Goal: Communication & Community: Participate in discussion

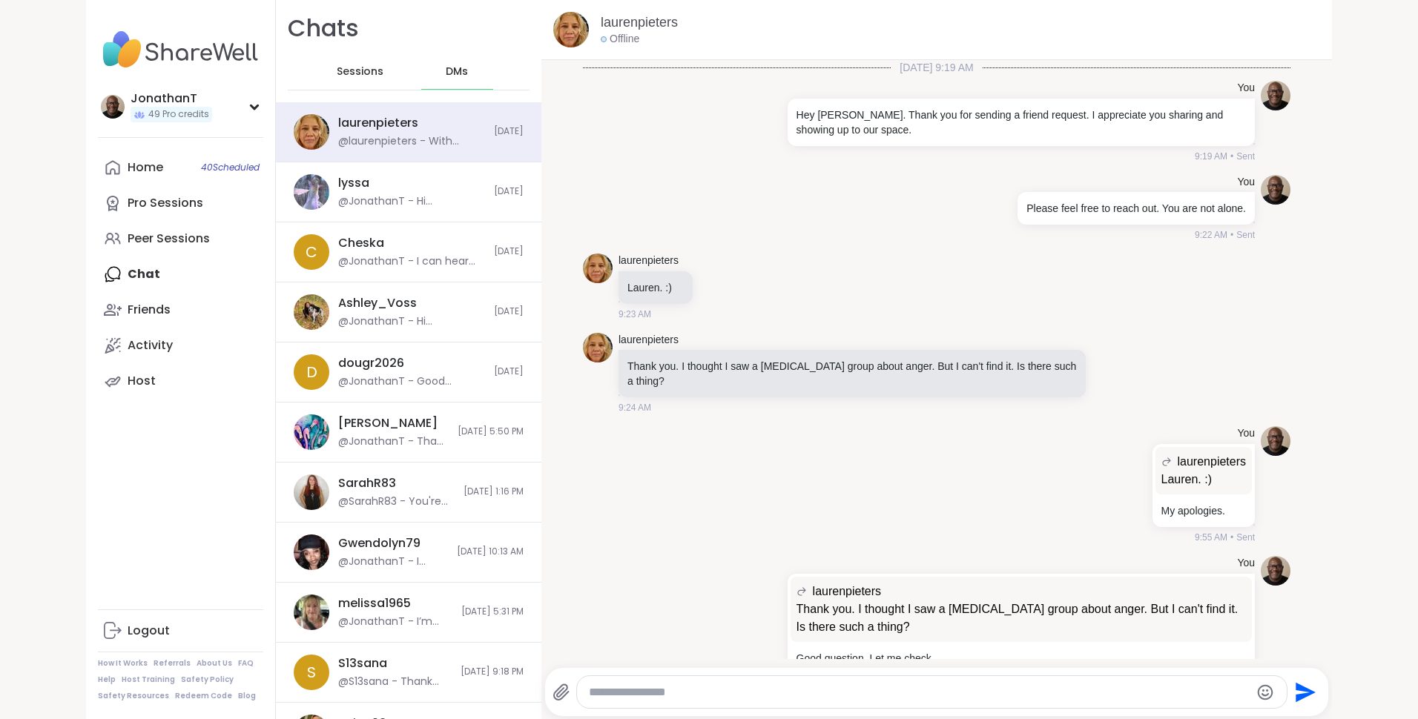
scroll to position [3384, 0]
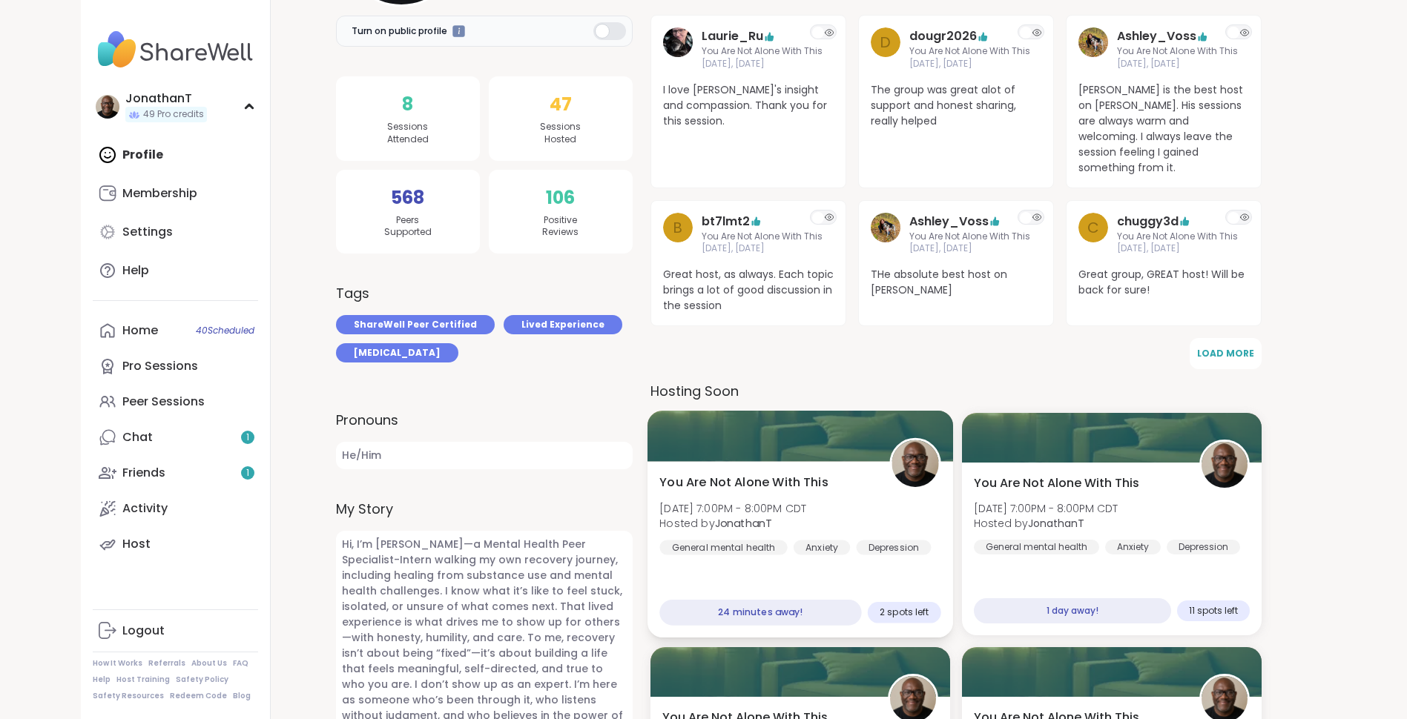
click at [777, 462] on div "You Are Not Alone With This Sun, Sep 07 | 7:00PM - 8:00PM CDT Hosted by Jonatha…" at bounding box center [800, 550] width 306 height 177
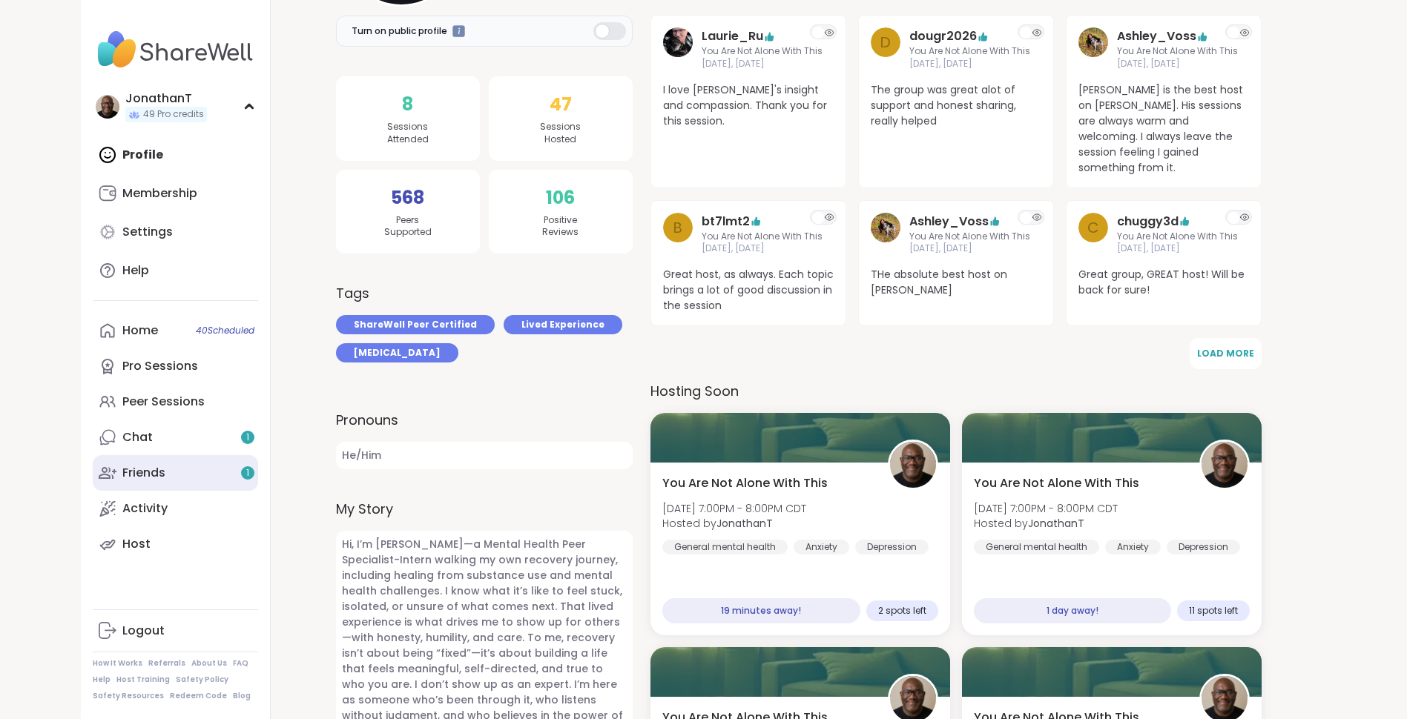
click at [149, 467] on div "Friends 1" at bounding box center [143, 473] width 43 height 16
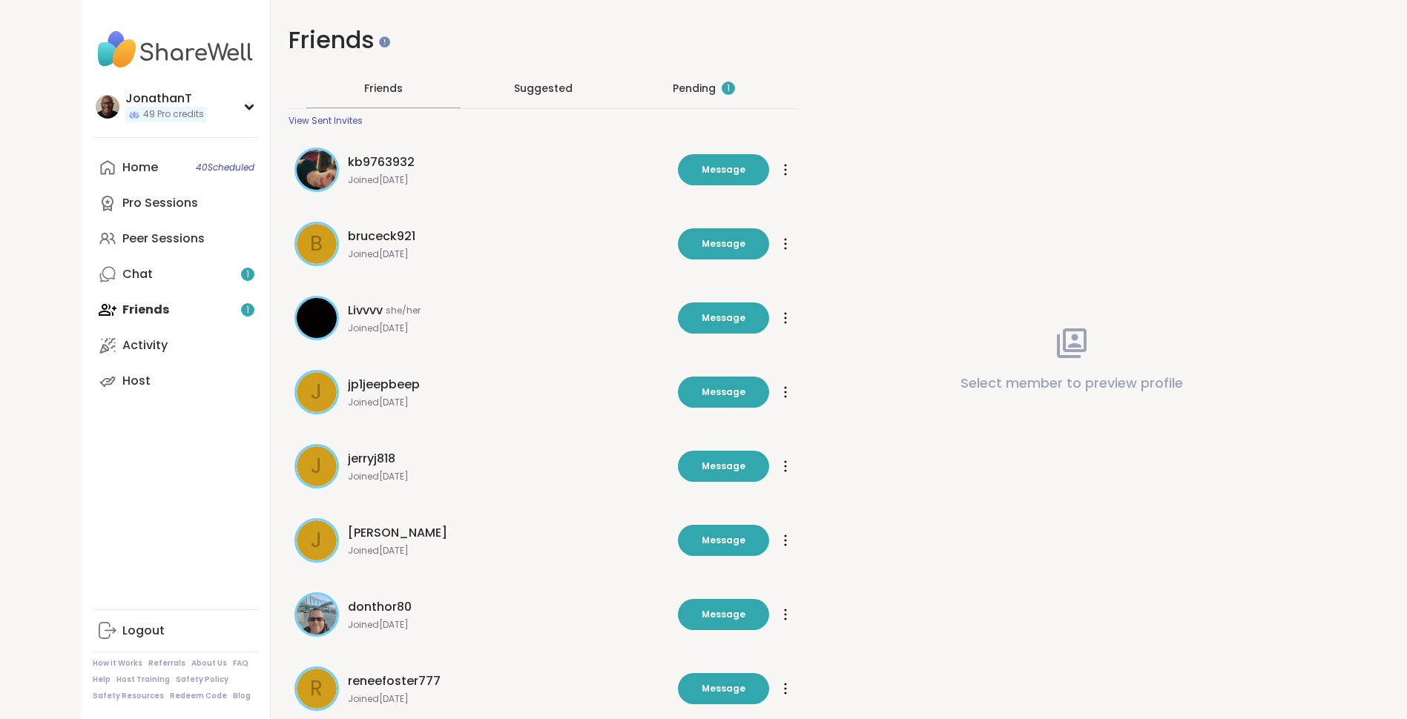
click at [699, 94] on div "Pending 1" at bounding box center [704, 88] width 62 height 15
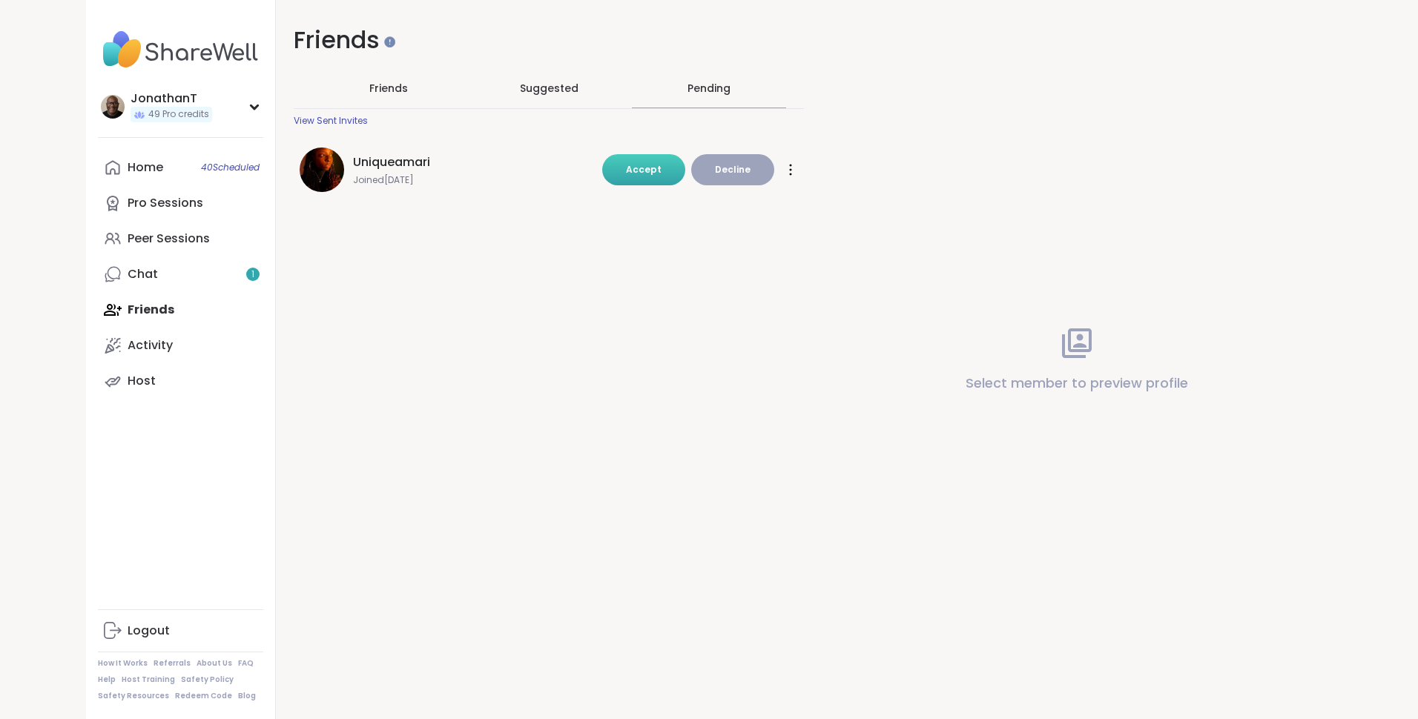
click at [622, 172] on button "Accept" at bounding box center [643, 169] width 83 height 31
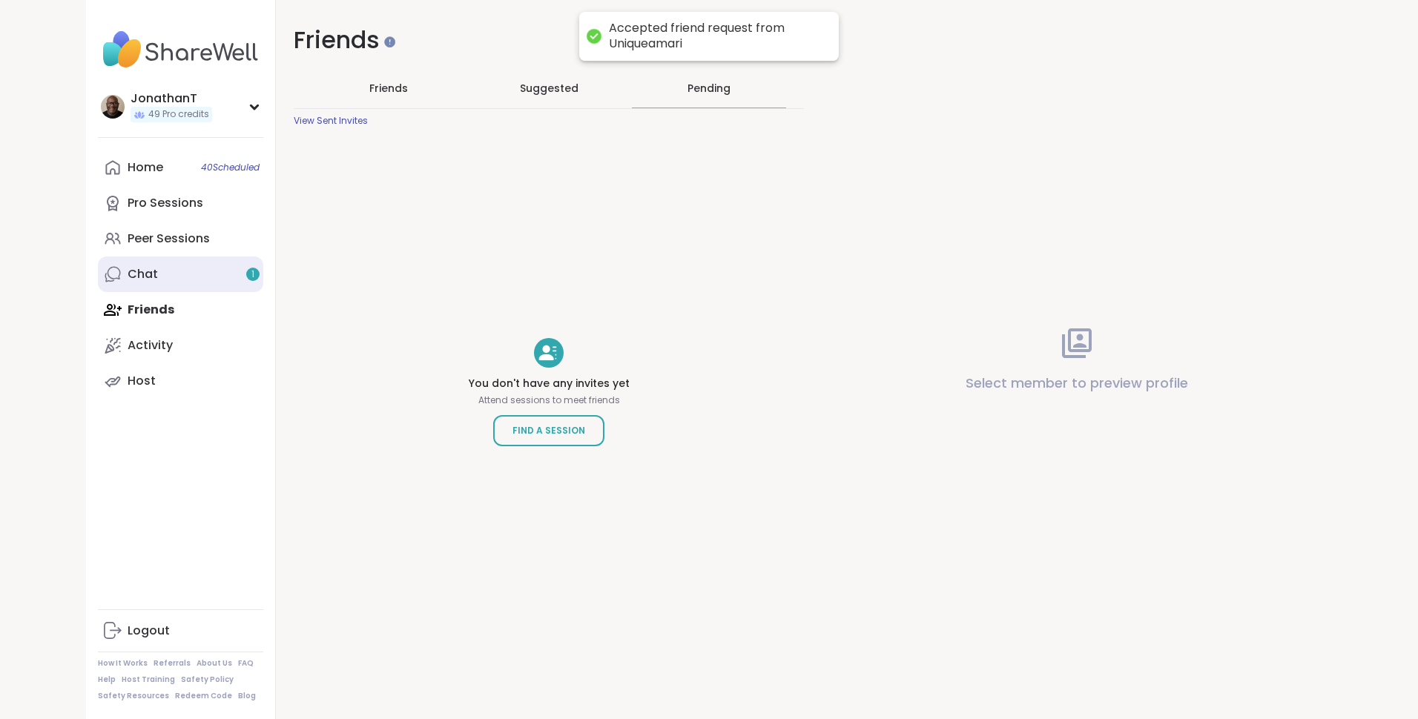
click at [134, 265] on link "Chat 1" at bounding box center [180, 275] width 165 height 36
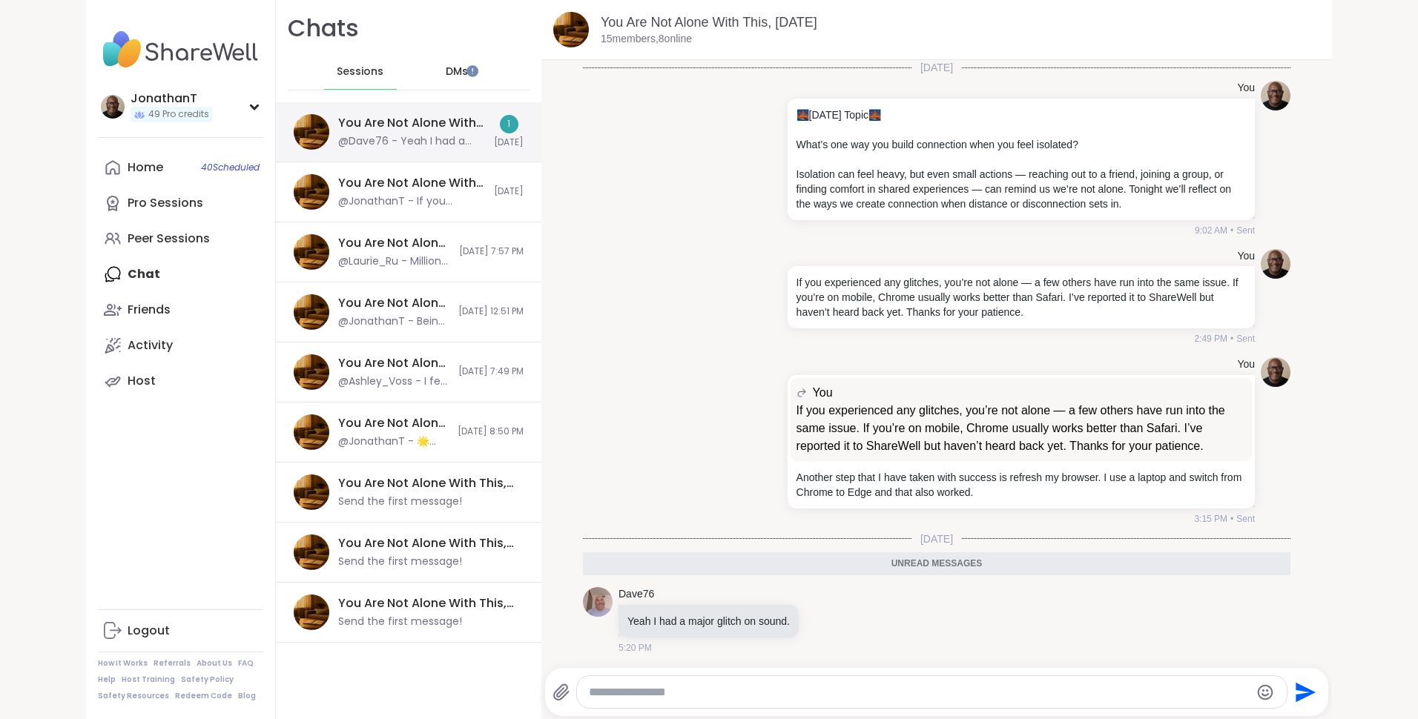
click at [412, 133] on div "You Are Not Alone With This, Sep 07 @Dave76 - Yeah I had a major glitch on soun…" at bounding box center [411, 132] width 147 height 34
click at [355, 67] on span "Sessions" at bounding box center [360, 72] width 47 height 15
drag, startPoint x: 355, startPoint y: 67, endPoint x: 567, endPoint y: 144, distance: 225.0
click at [567, 144] on li "You 🌉 Today’s Topic 🌉 What’s one way you build connection when you feel isolate…" at bounding box center [937, 159] width 764 height 168
click at [358, 66] on span "Sessions" at bounding box center [360, 72] width 47 height 15
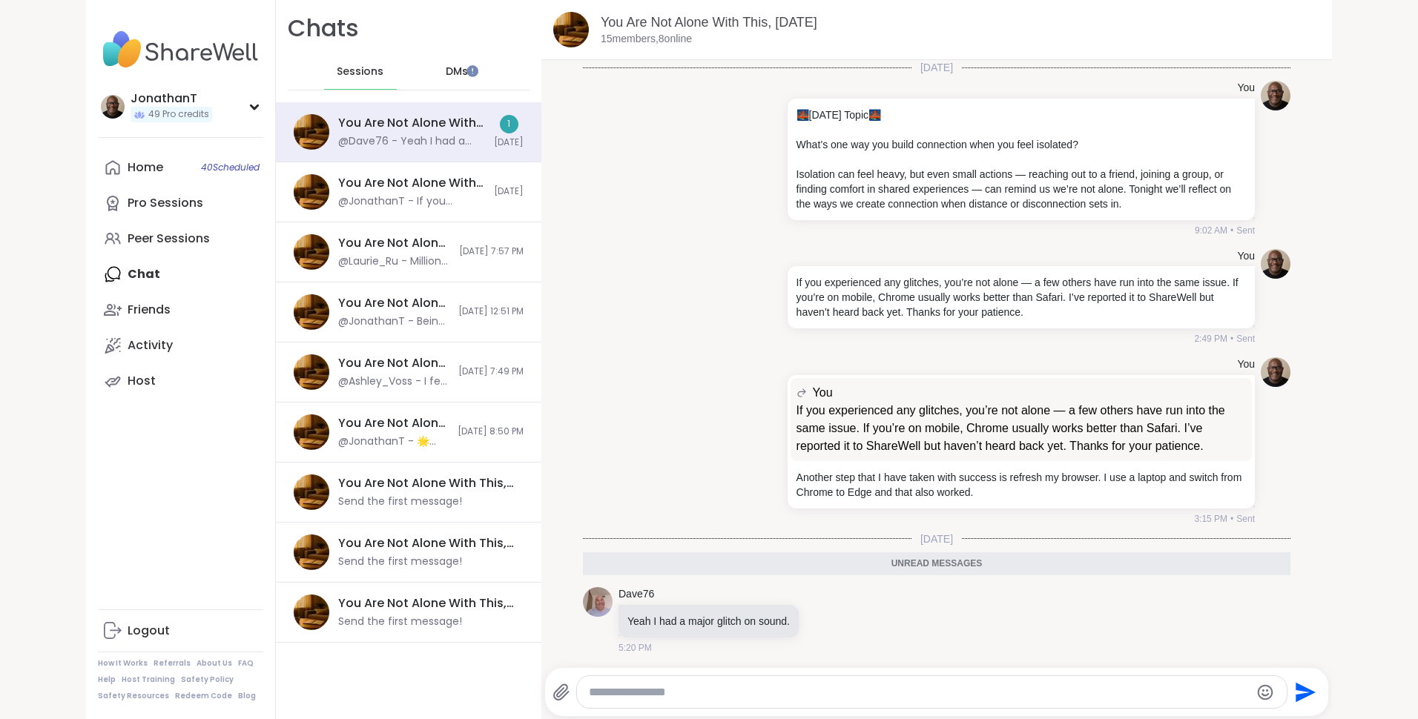
click at [446, 73] on span "DMs" at bounding box center [457, 72] width 22 height 15
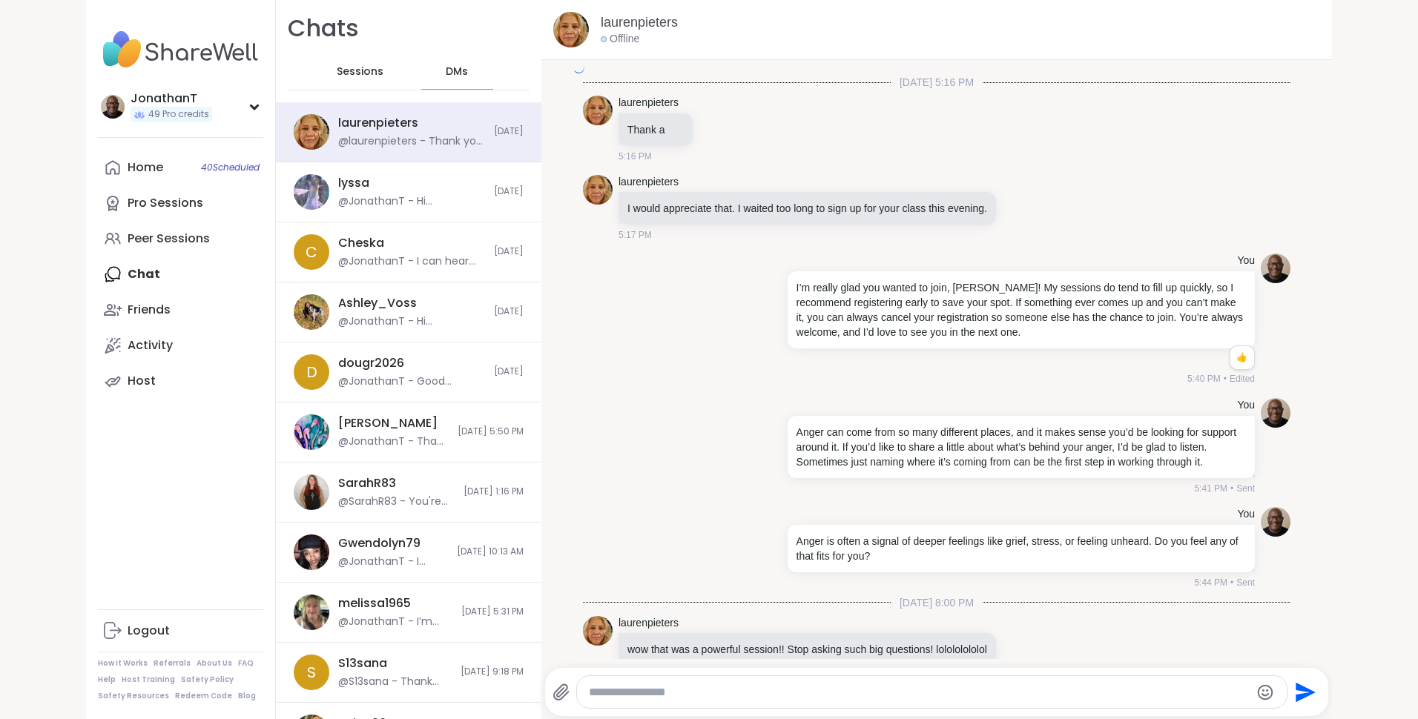
scroll to position [3369, 0]
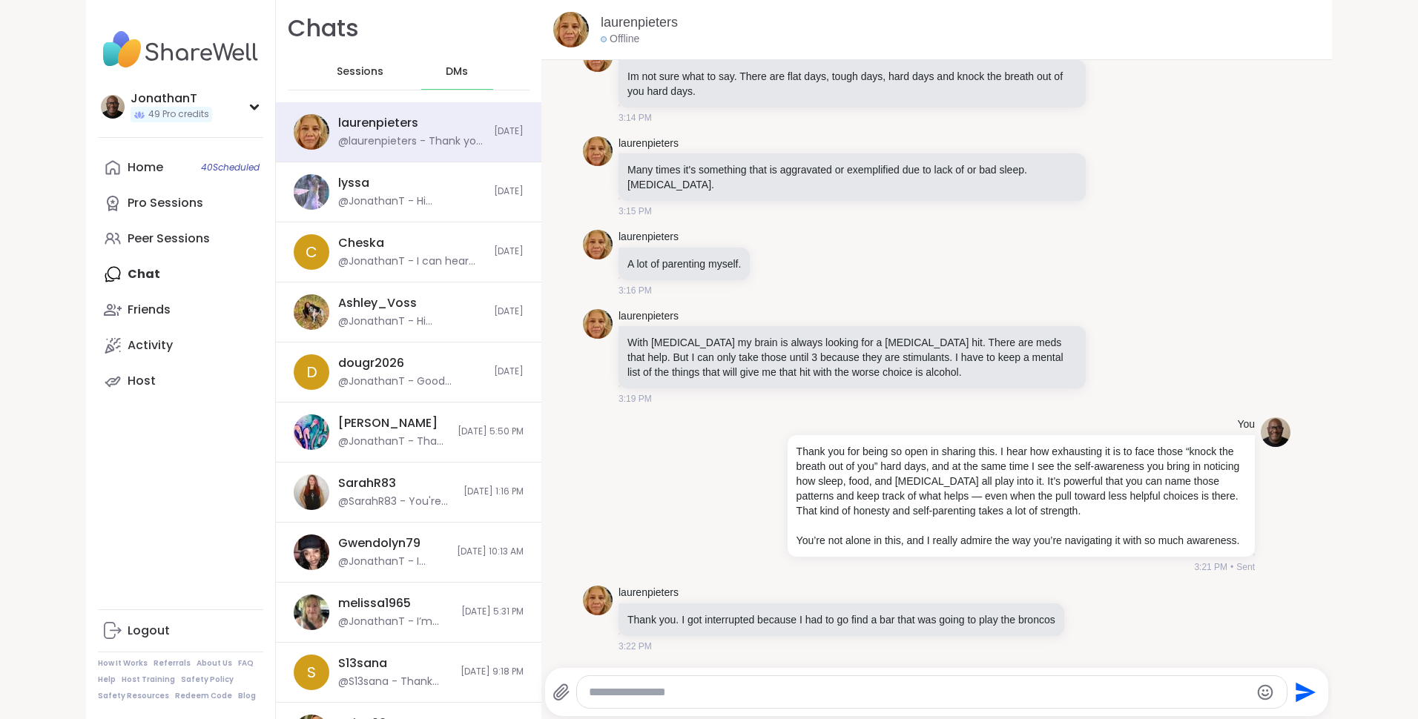
click at [366, 70] on span "Sessions" at bounding box center [360, 72] width 47 height 15
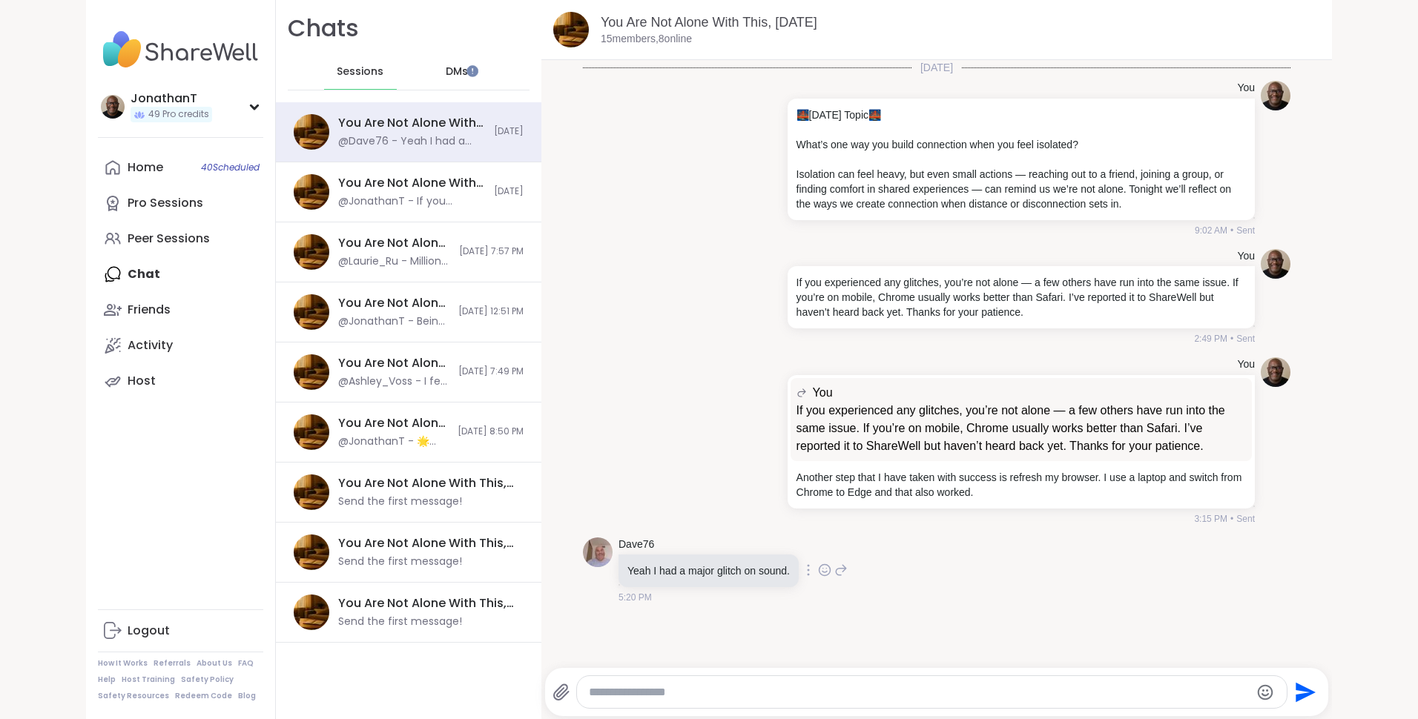
click at [818, 569] on icon at bounding box center [824, 570] width 13 height 15
click at [672, 547] on div "Select Reaction: Thumbs up" at bounding box center [674, 546] width 13 height 13
click at [463, 184] on div "You Are Not Alone With This, [DATE]" at bounding box center [411, 183] width 147 height 16
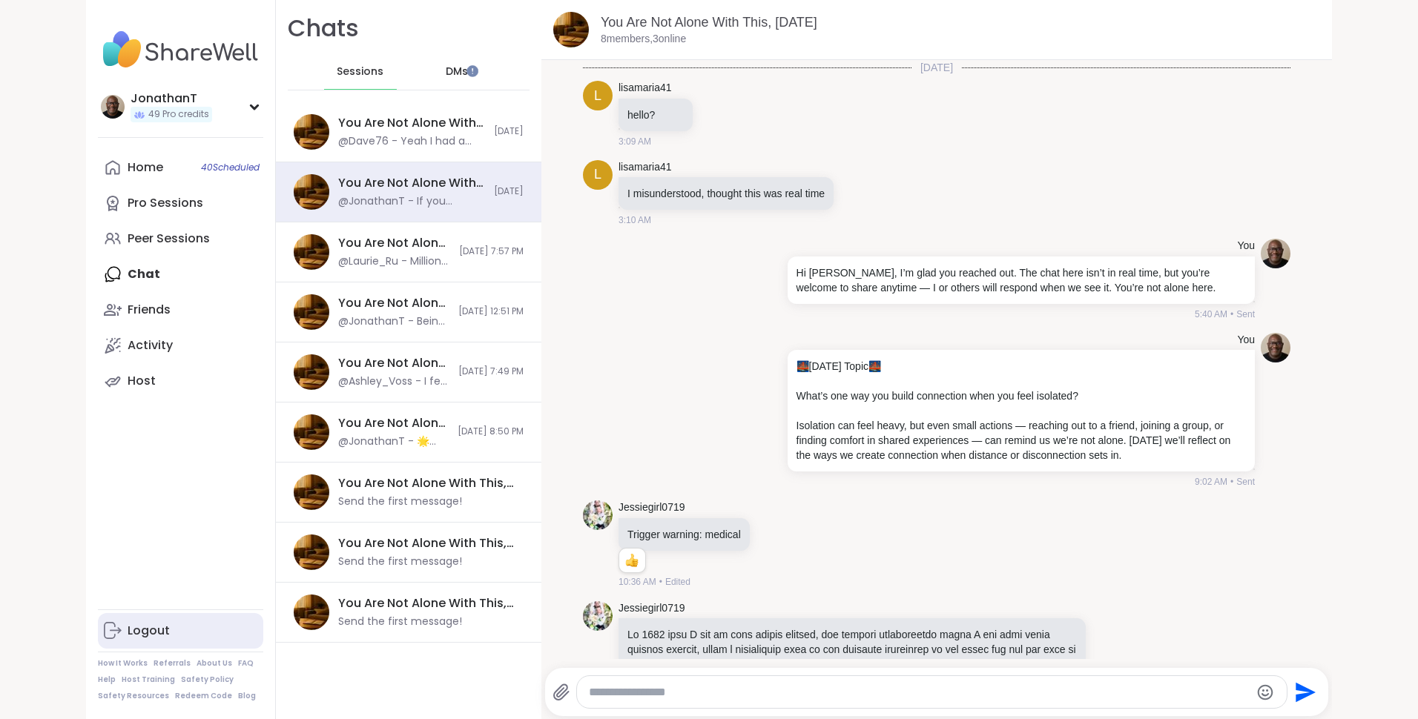
click at [163, 632] on link "Logout" at bounding box center [180, 631] width 165 height 36
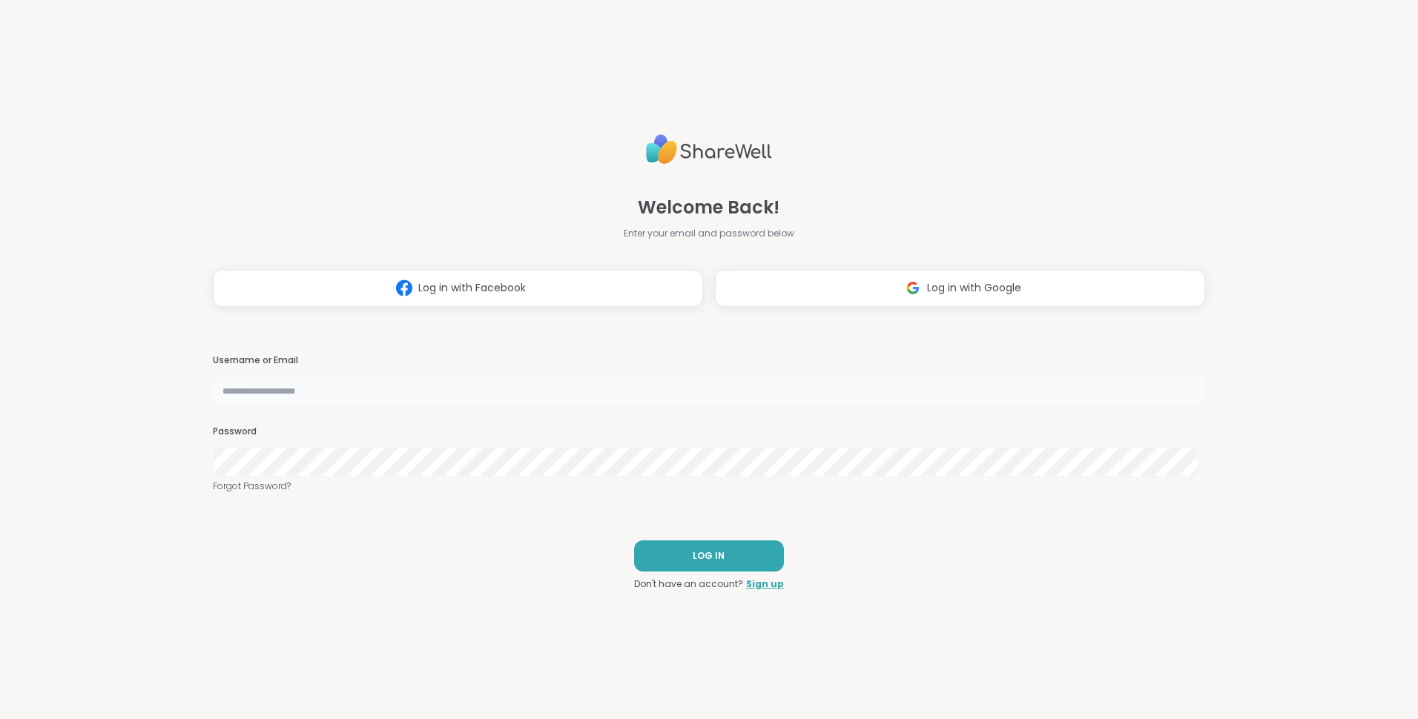
type input "**********"
click at [693, 551] on span "LOG IN" at bounding box center [709, 556] width 32 height 13
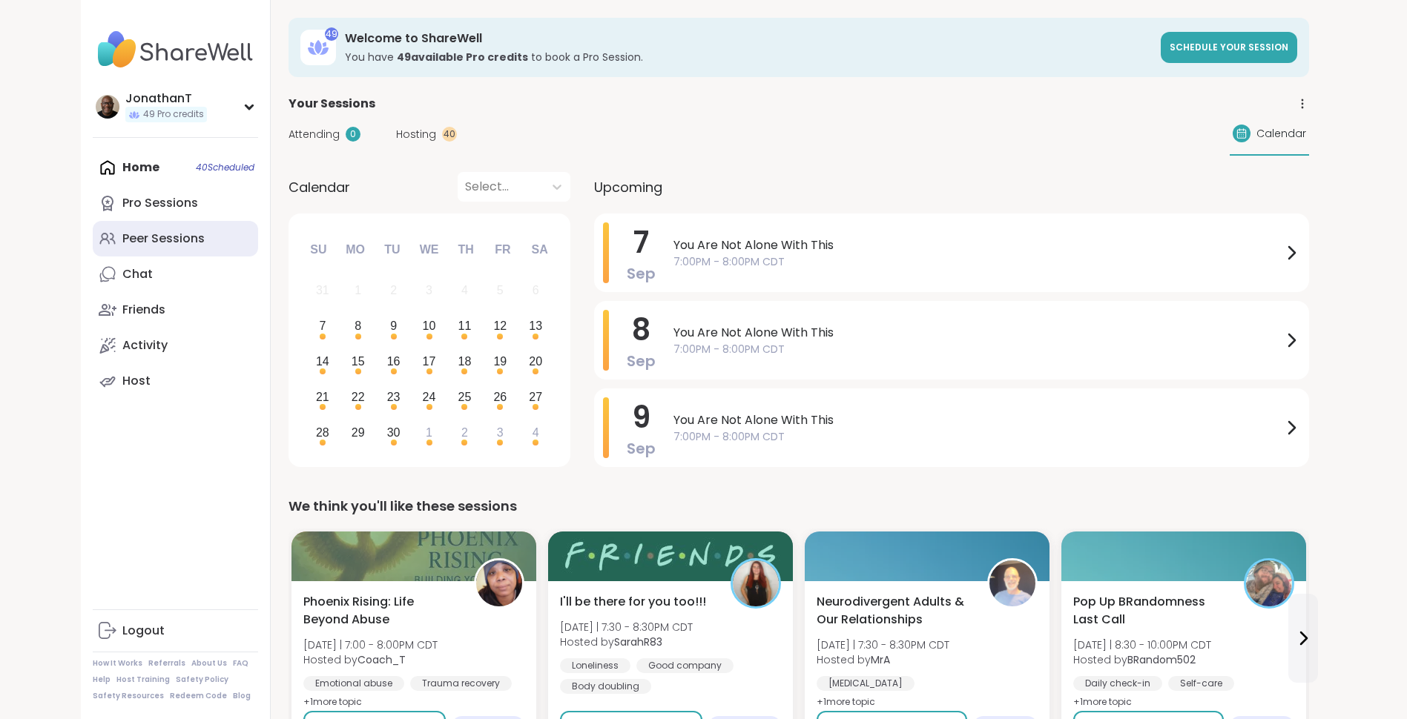
click at [139, 237] on div "Peer Sessions" at bounding box center [163, 239] width 82 height 16
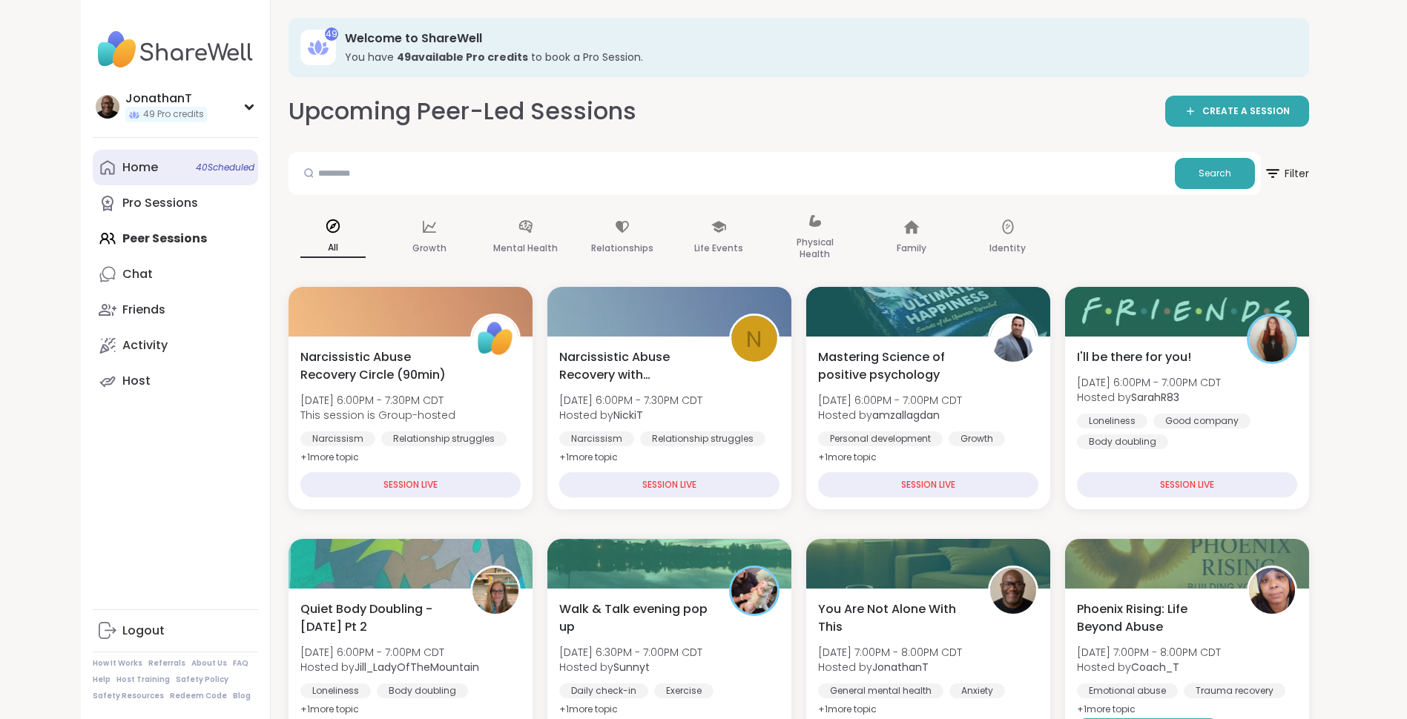
click at [142, 161] on div "Home 40 Scheduled" at bounding box center [140, 167] width 36 height 16
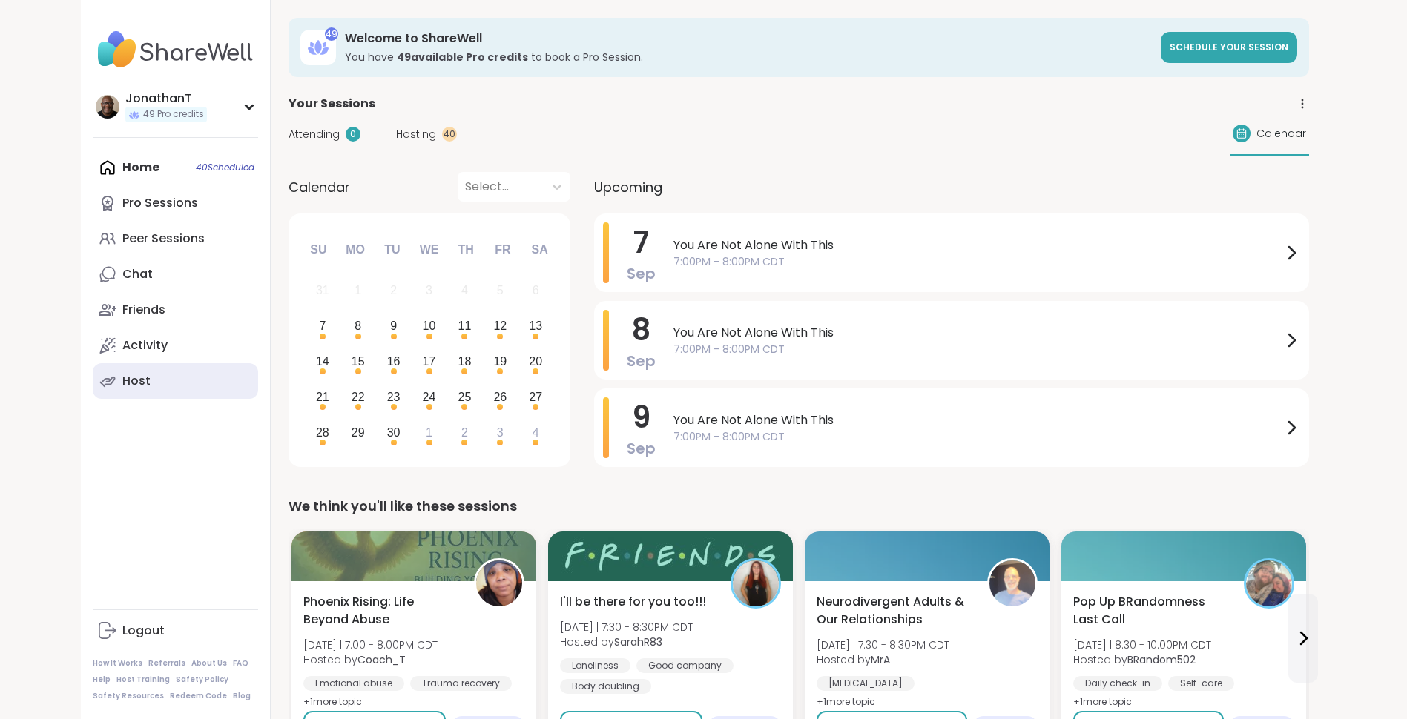
click at [139, 386] on div "Host" at bounding box center [136, 381] width 28 height 16
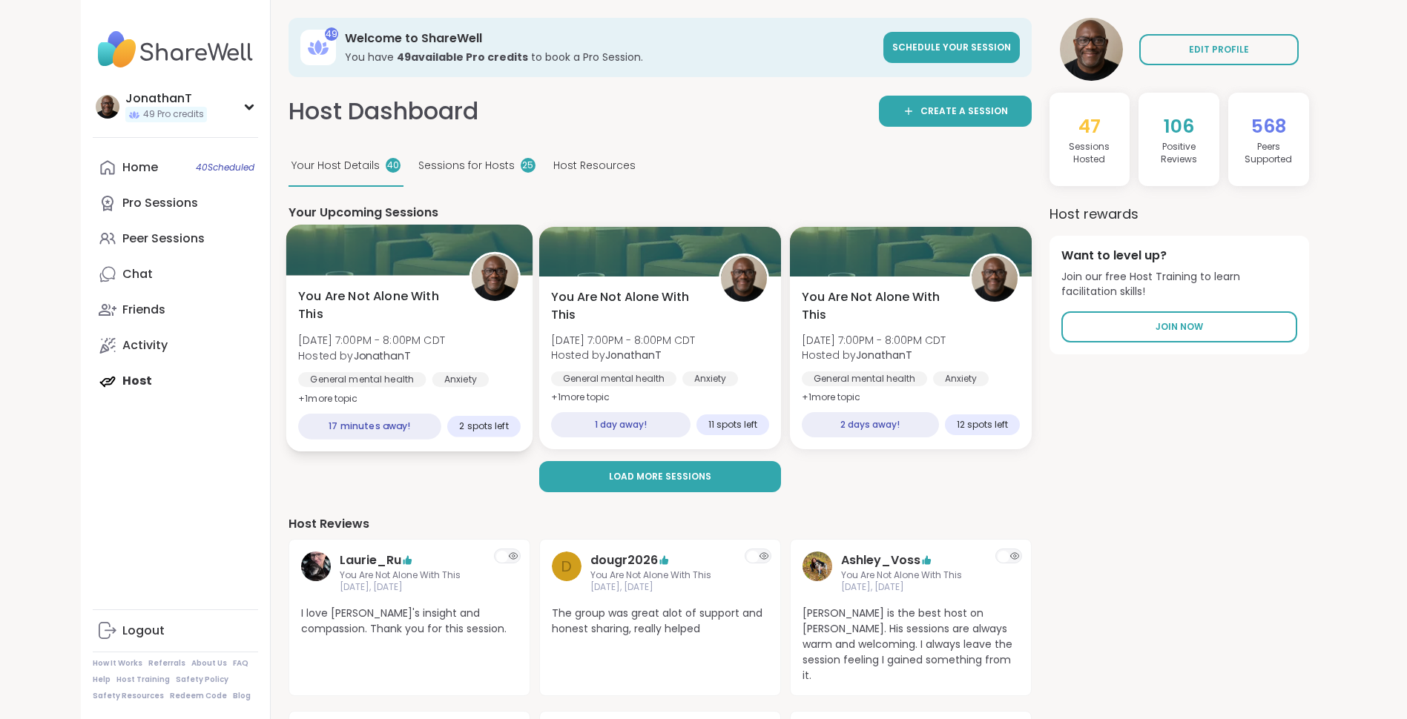
click at [386, 313] on span "You Are Not Alone With This" at bounding box center [375, 306] width 154 height 36
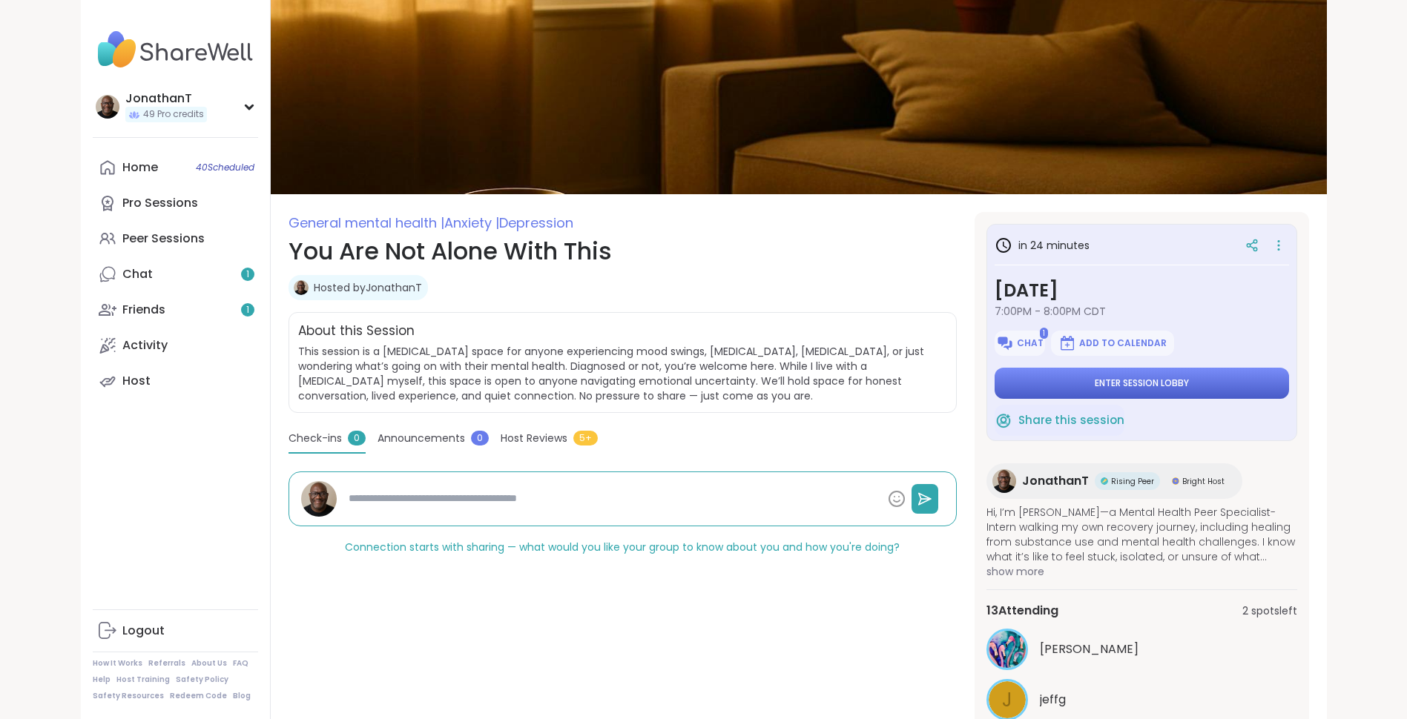
click at [1110, 380] on span "Enter session lobby" at bounding box center [1142, 384] width 94 height 12
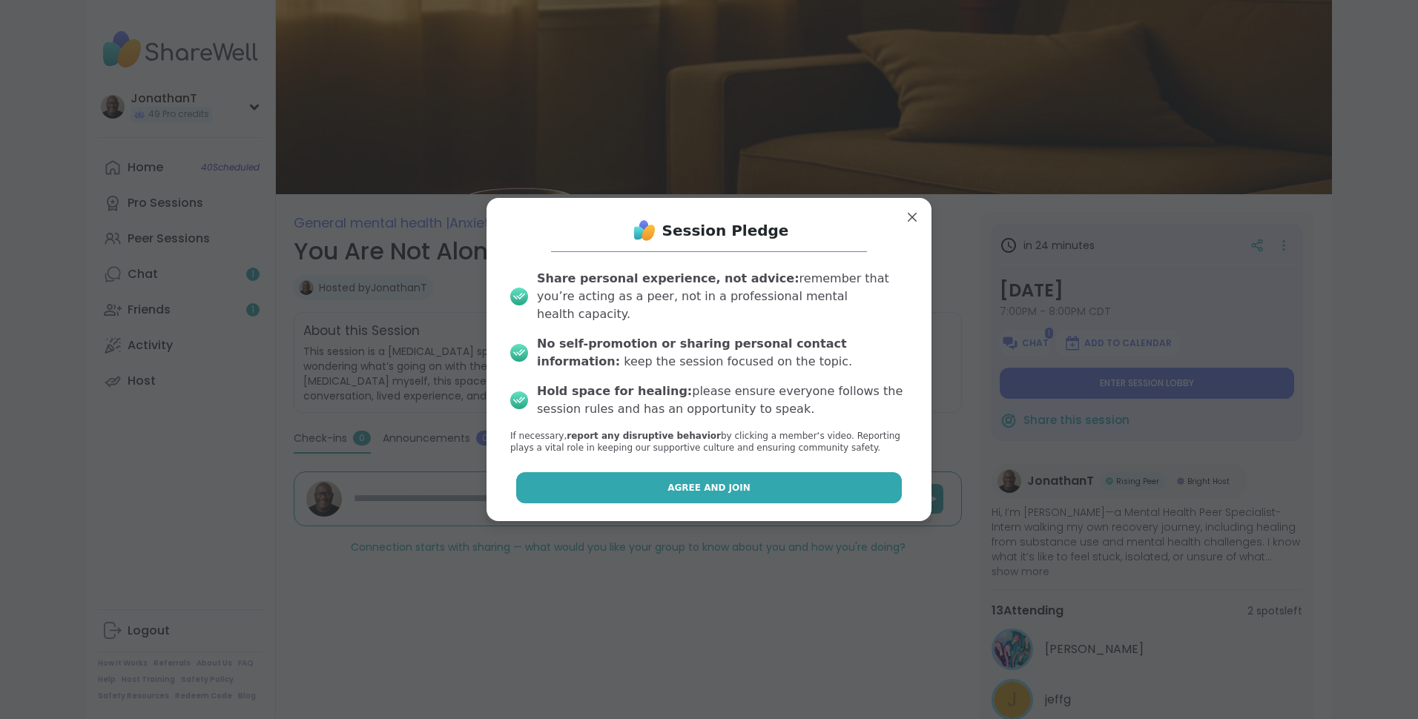
click at [775, 487] on button "Agree and Join" at bounding box center [709, 487] width 386 height 31
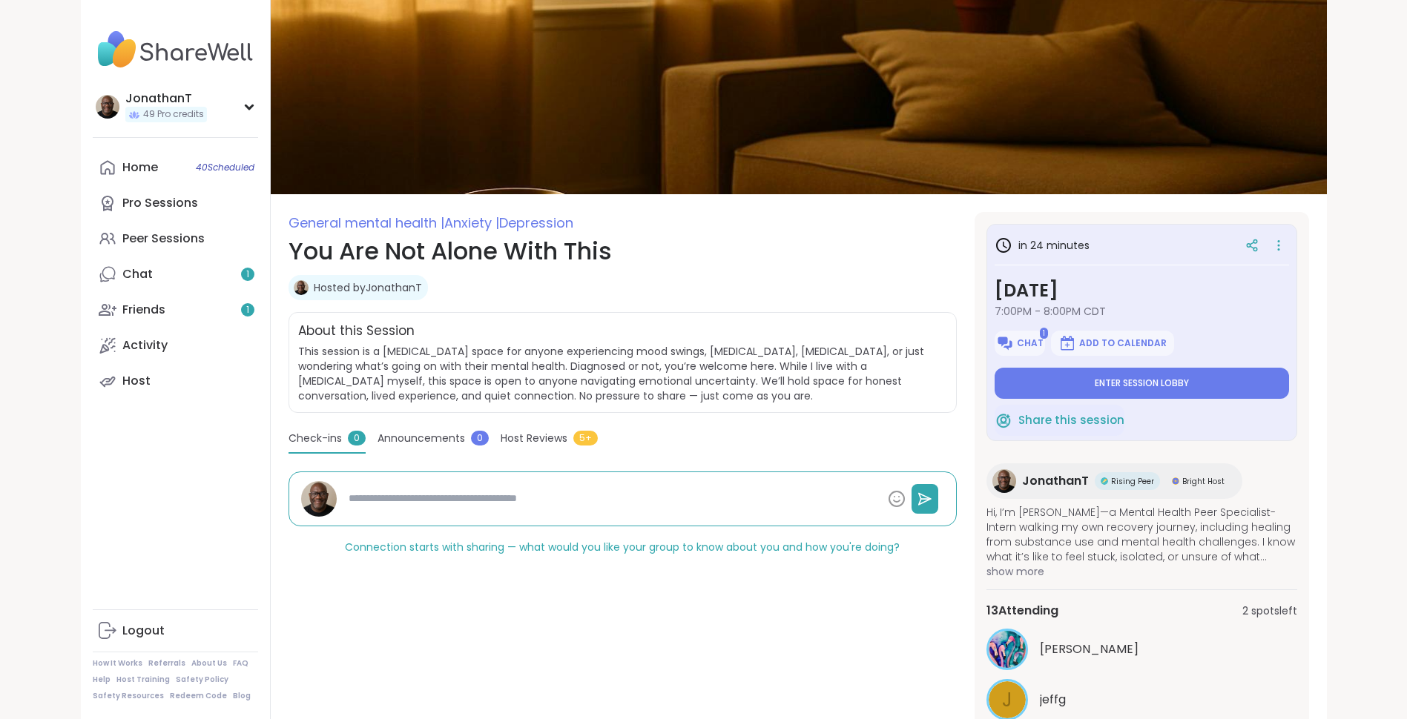
type textarea "*"
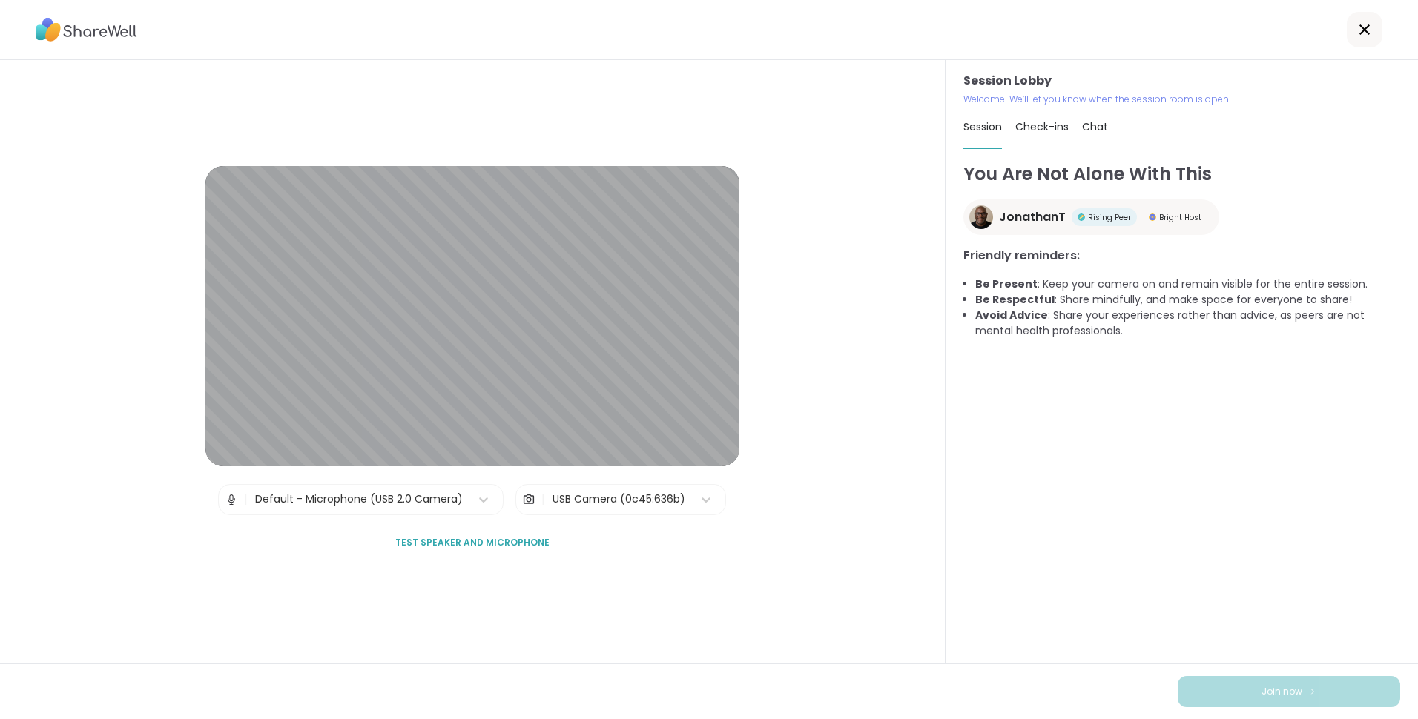
click at [553, 500] on div "USB Camera (0c45:636b)" at bounding box center [619, 500] width 133 height 16
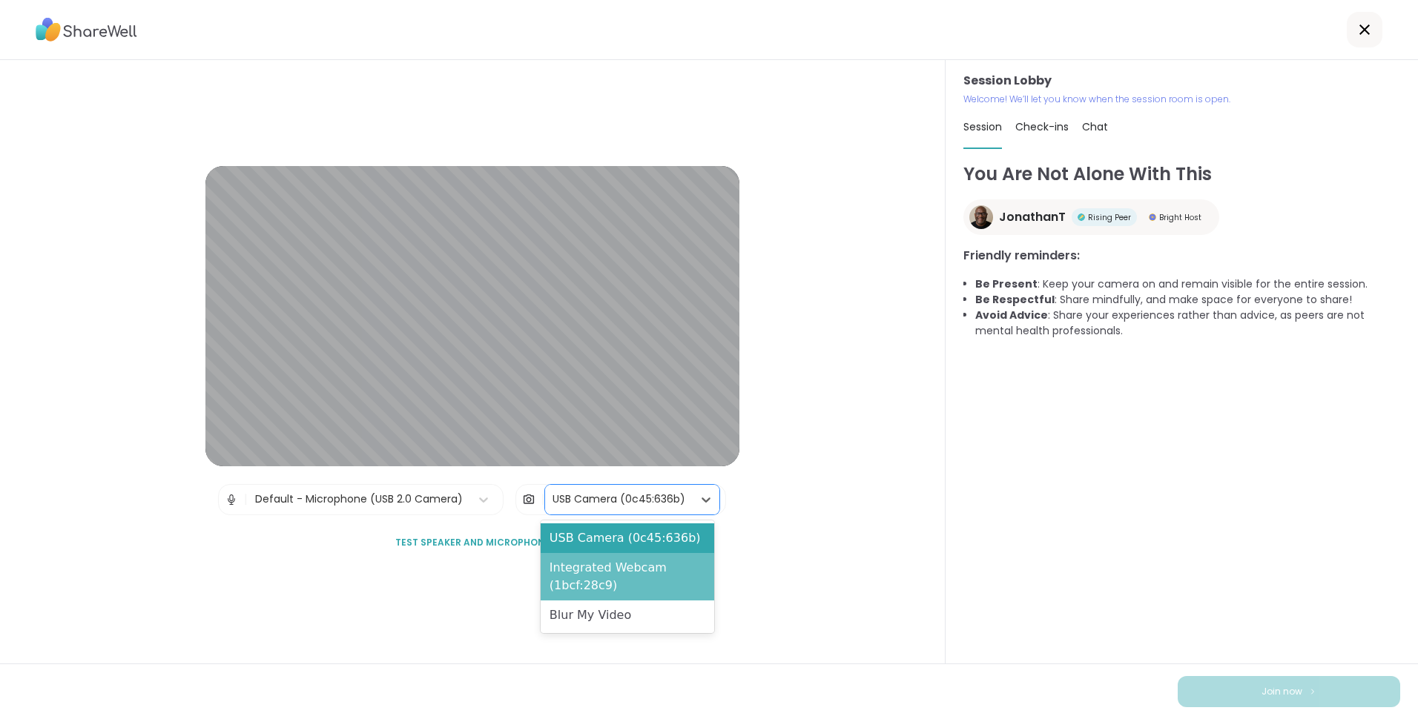
click at [601, 564] on div "Integrated Webcam (1bcf:28c9)" at bounding box center [628, 576] width 174 height 47
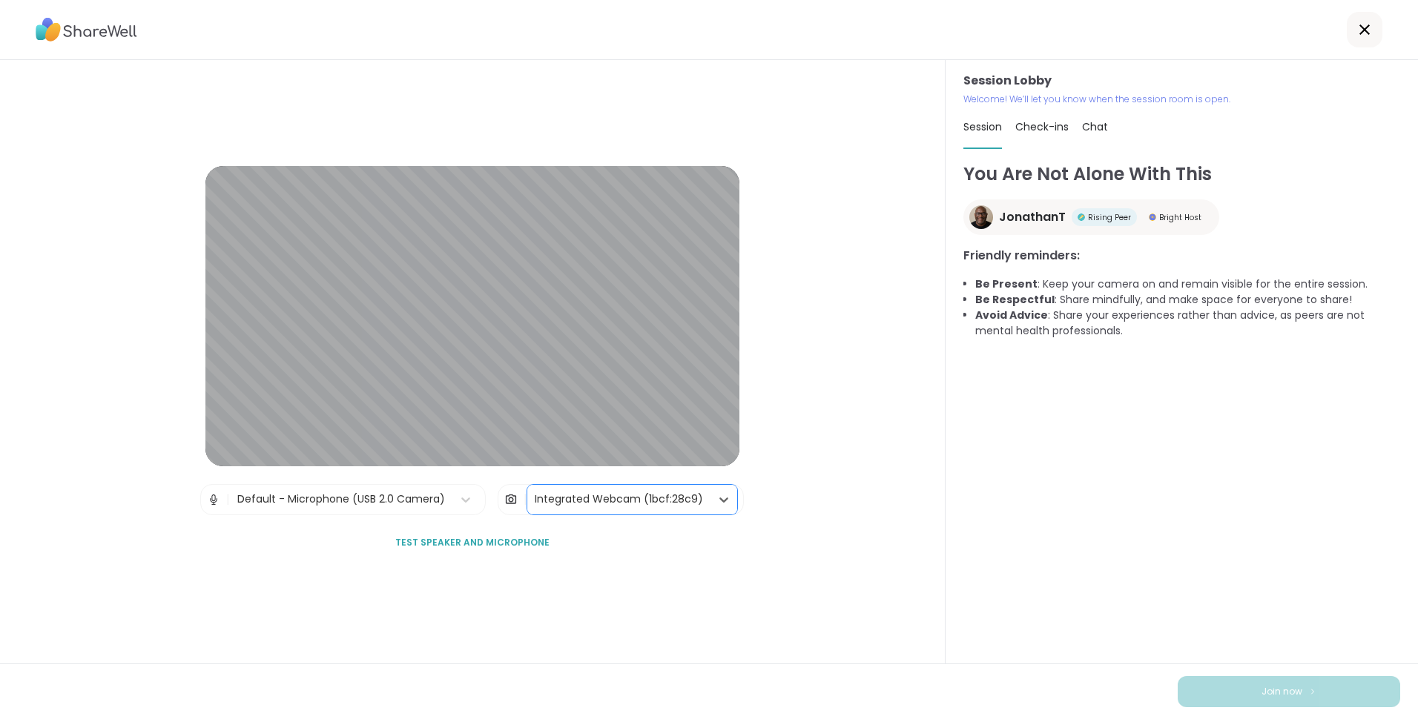
click at [594, 502] on div "Integrated Webcam (1bcf:28c9)" at bounding box center [619, 500] width 168 height 16
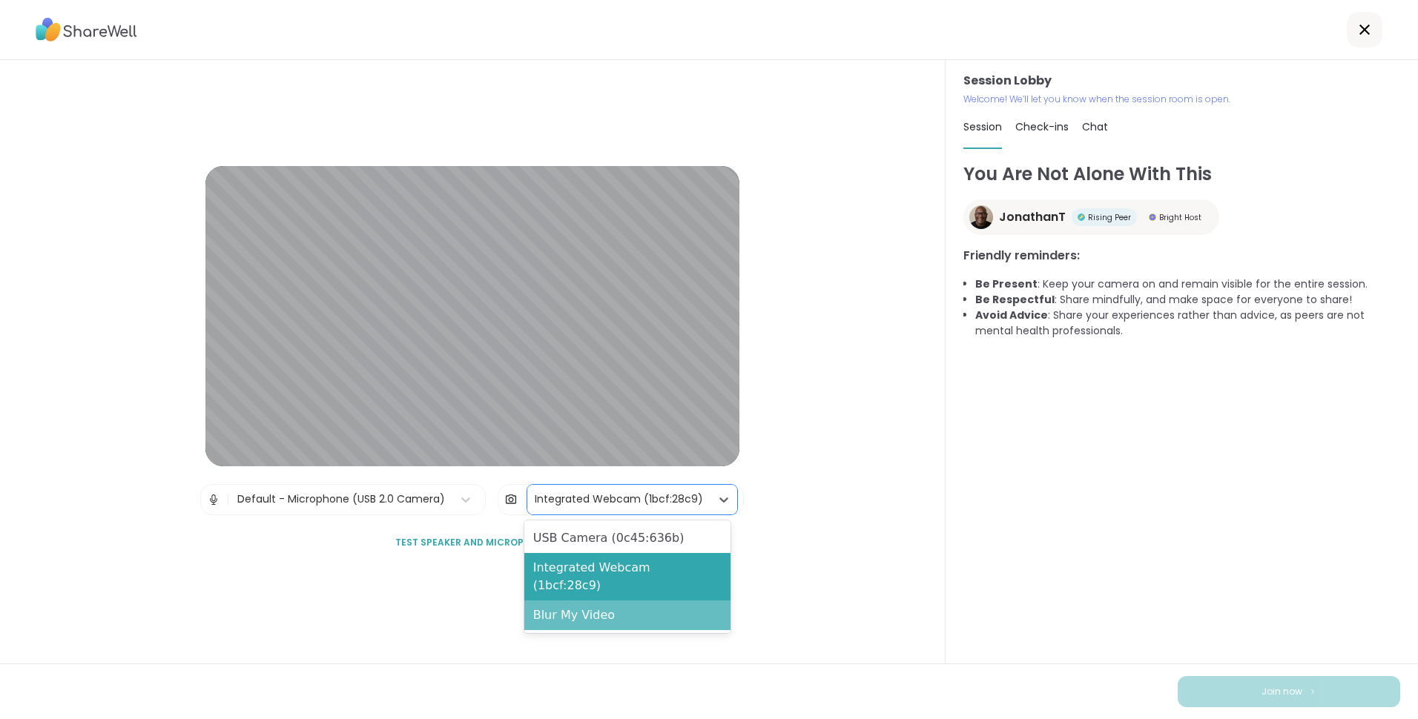
click at [596, 605] on div "Blur My Video" at bounding box center [627, 616] width 206 height 30
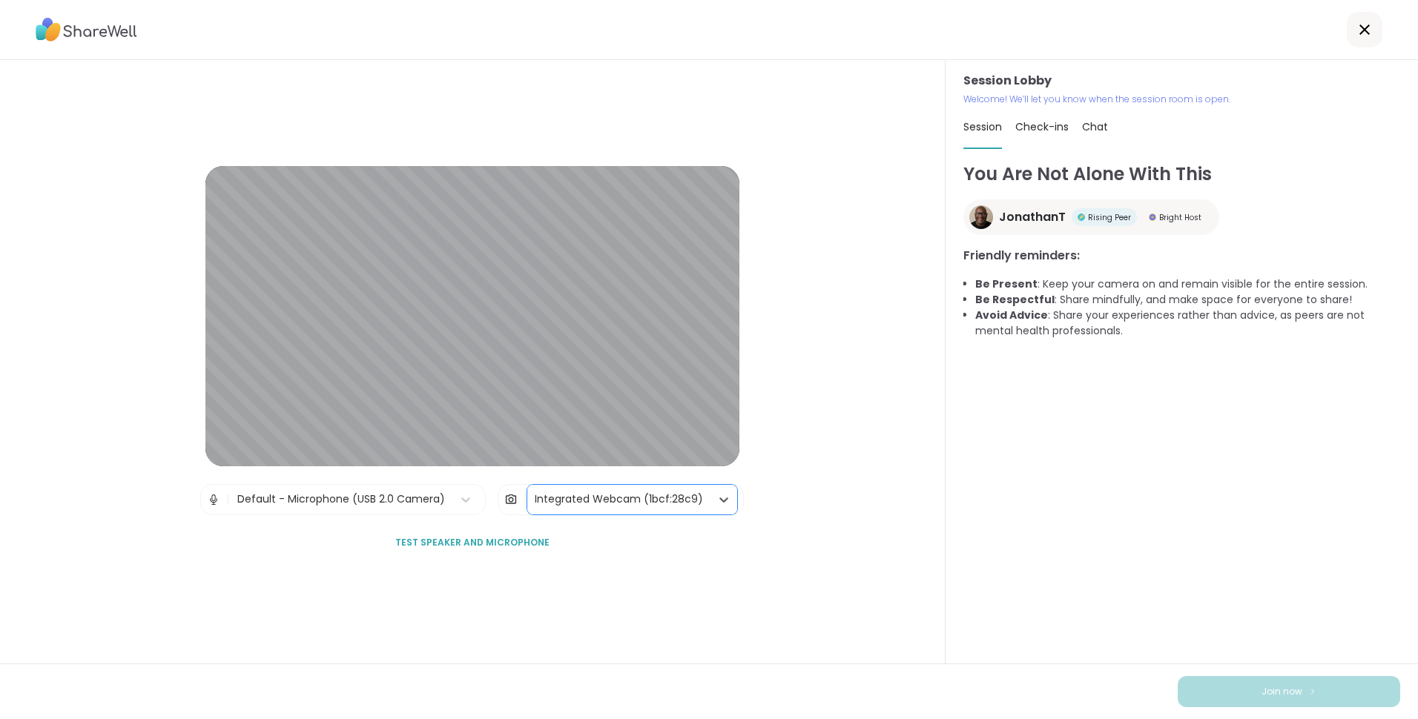
click at [605, 503] on div "Integrated Webcam (1bcf:28c9)" at bounding box center [619, 500] width 168 height 16
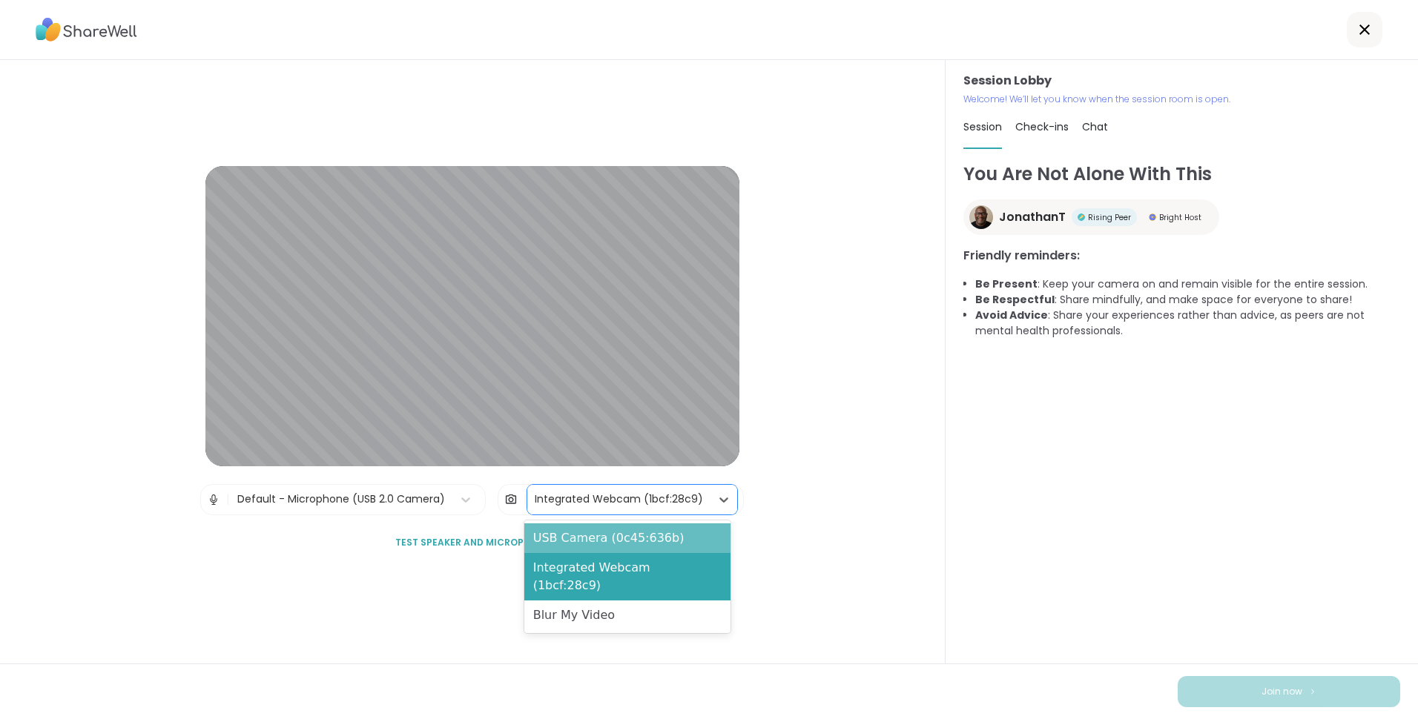
click at [605, 534] on div "USB Camera (0c45:636b)" at bounding box center [627, 539] width 206 height 30
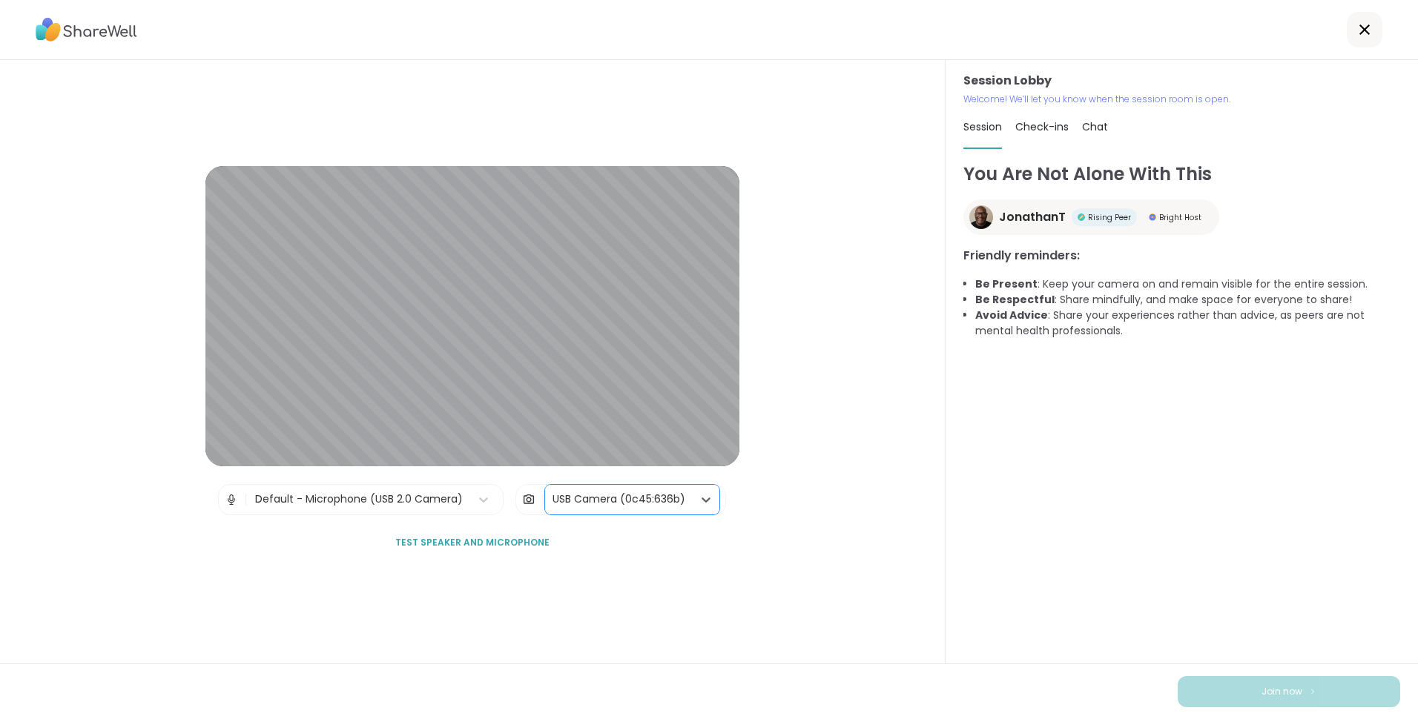
click at [383, 499] on div "Default - Microphone (USB 2.0 Camera)" at bounding box center [359, 500] width 208 height 16
click at [193, 490] on div "Session Lobby | Default - Microphone (USB 2.0 Camera) | USB Camera (0c45:636b) …" at bounding box center [473, 362] width 946 height 604
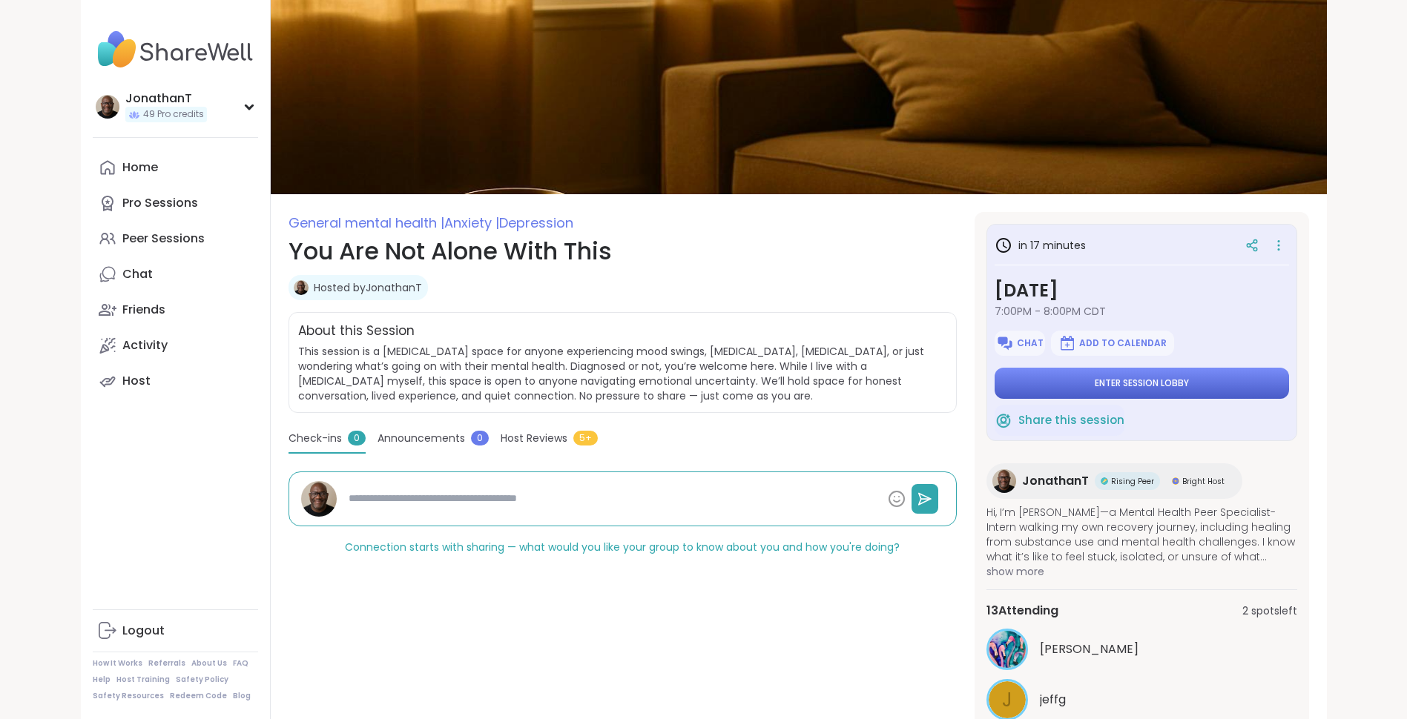
click at [1051, 383] on button "Enter session lobby" at bounding box center [1142, 383] width 294 height 31
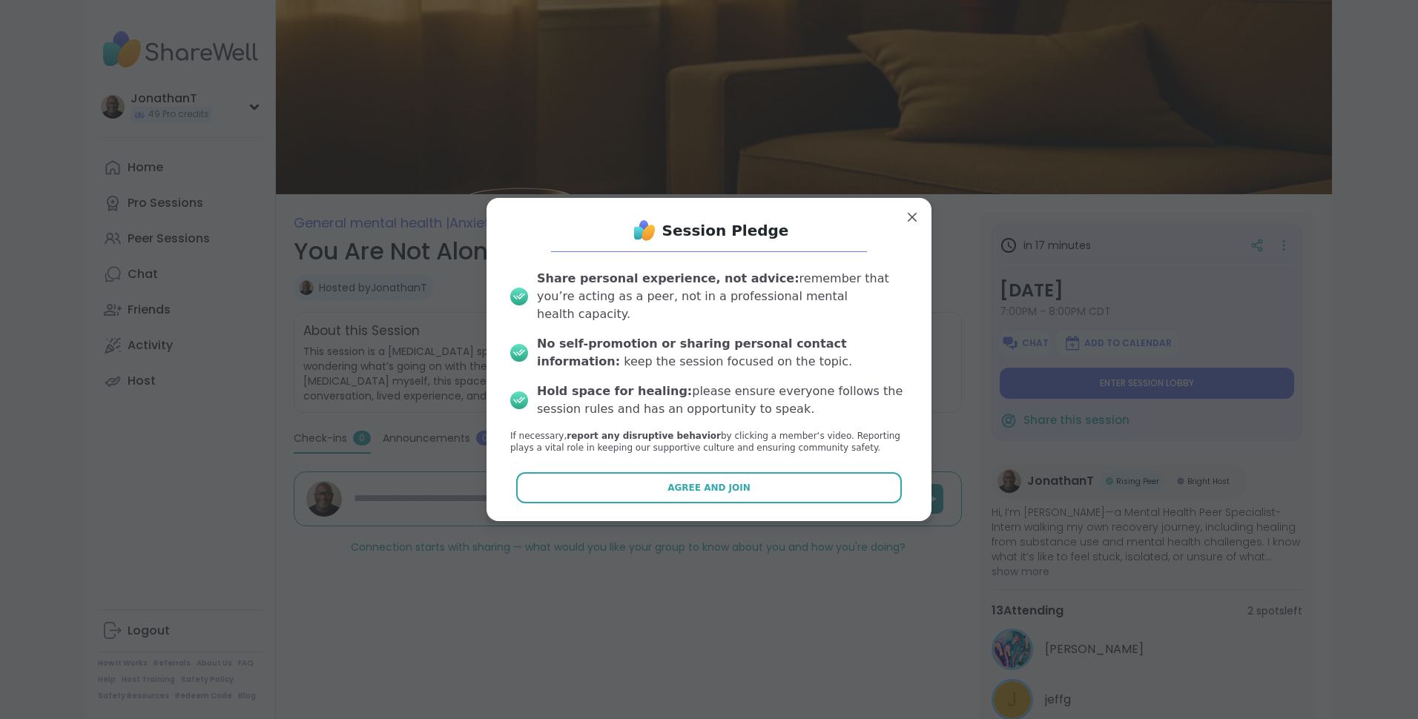
type textarea "*"
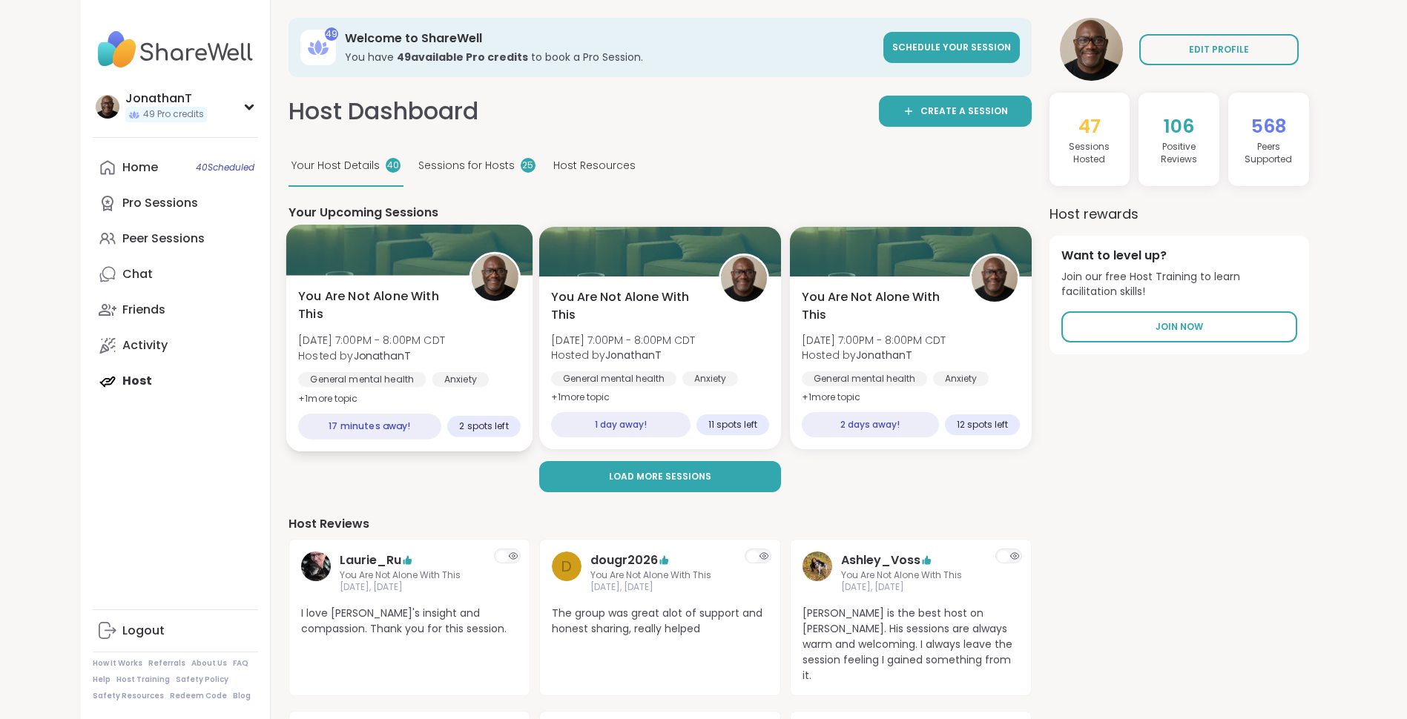
click at [389, 312] on span "You Are Not Alone With This" at bounding box center [375, 306] width 154 height 36
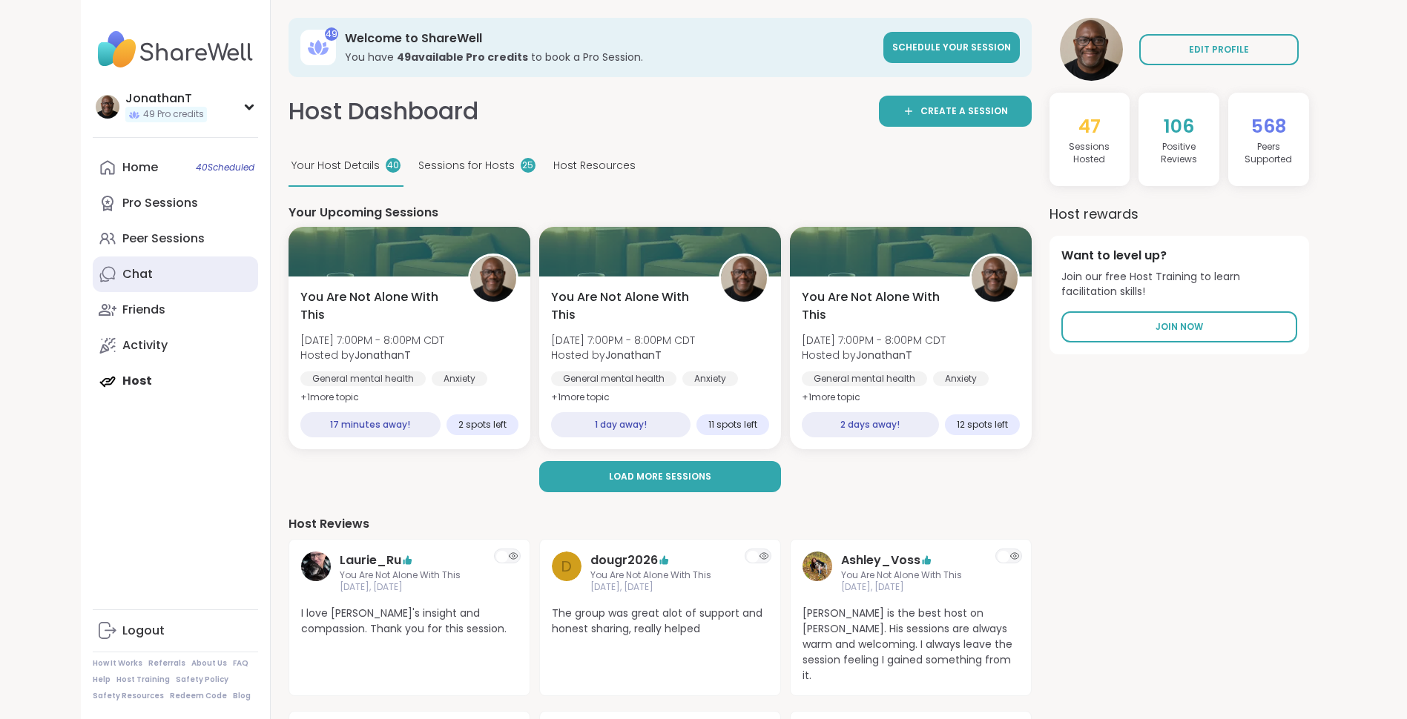
click at [149, 280] on div "Chat" at bounding box center [137, 274] width 30 height 16
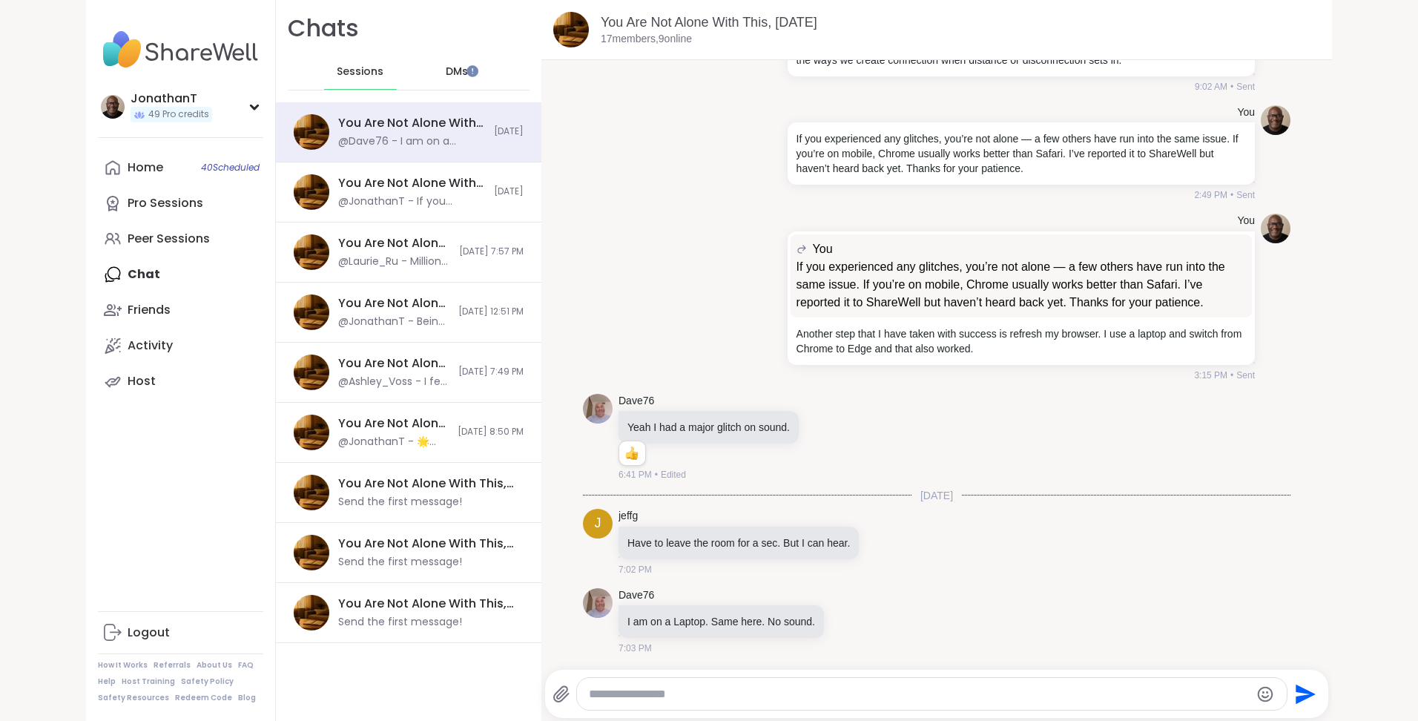
scroll to position [223, 0]
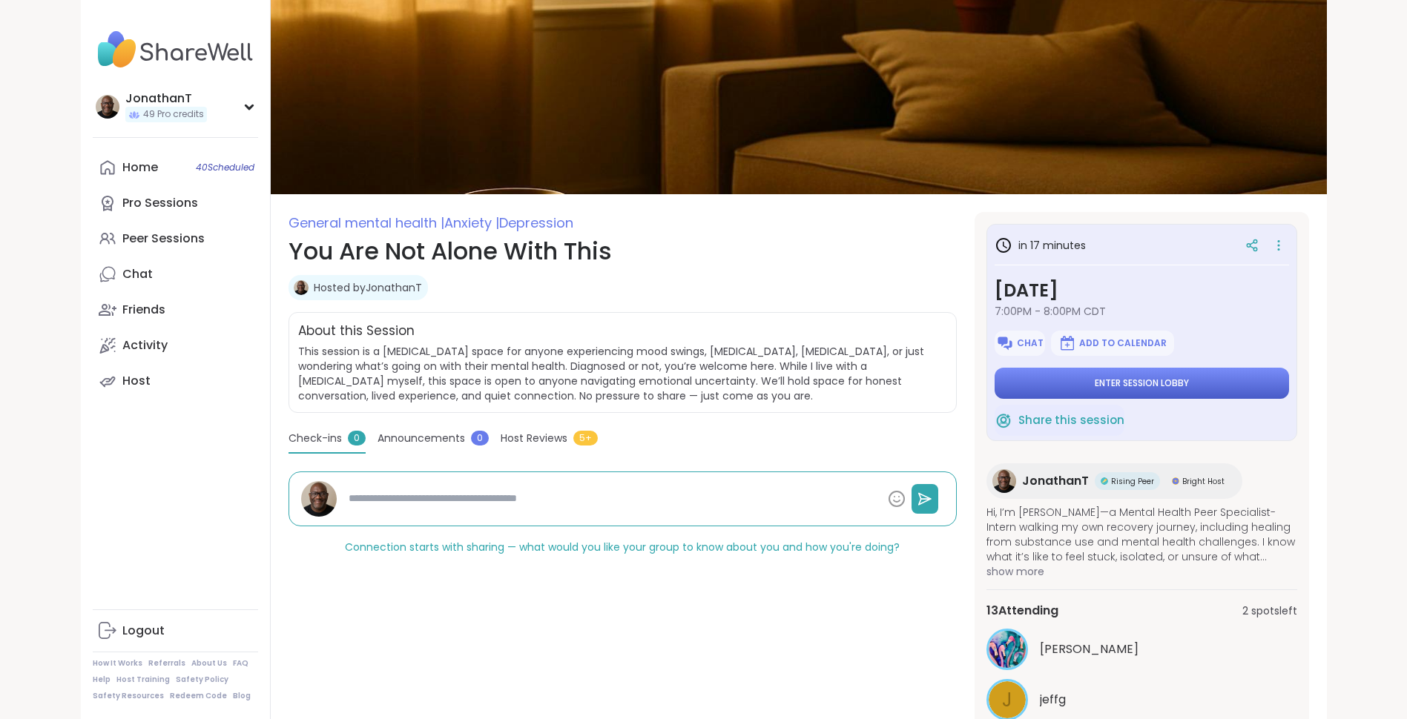
click at [1065, 381] on button "Enter session lobby" at bounding box center [1142, 383] width 294 height 31
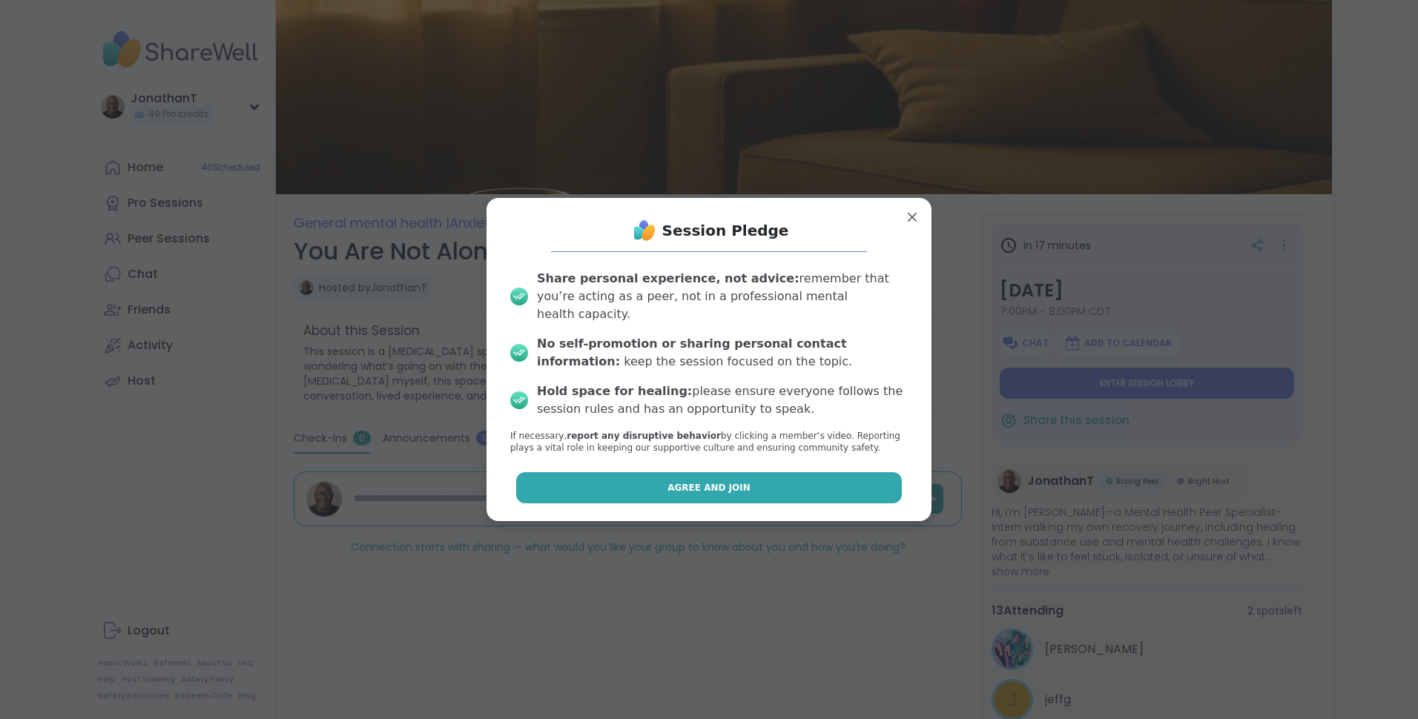
click at [692, 482] on span "Agree and Join" at bounding box center [709, 487] width 83 height 13
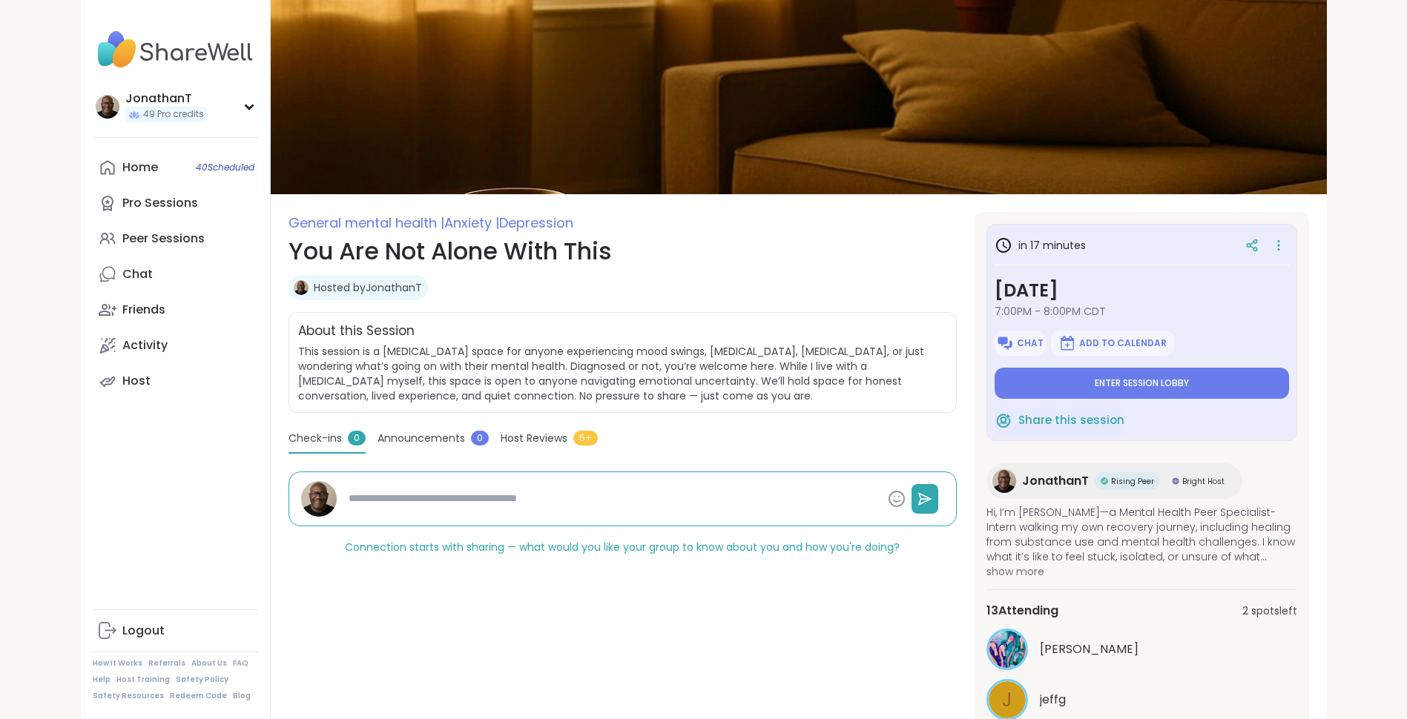
type textarea "*"
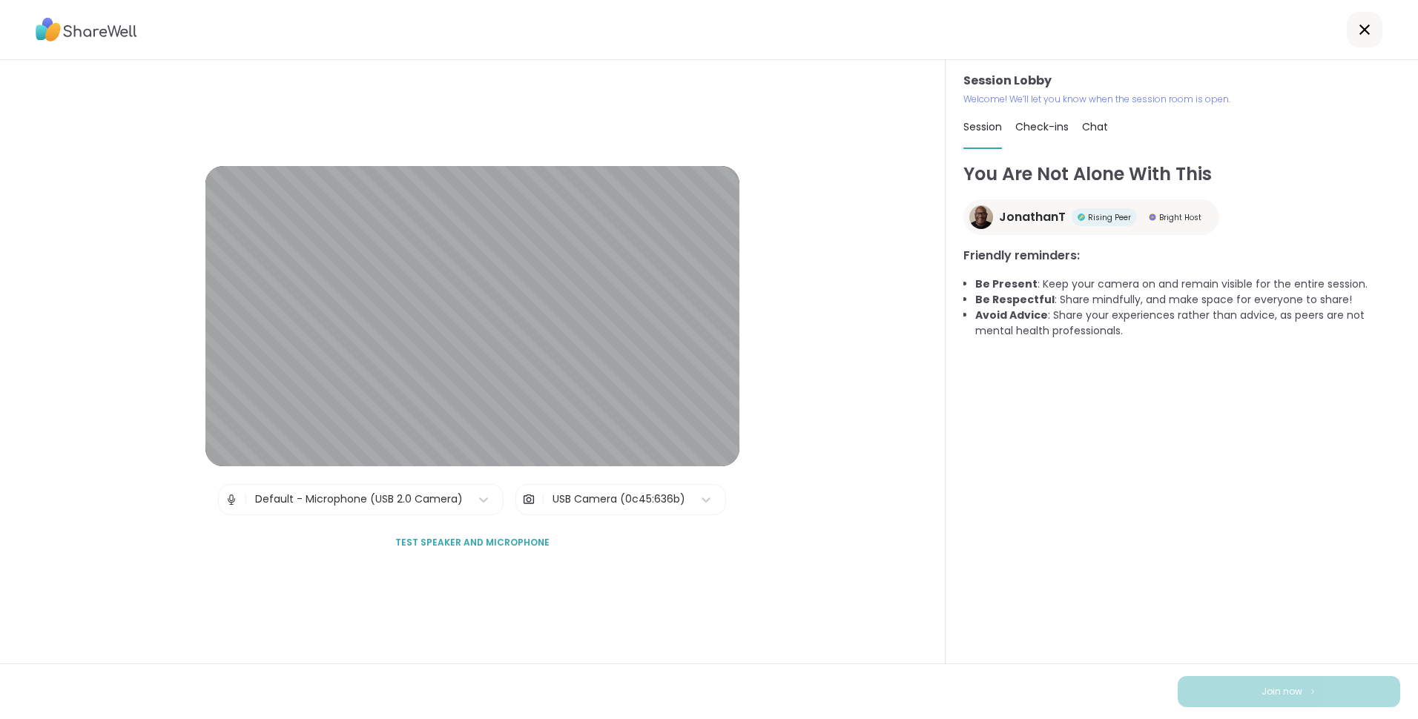
click at [604, 502] on div "USB Camera (0c45:636b)" at bounding box center [619, 500] width 133 height 16
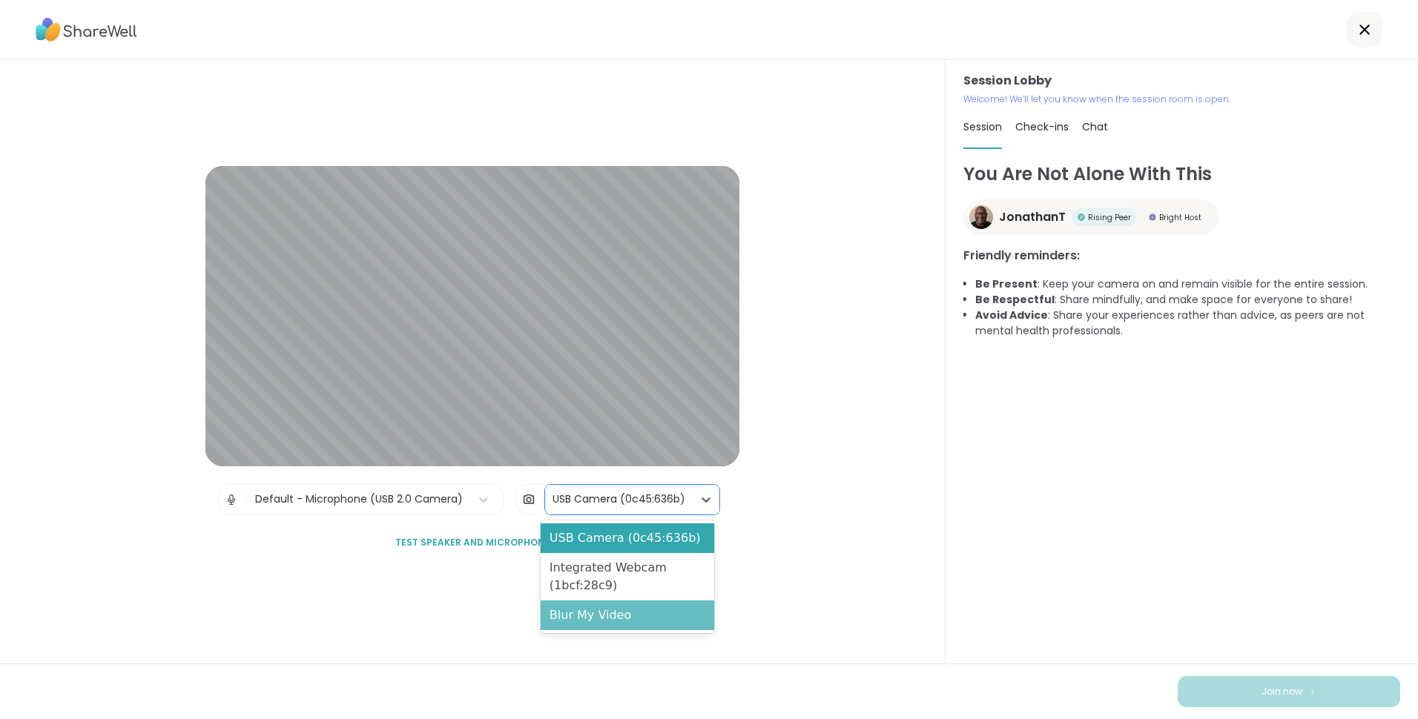
click at [593, 604] on div "Blur My Video" at bounding box center [628, 616] width 174 height 30
click at [602, 498] on div "USB Camera (0c45:636b)" at bounding box center [619, 500] width 133 height 16
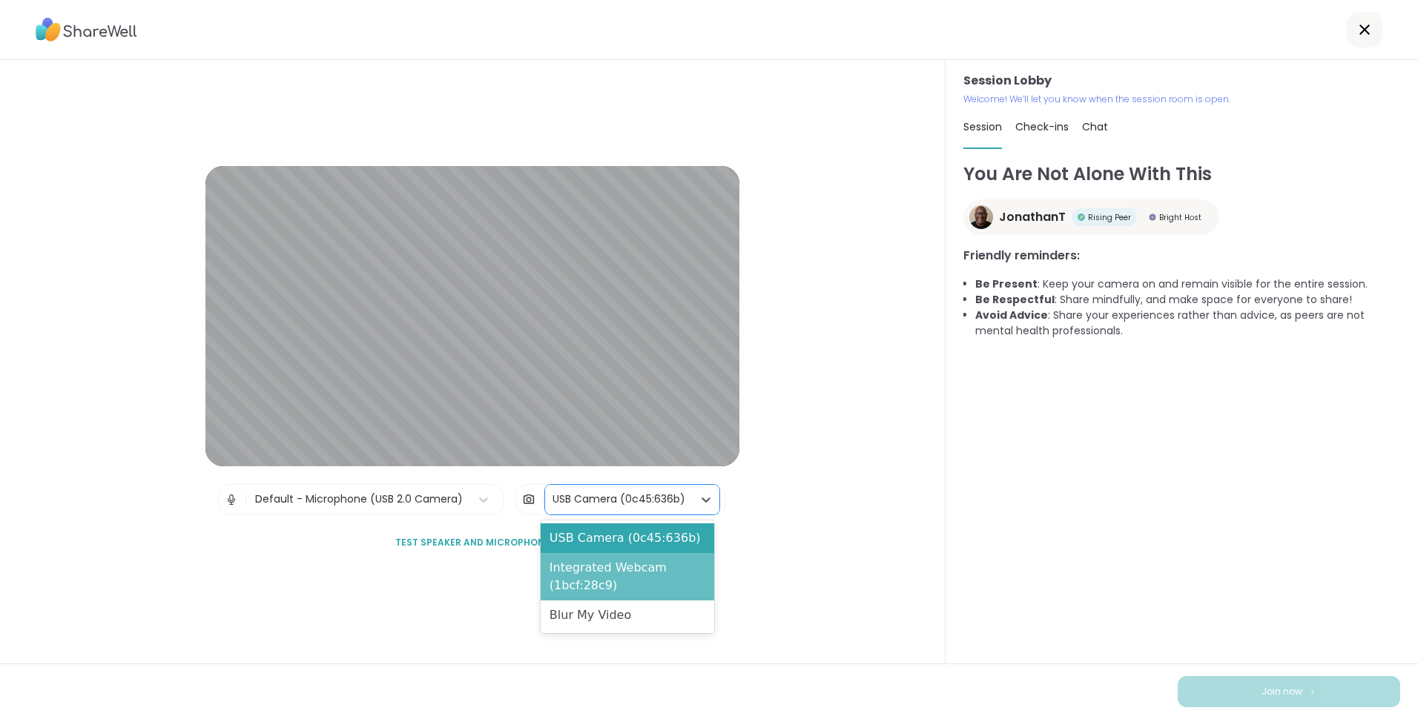
click at [603, 582] on div "Integrated Webcam (1bcf:28c9)" at bounding box center [628, 576] width 174 height 47
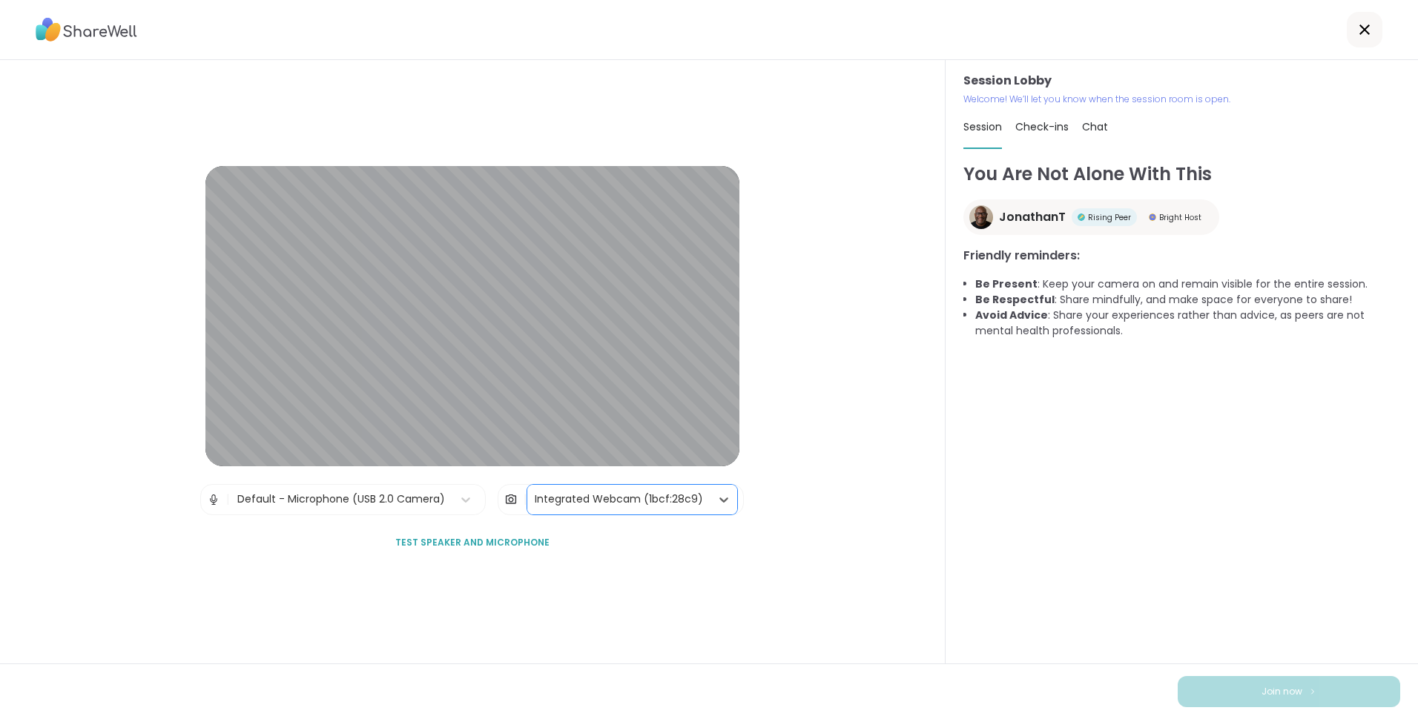
click at [595, 498] on div "Integrated Webcam (1bcf:28c9)" at bounding box center [619, 500] width 168 height 16
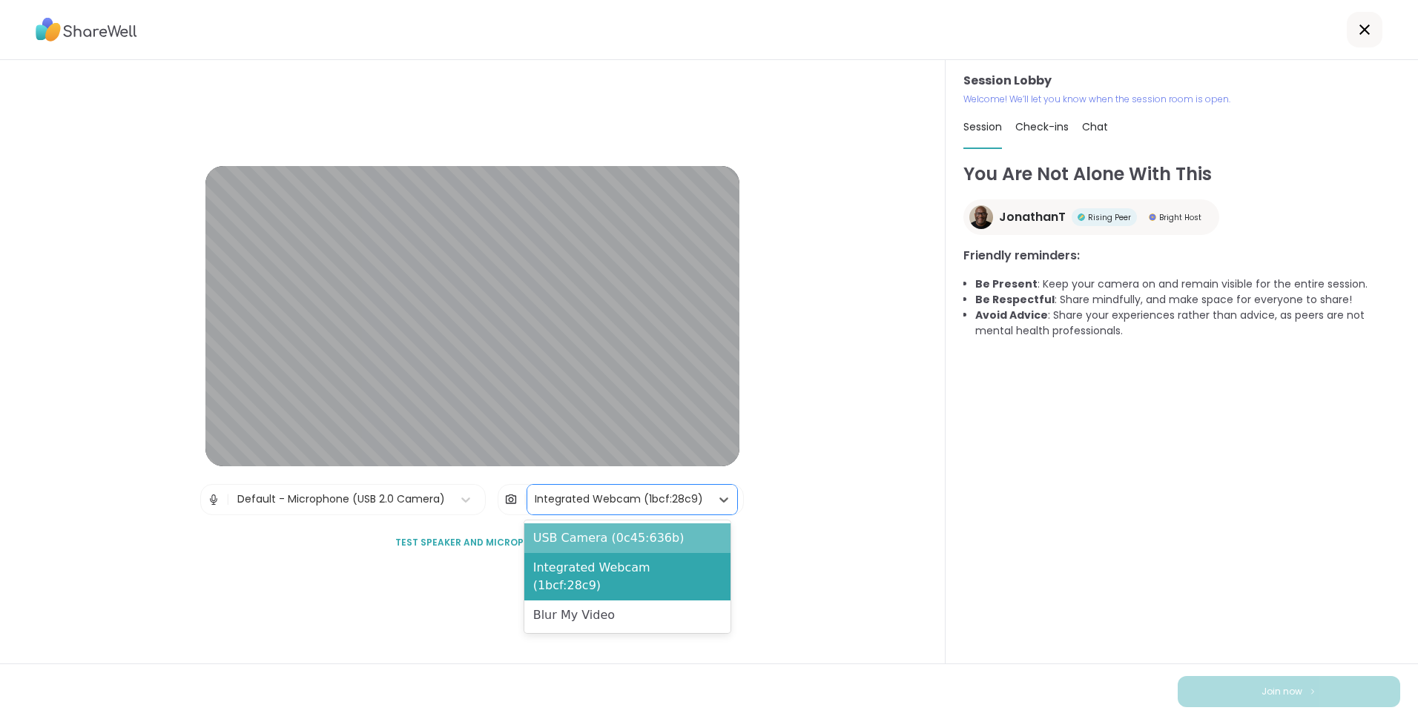
click at [584, 544] on div "USB Camera (0c45:636b)" at bounding box center [627, 539] width 206 height 30
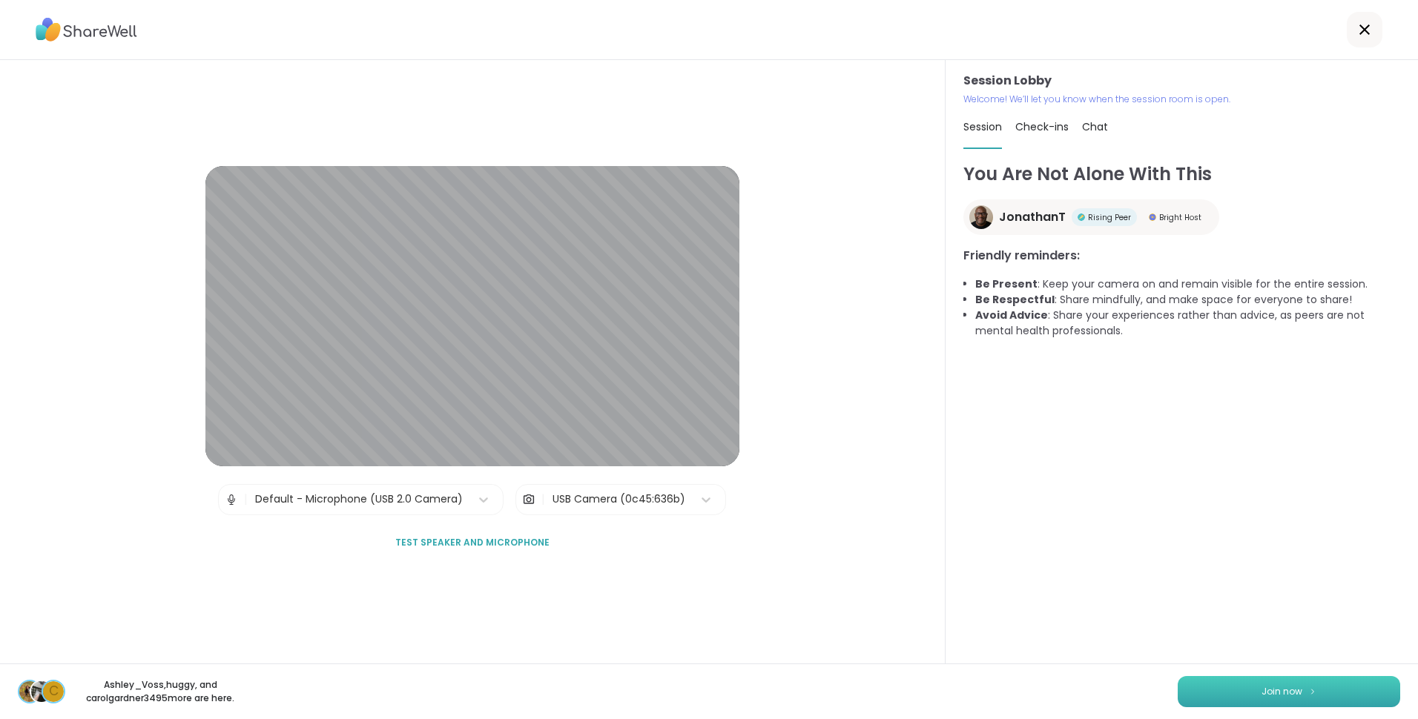
click at [1274, 684] on button "Join now" at bounding box center [1289, 691] width 223 height 31
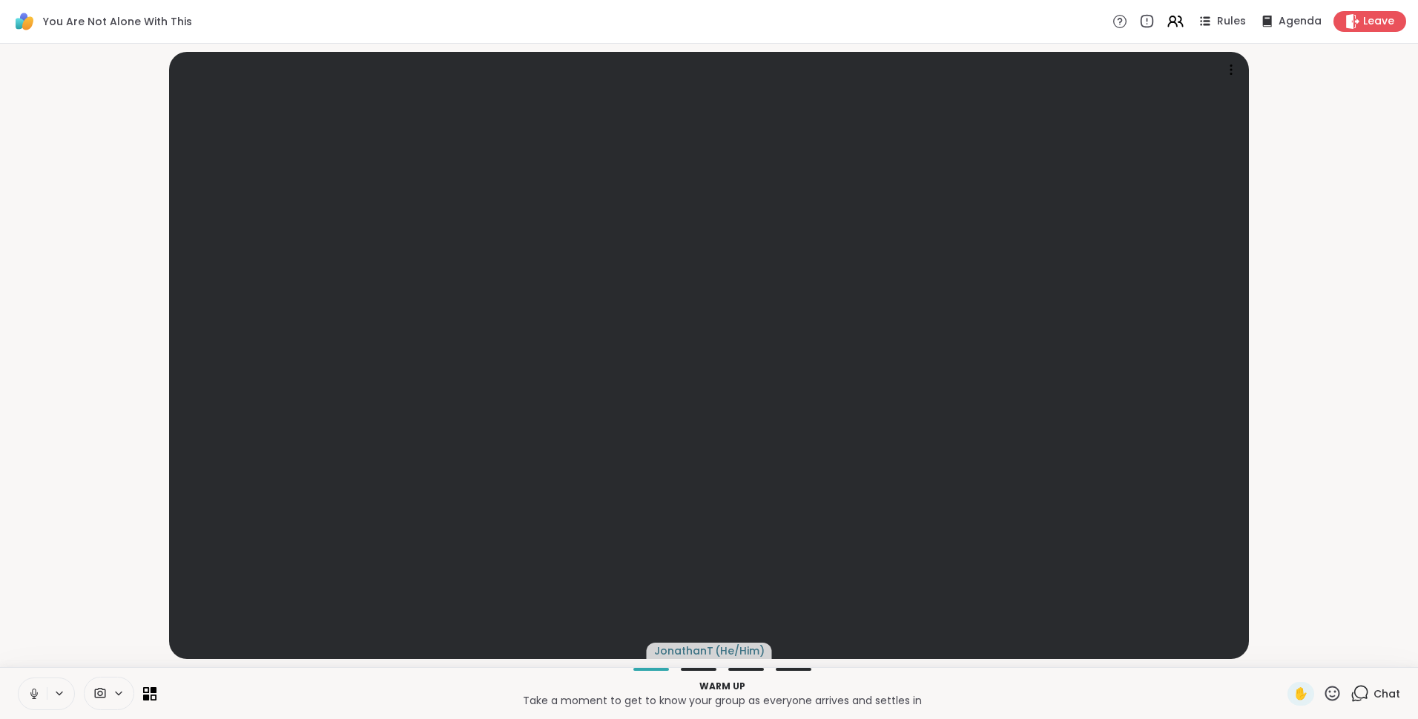
click at [121, 684] on div at bounding box center [109, 693] width 50 height 33
click at [134, 638] on icon at bounding box center [140, 640] width 13 height 13
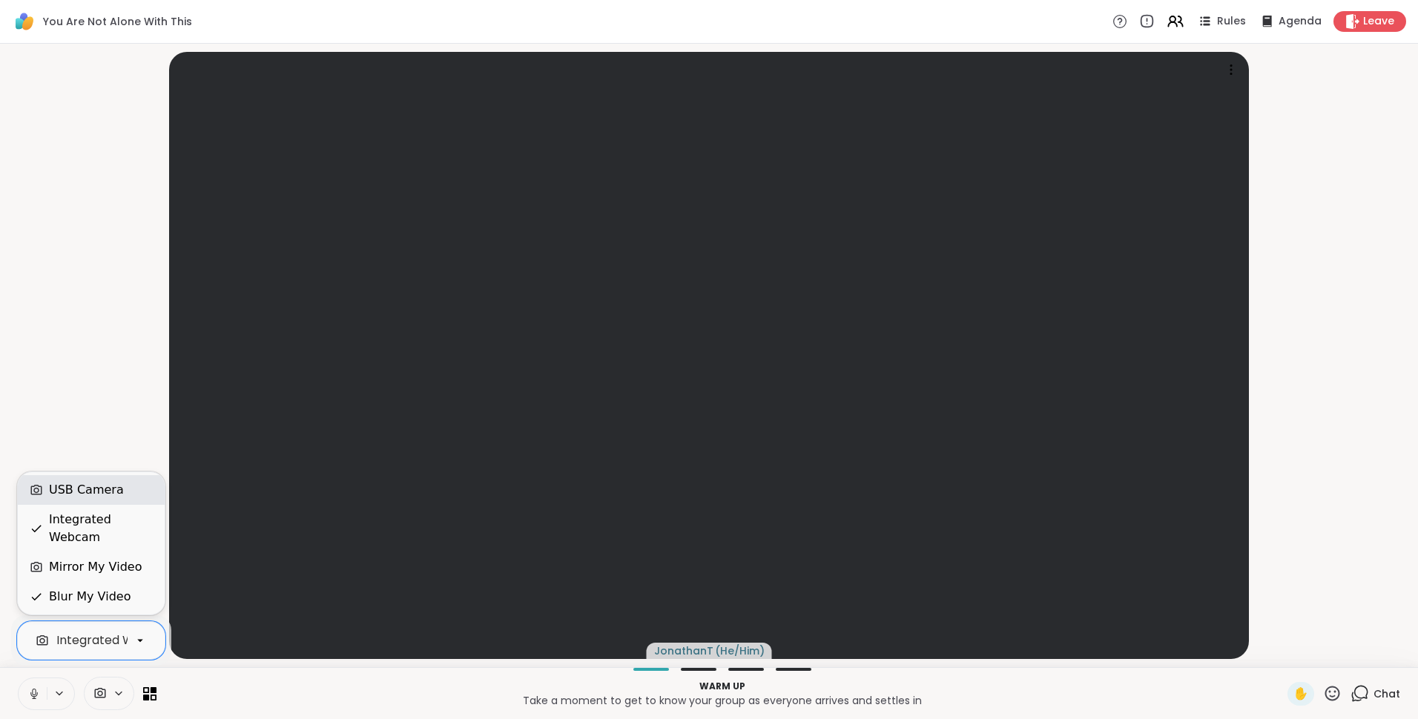
click at [111, 505] on div "USB Camera" at bounding box center [91, 490] width 147 height 30
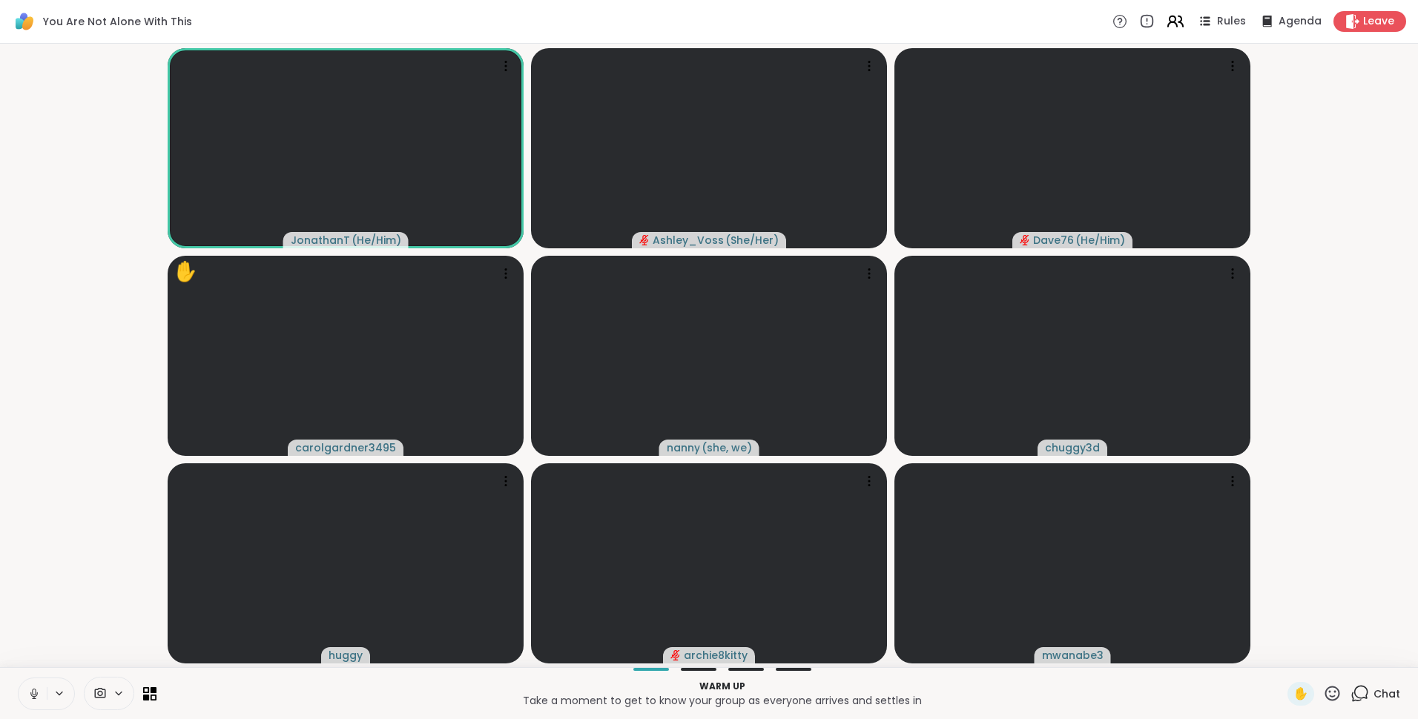
click at [1168, 21] on icon at bounding box center [1175, 21] width 19 height 19
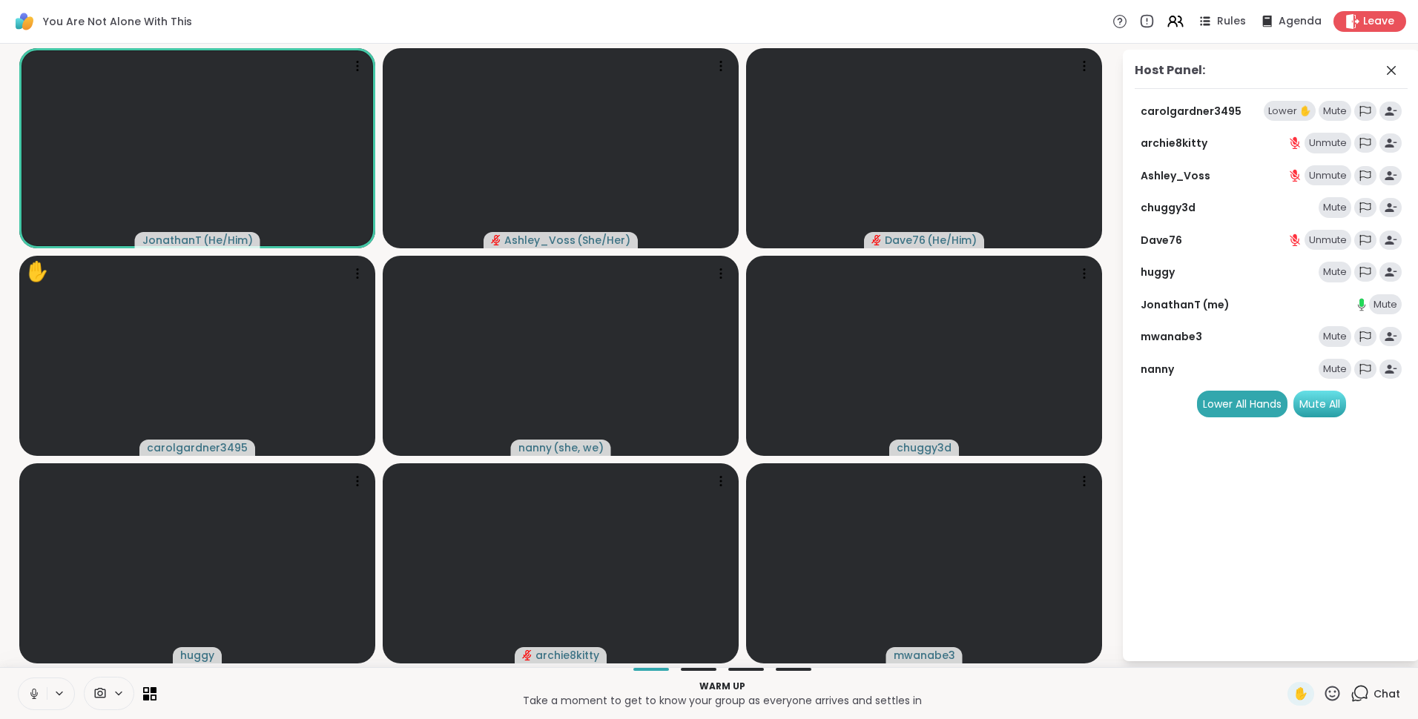
click at [1316, 404] on div "Mute All" at bounding box center [1319, 404] width 53 height 27
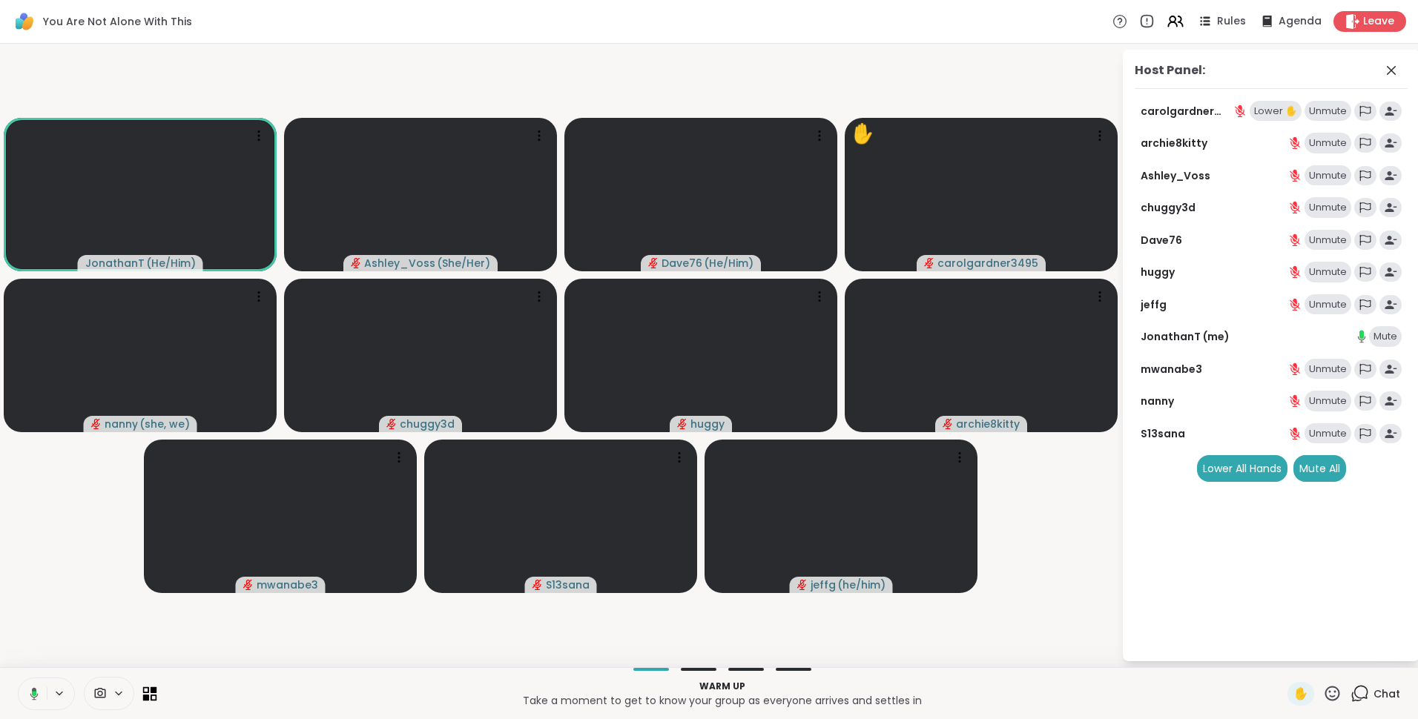
click at [155, 689] on icon at bounding box center [154, 690] width 7 height 7
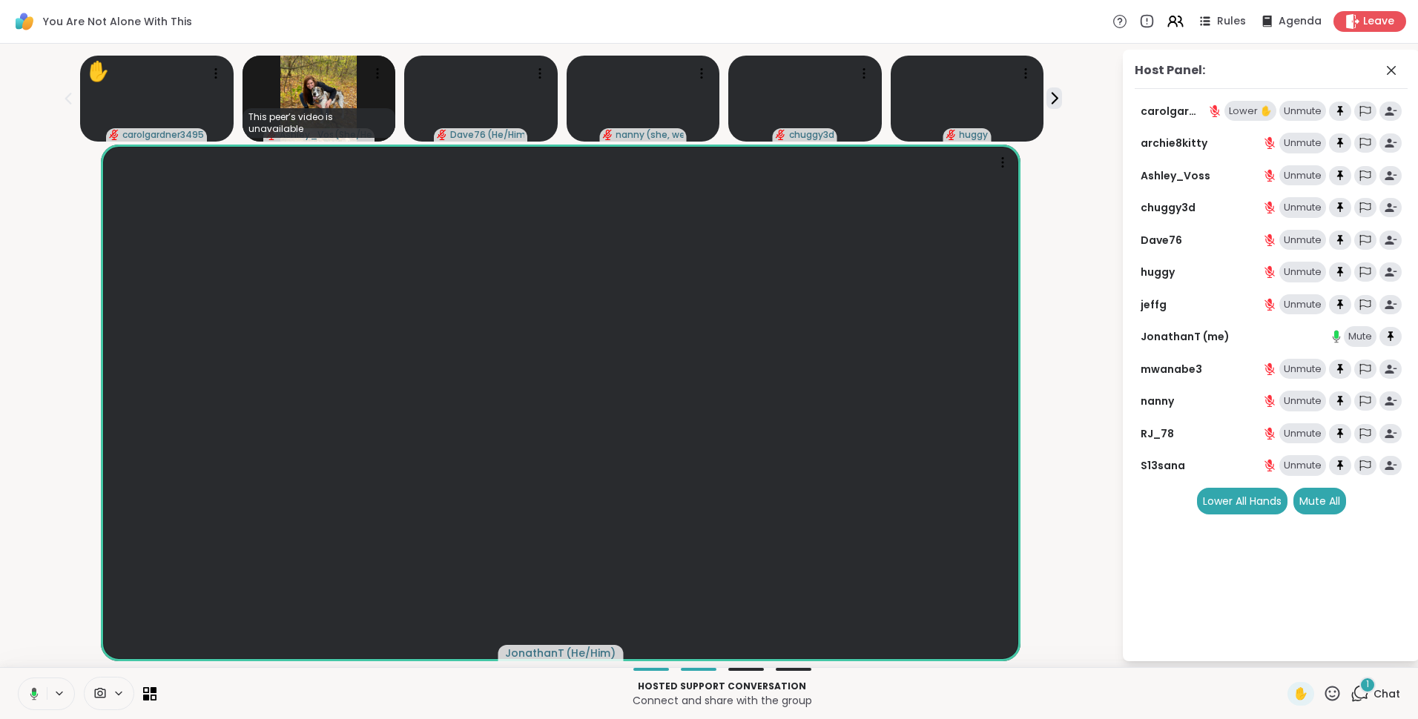
click at [1360, 687] on div "1" at bounding box center [1368, 685] width 16 height 16
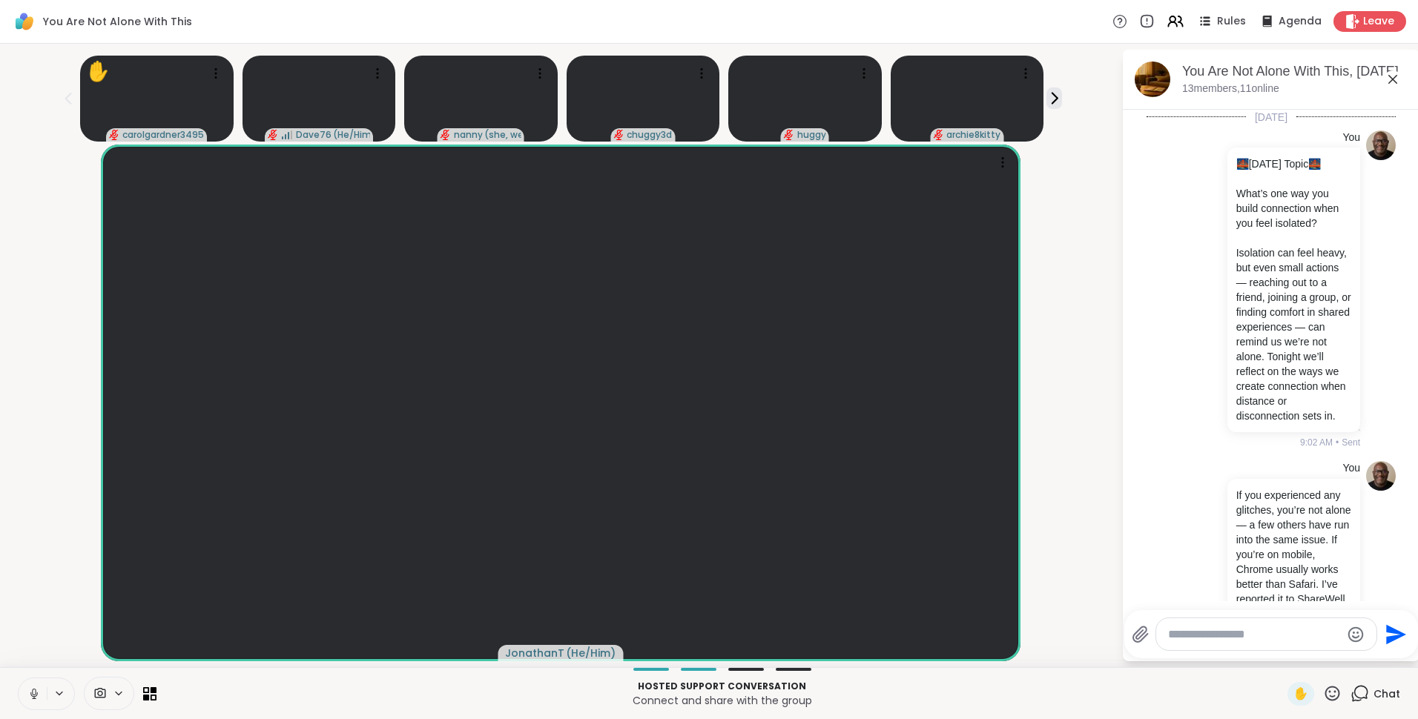
click at [1394, 77] on icon at bounding box center [1393, 79] width 18 height 18
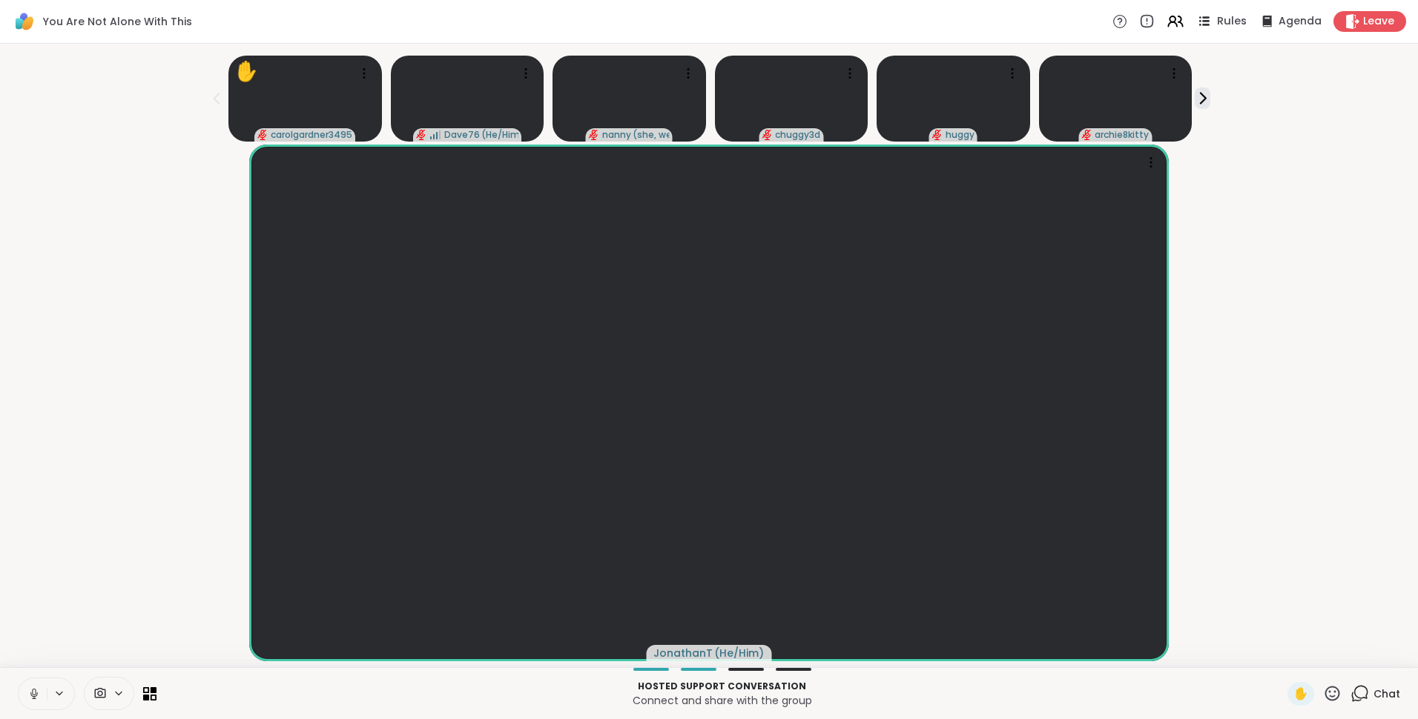
click at [1202, 19] on icon at bounding box center [1204, 21] width 19 height 19
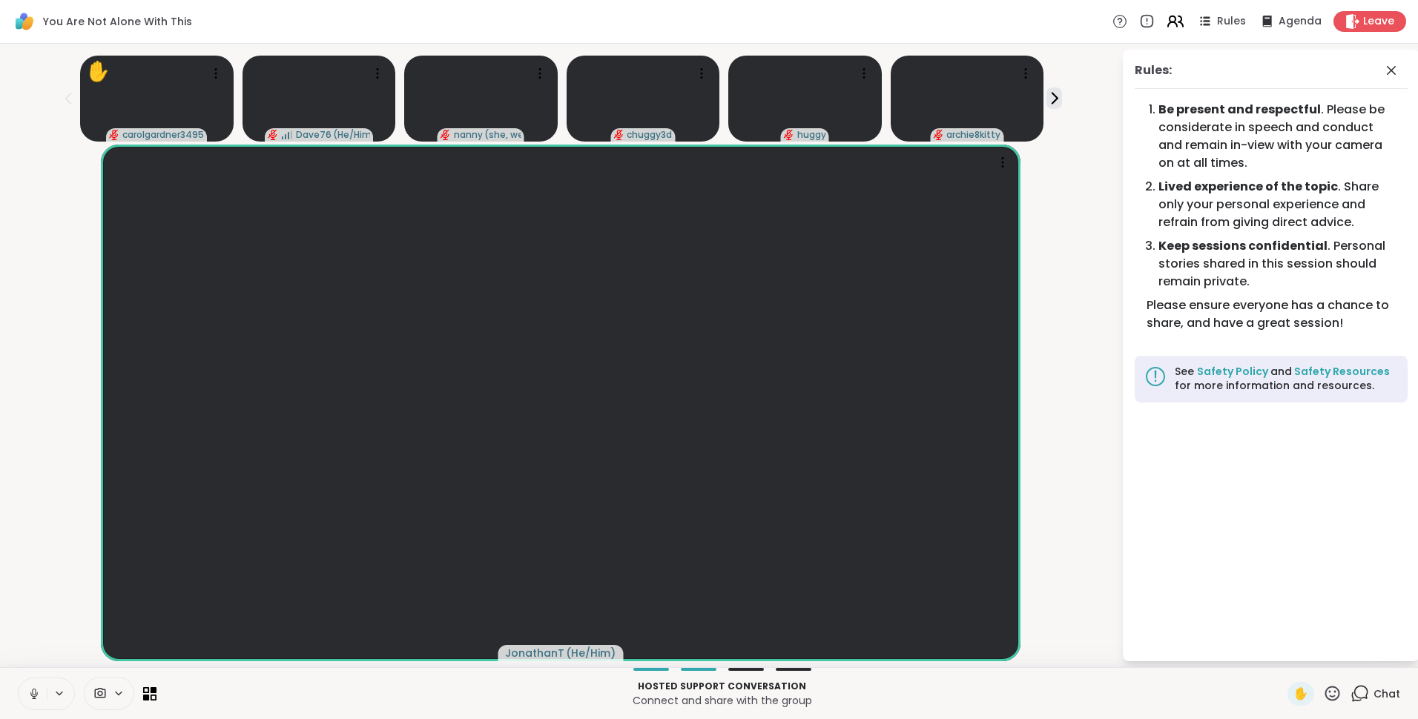
click at [1166, 19] on icon at bounding box center [1175, 21] width 19 height 19
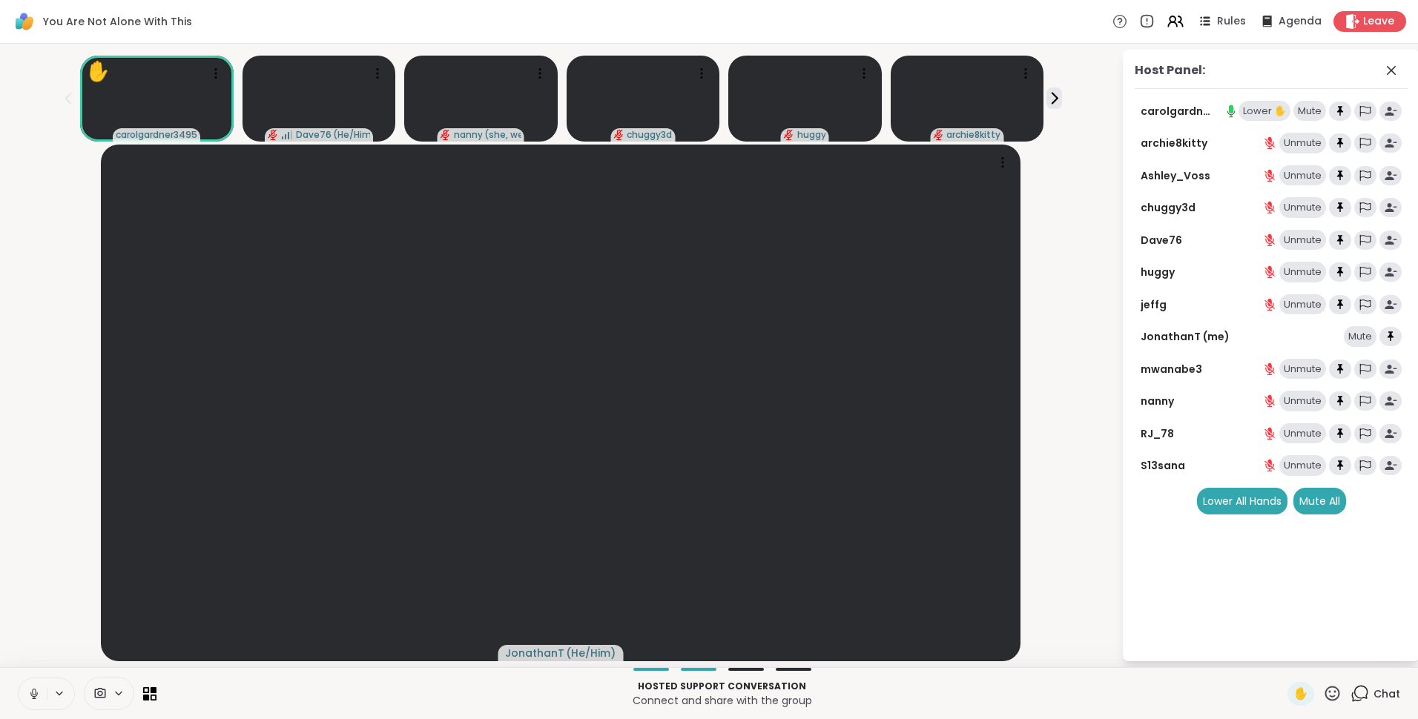
click at [1262, 112] on div "Lower ✋" at bounding box center [1265, 111] width 52 height 21
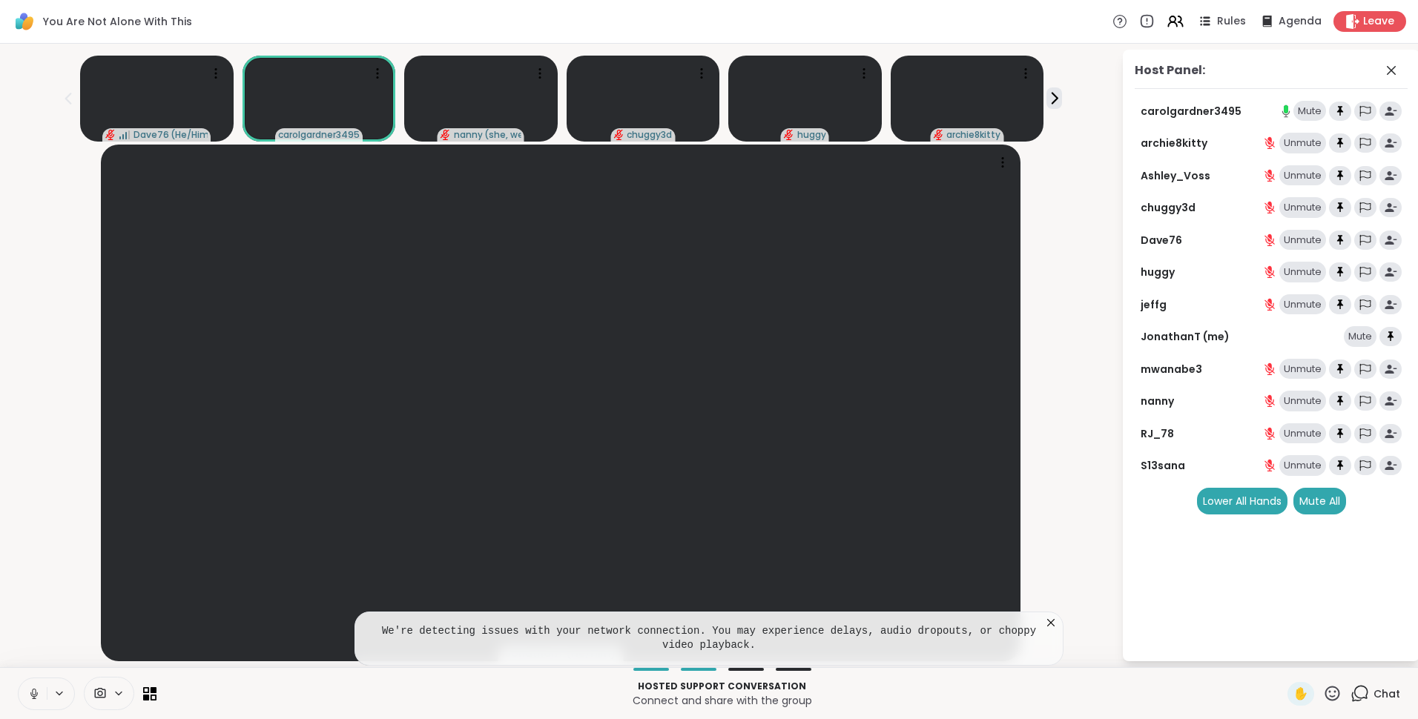
click at [1049, 626] on icon at bounding box center [1051, 623] width 15 height 15
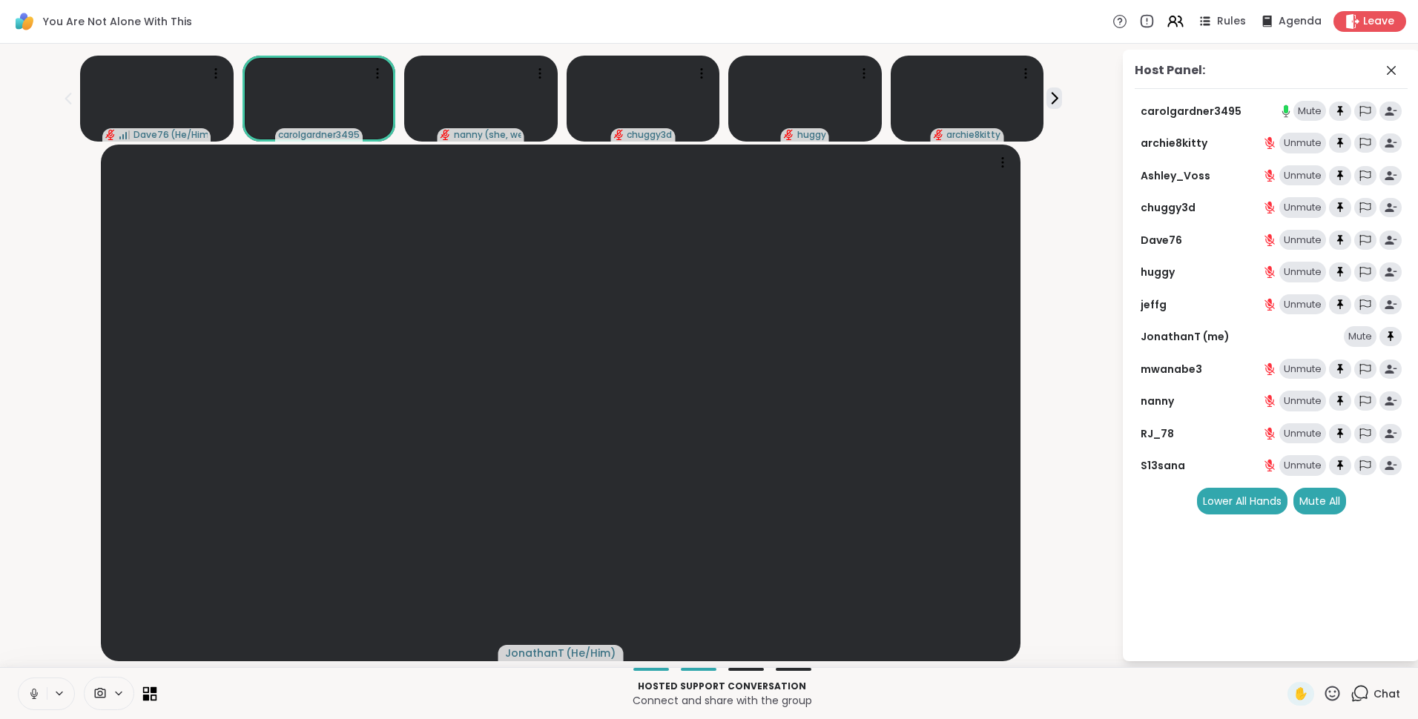
click at [146, 693] on icon at bounding box center [146, 690] width 7 height 7
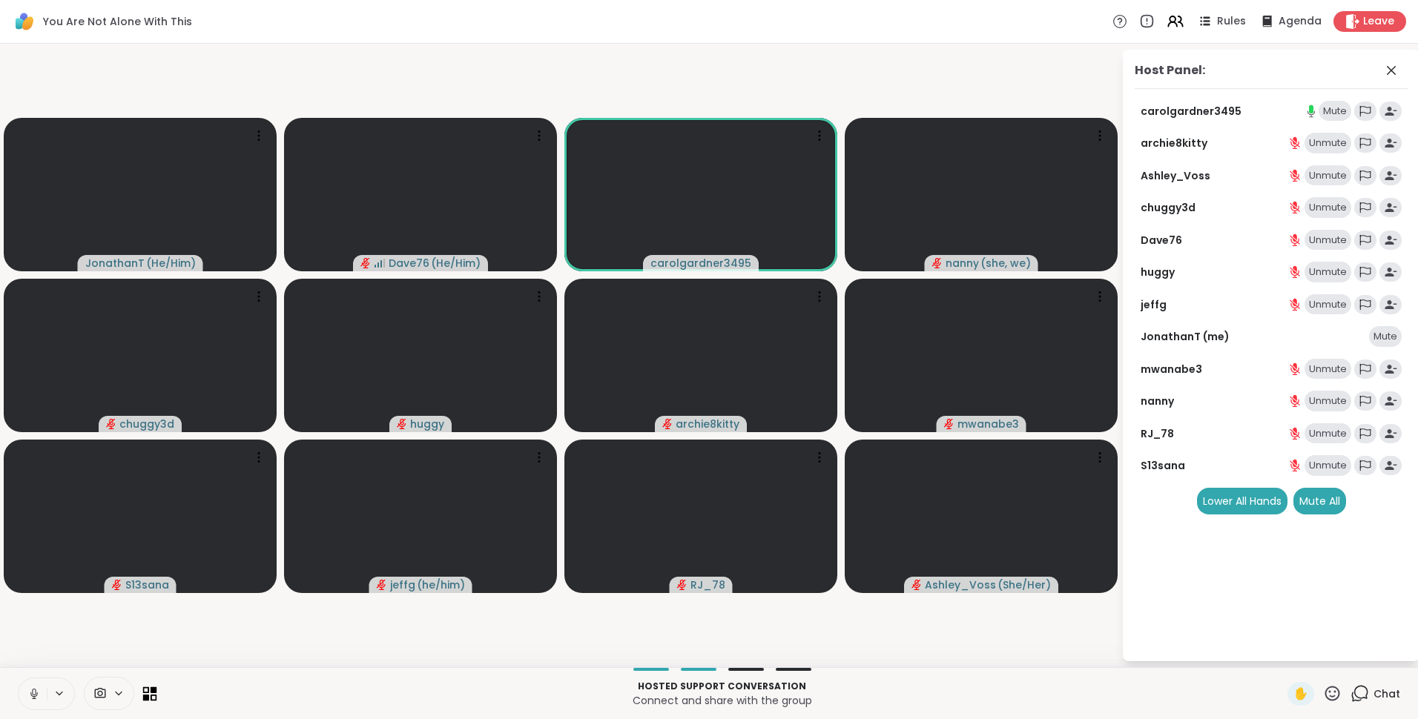
click at [146, 693] on icon at bounding box center [146, 690] width 7 height 7
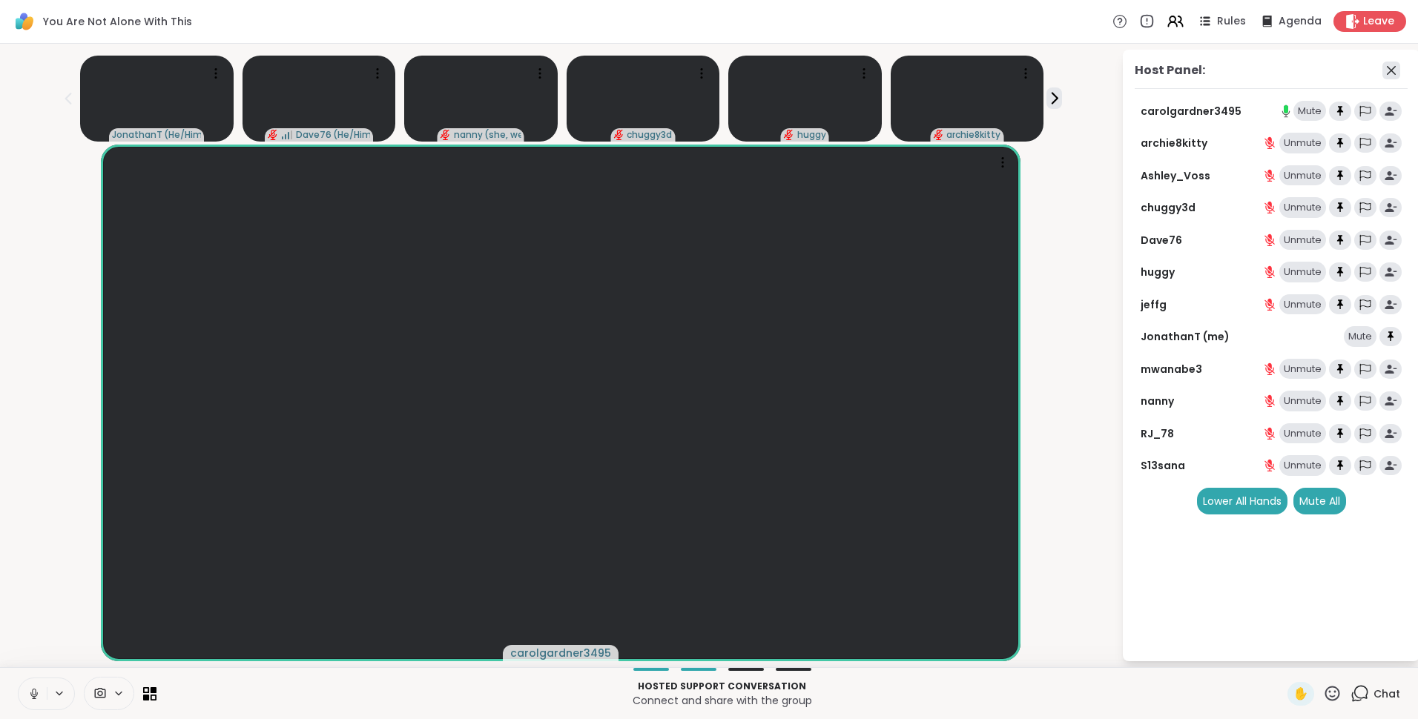
click at [1394, 68] on icon at bounding box center [1391, 70] width 9 height 9
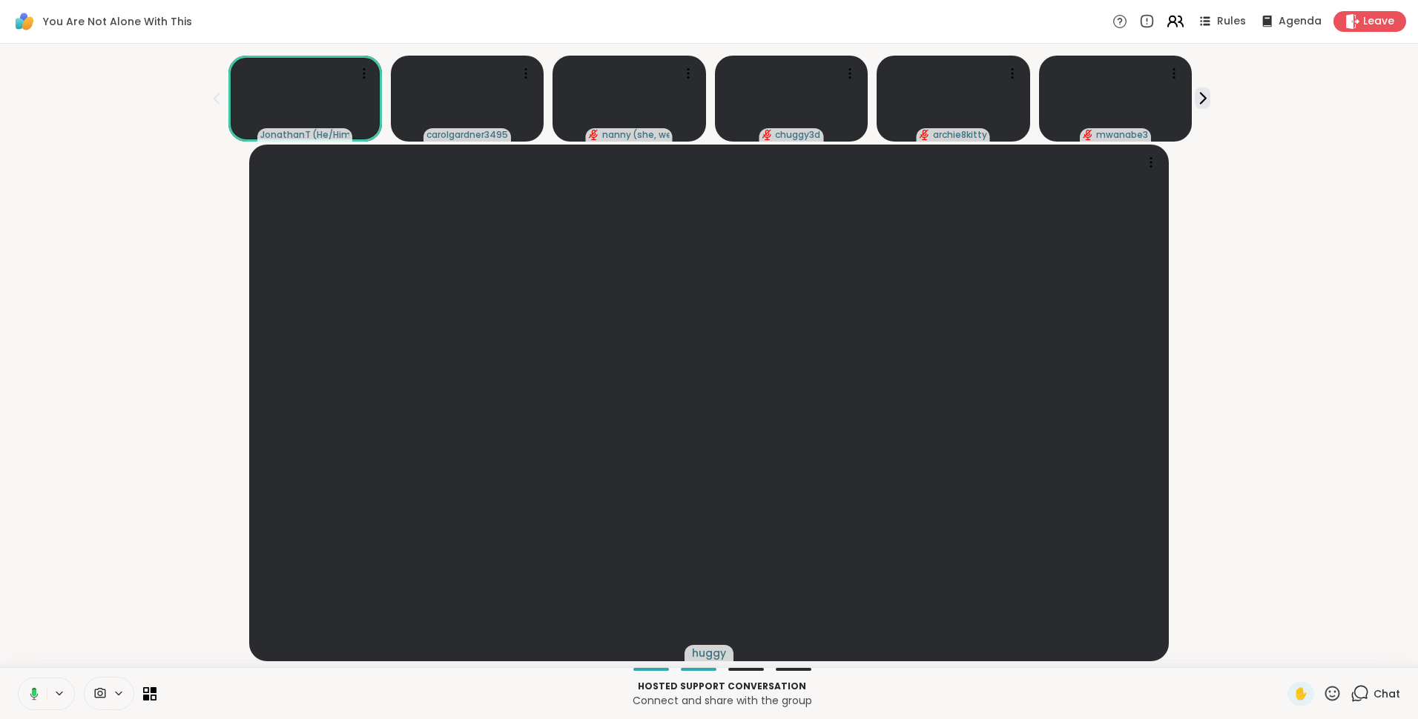
click at [1166, 21] on icon at bounding box center [1175, 21] width 19 height 19
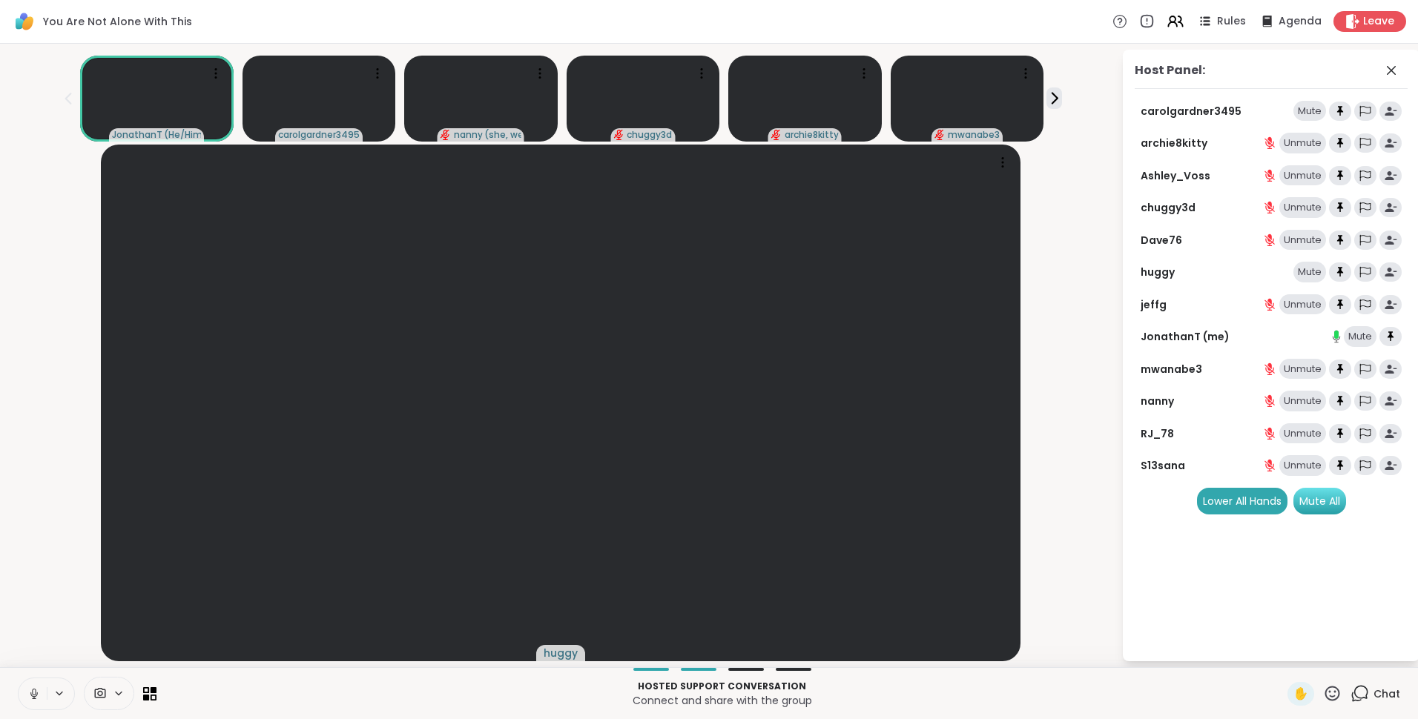
click at [1318, 503] on div "Mute All" at bounding box center [1319, 501] width 53 height 27
click at [1288, 116] on div "Unmute" at bounding box center [1302, 111] width 47 height 21
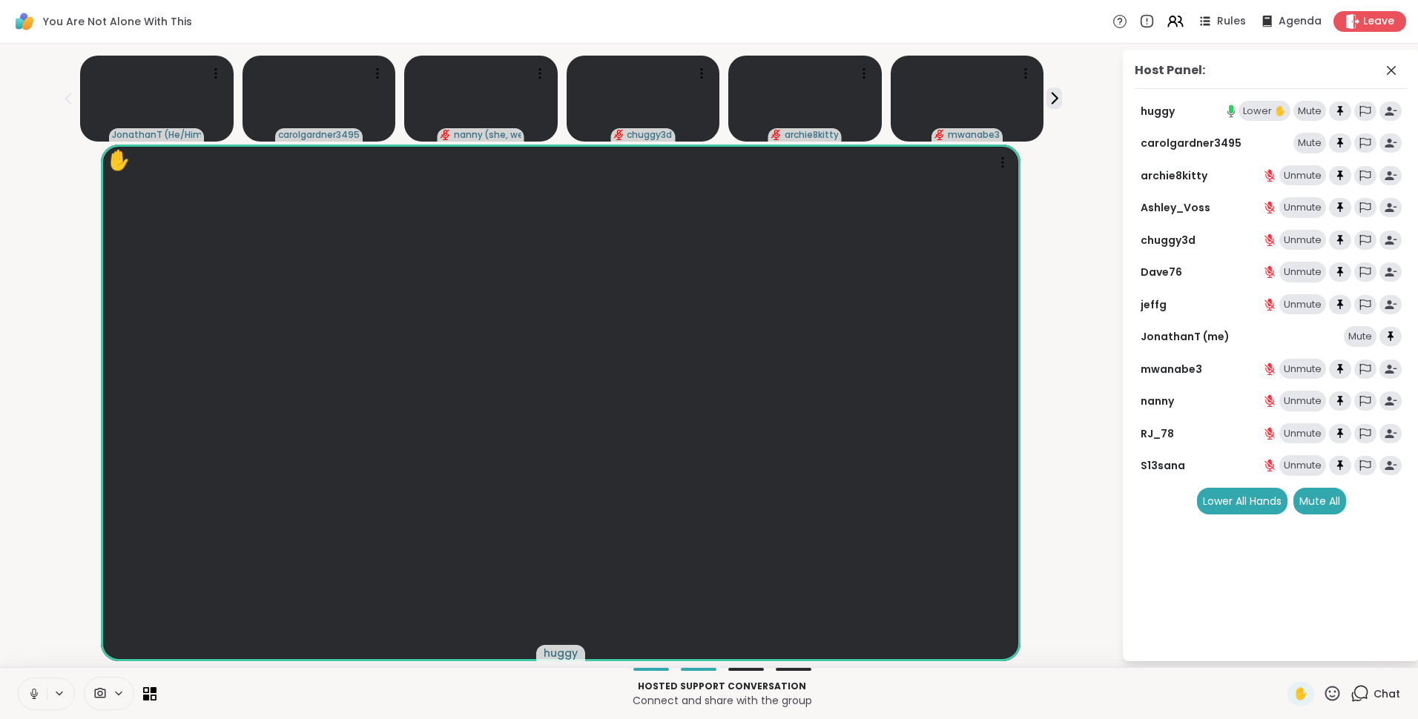
click at [1303, 138] on div "Mute" at bounding box center [1309, 143] width 33 height 21
click at [1253, 111] on div "Lower ✋" at bounding box center [1265, 111] width 52 height 21
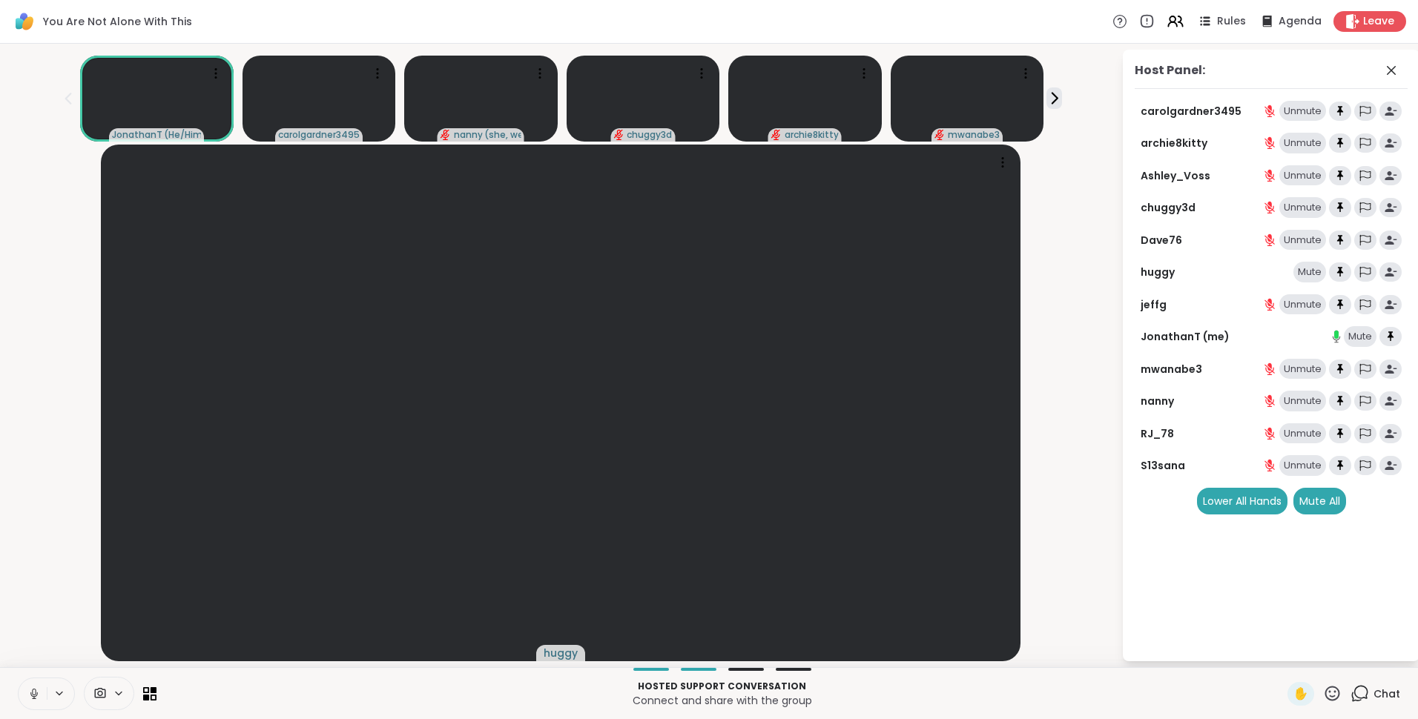
click at [1356, 693] on icon at bounding box center [1360, 694] width 19 height 19
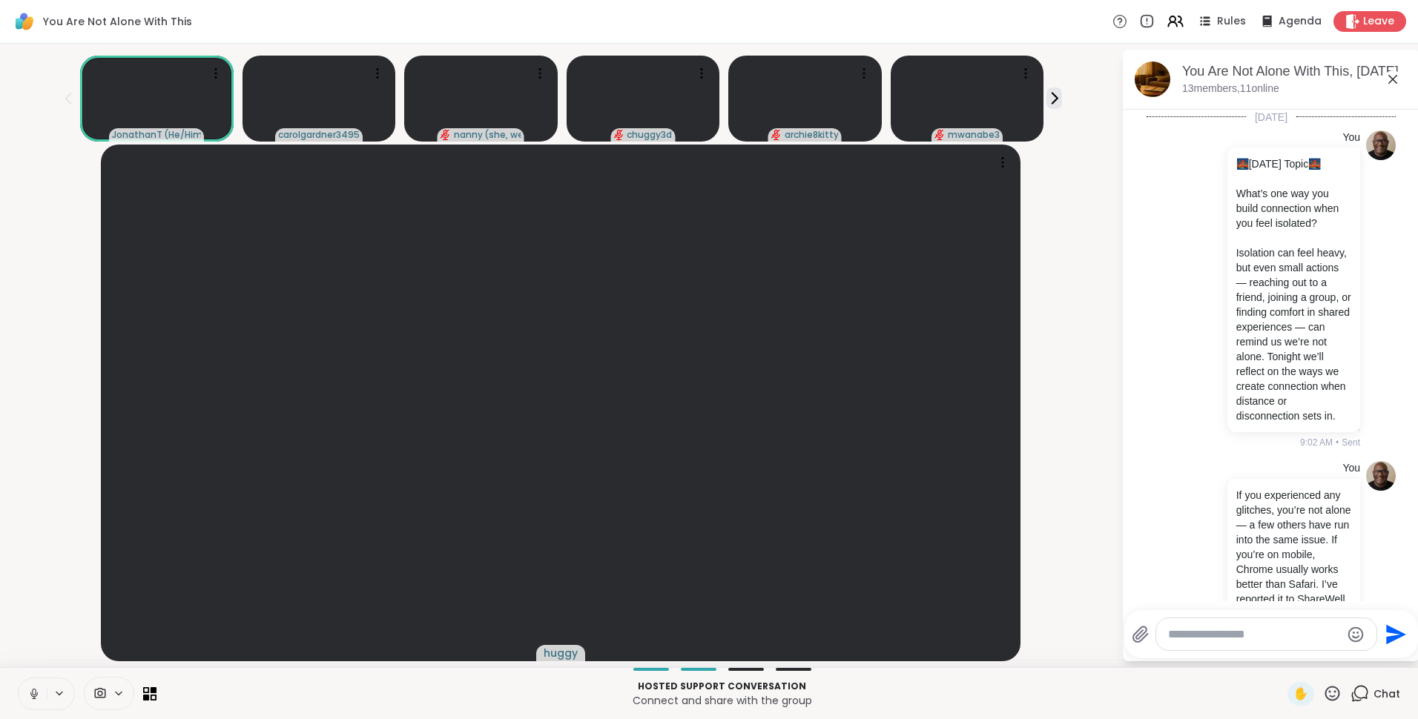
scroll to position [900, 0]
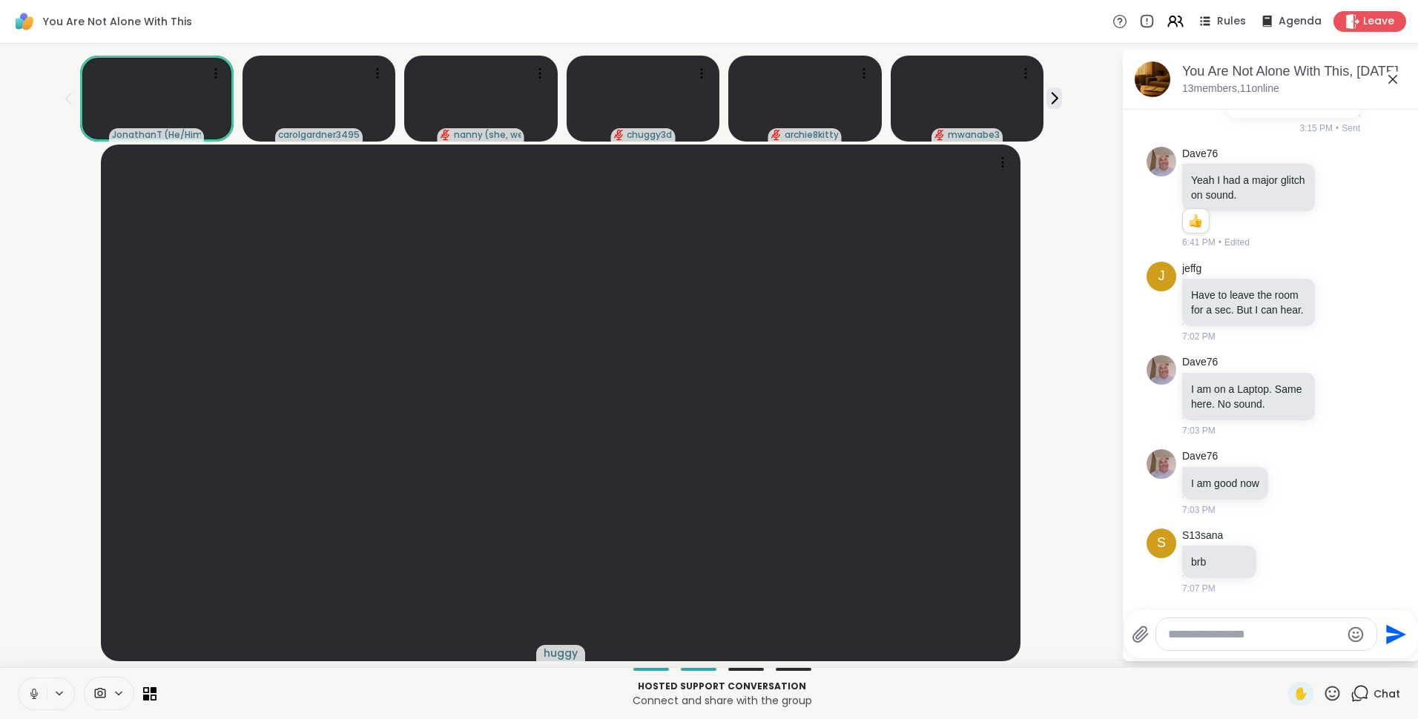
click at [1233, 640] on textarea "Type your message" at bounding box center [1254, 634] width 173 height 15
paste textarea "**********"
type textarea "**********"
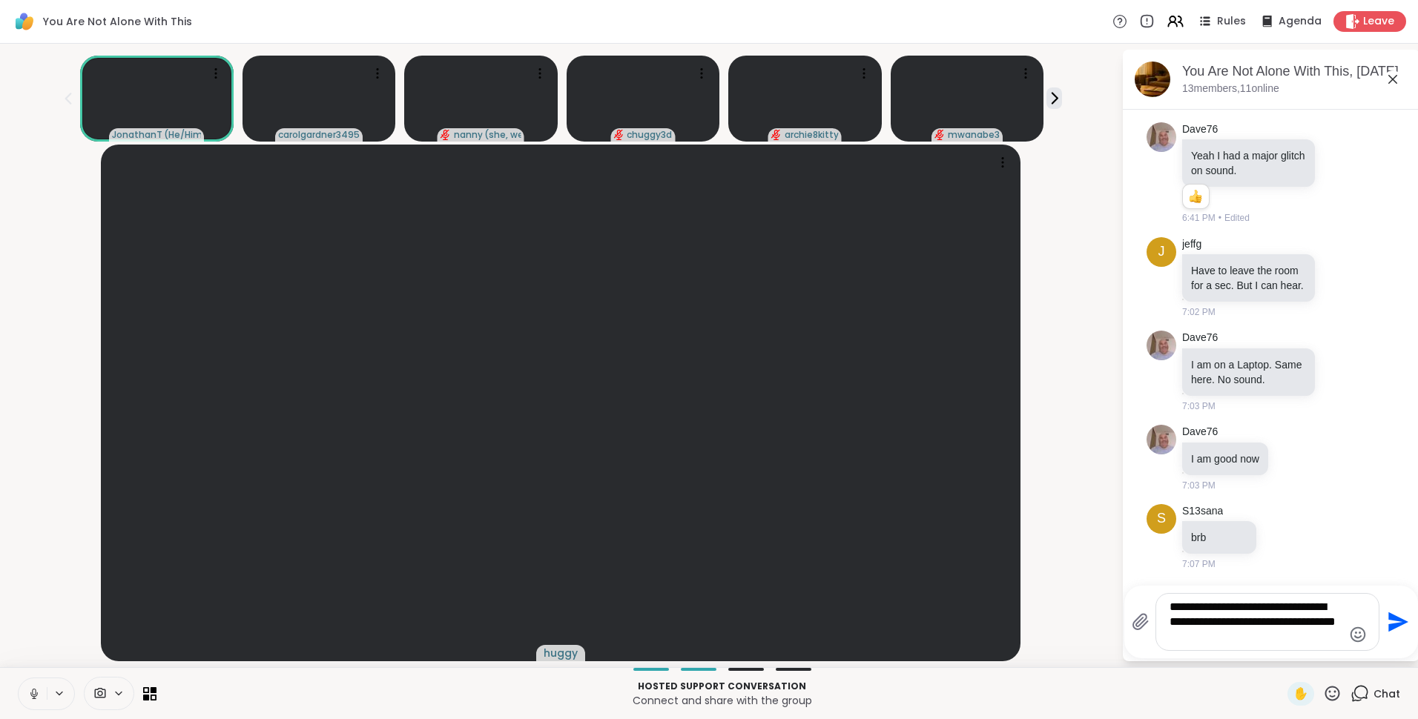
click at [1390, 619] on icon "Send" at bounding box center [1398, 623] width 20 height 20
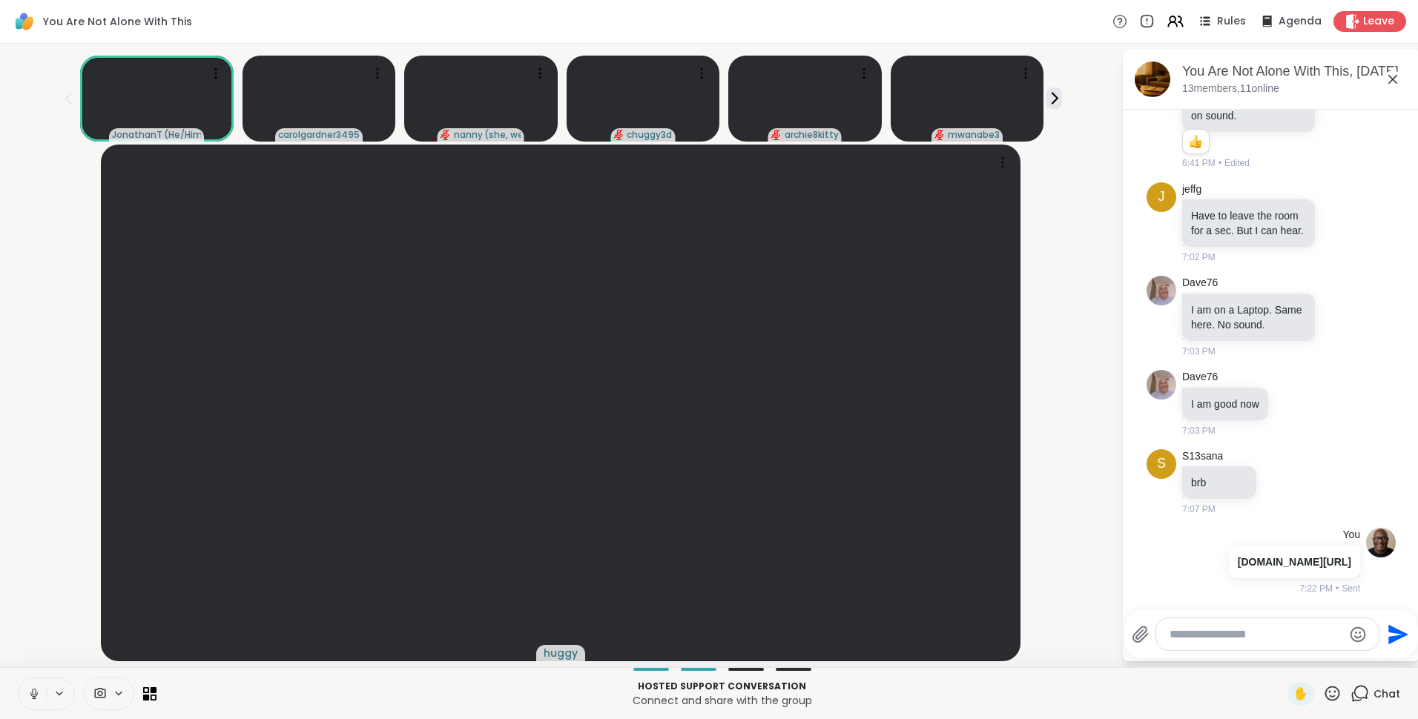
scroll to position [1024, 0]
click at [1219, 556] on icon at bounding box center [1219, 561] width 1 height 10
click at [1212, 576] on icon at bounding box center [1219, 583] width 15 height 15
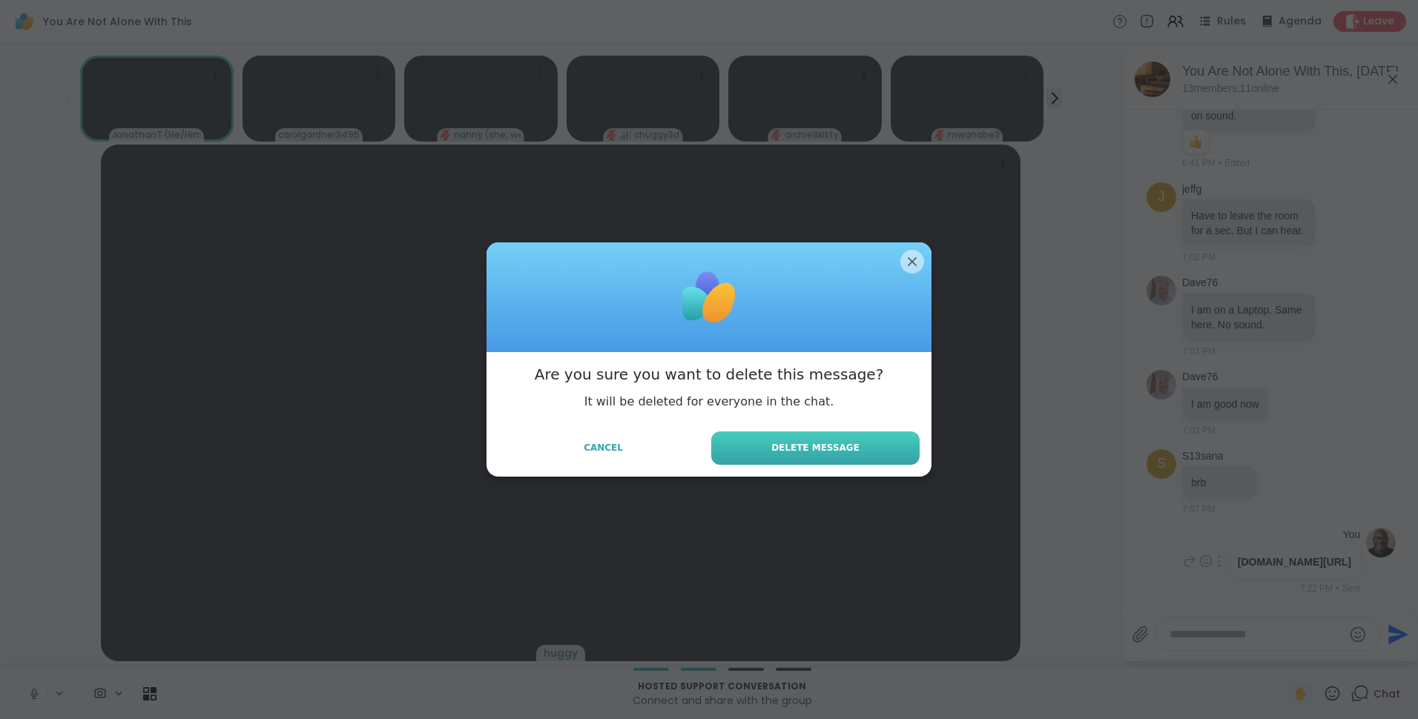
click at [856, 444] on button "Delete Message" at bounding box center [815, 448] width 208 height 33
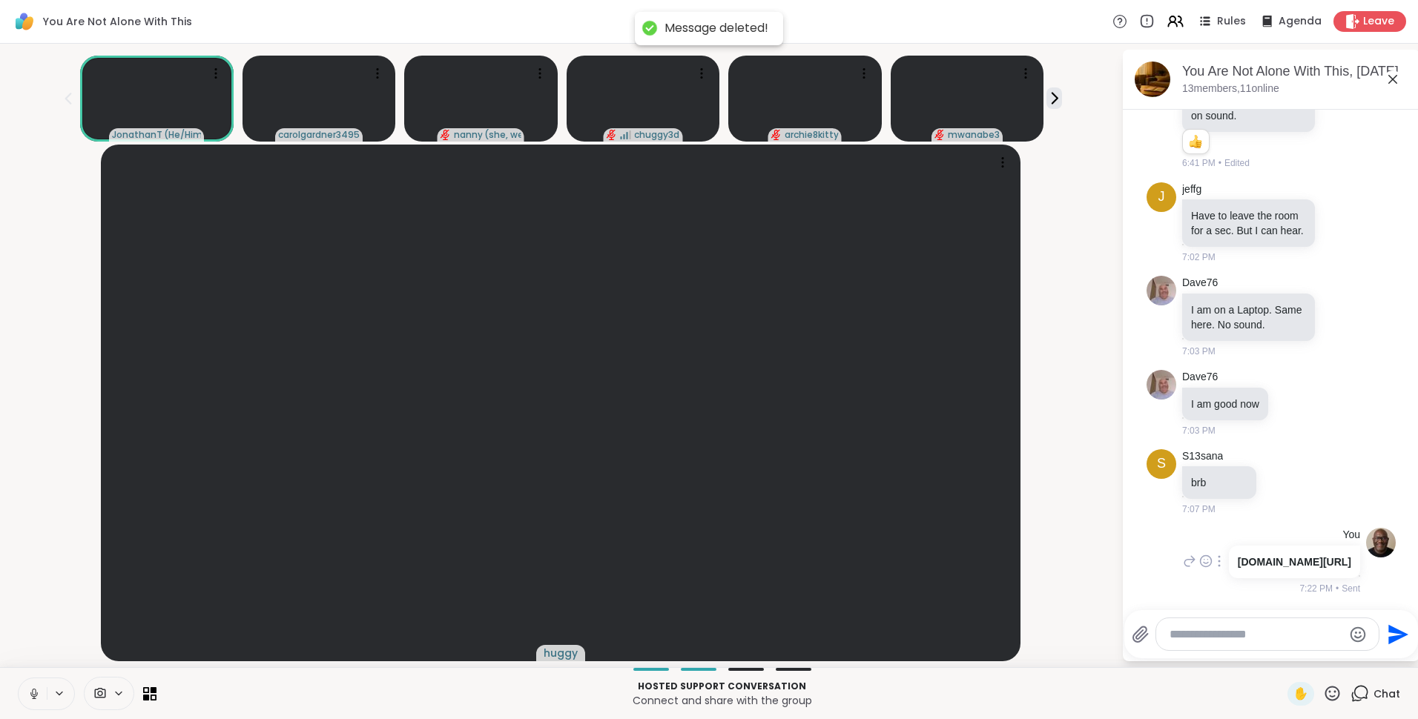
scroll to position [981, 0]
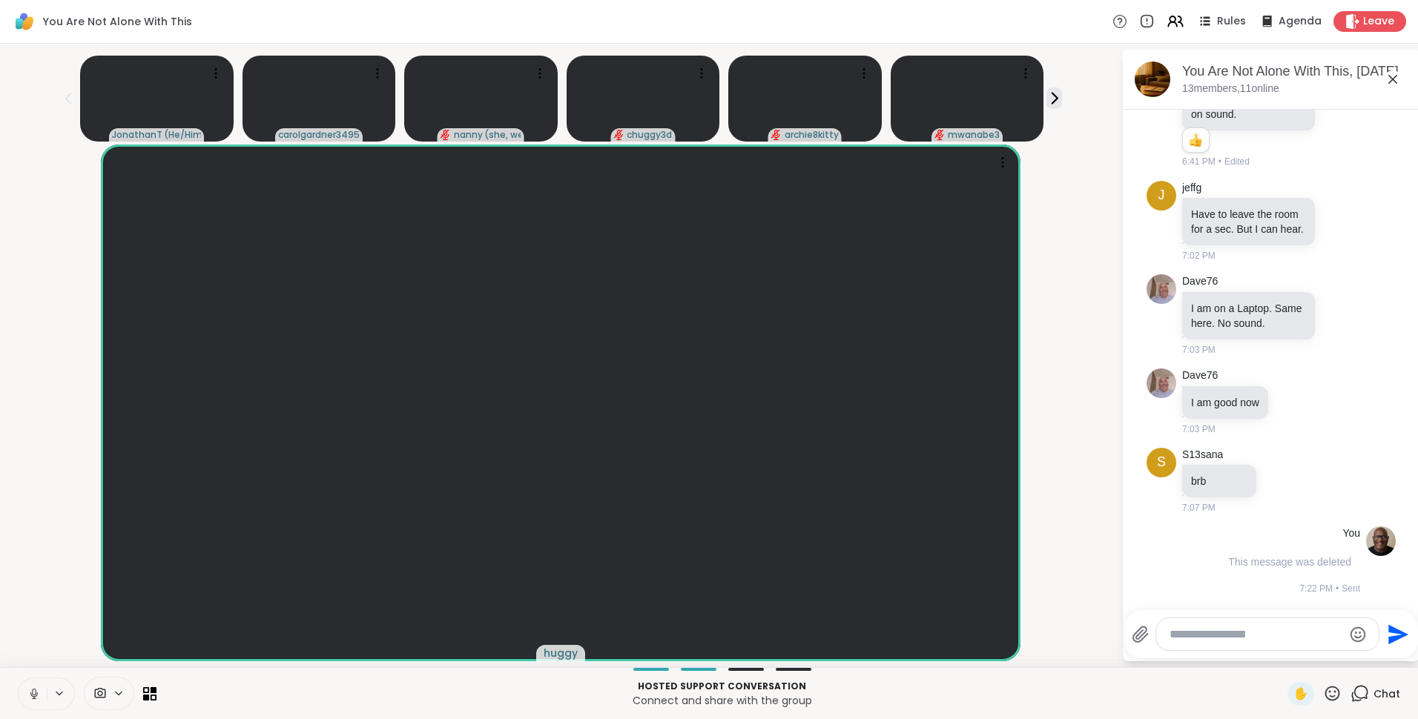
click at [1227, 645] on div at bounding box center [1267, 635] width 223 height 32
click at [1229, 637] on textarea "Type your message" at bounding box center [1256, 634] width 173 height 15
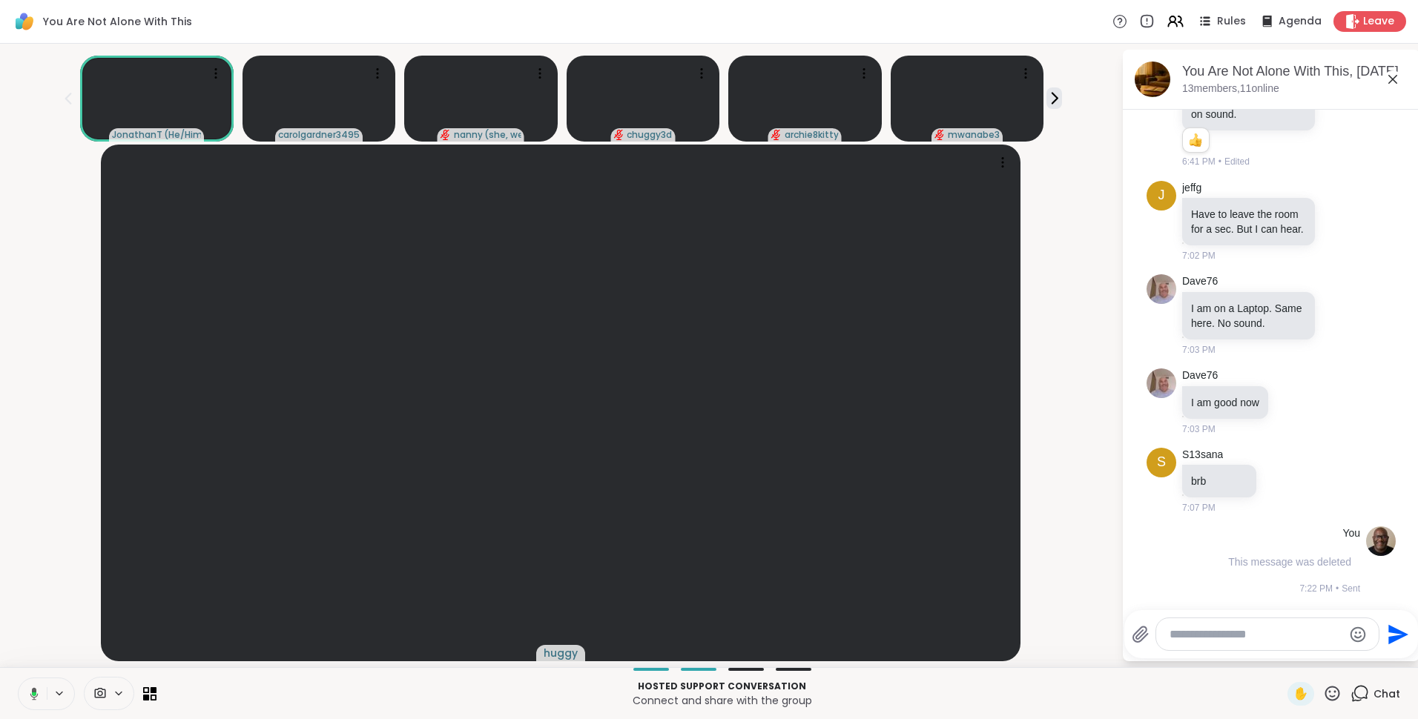
paste textarea "**********"
type textarea "**********"
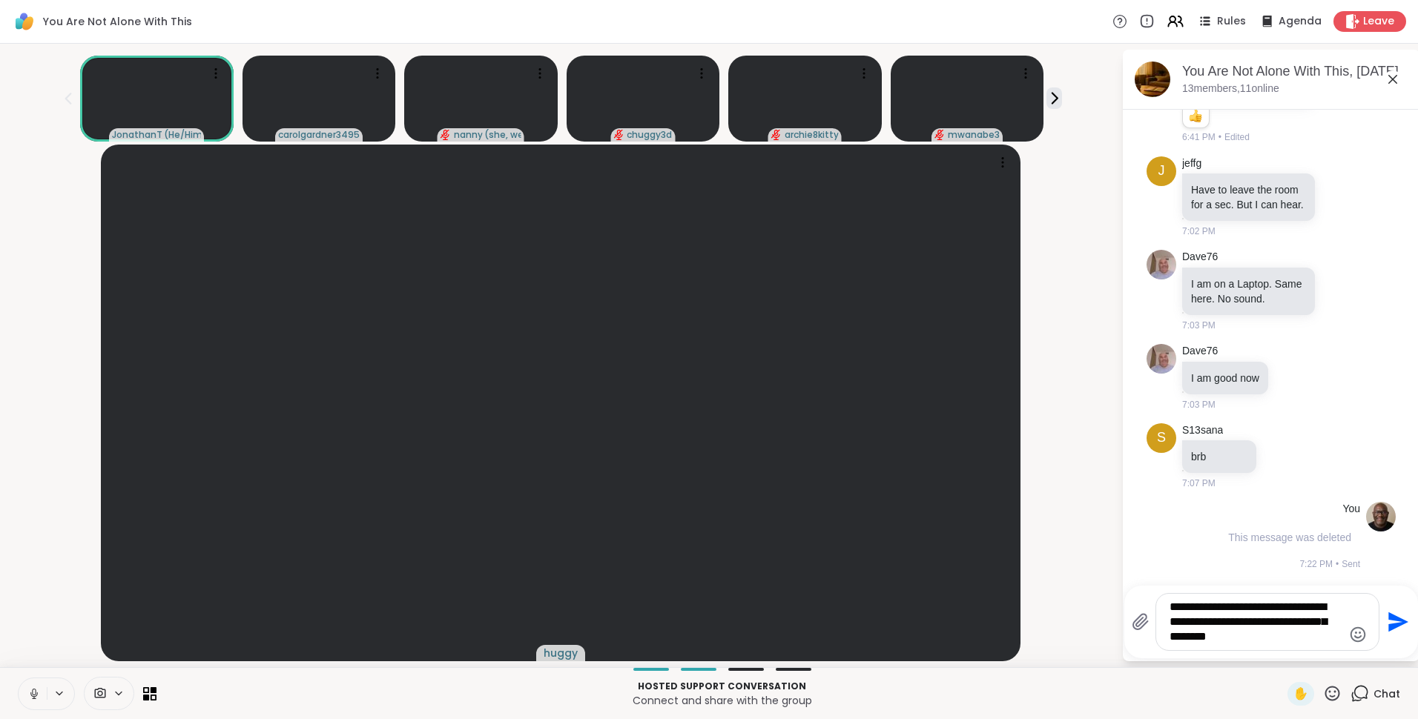
click at [1400, 617] on icon "Send" at bounding box center [1397, 622] width 24 height 24
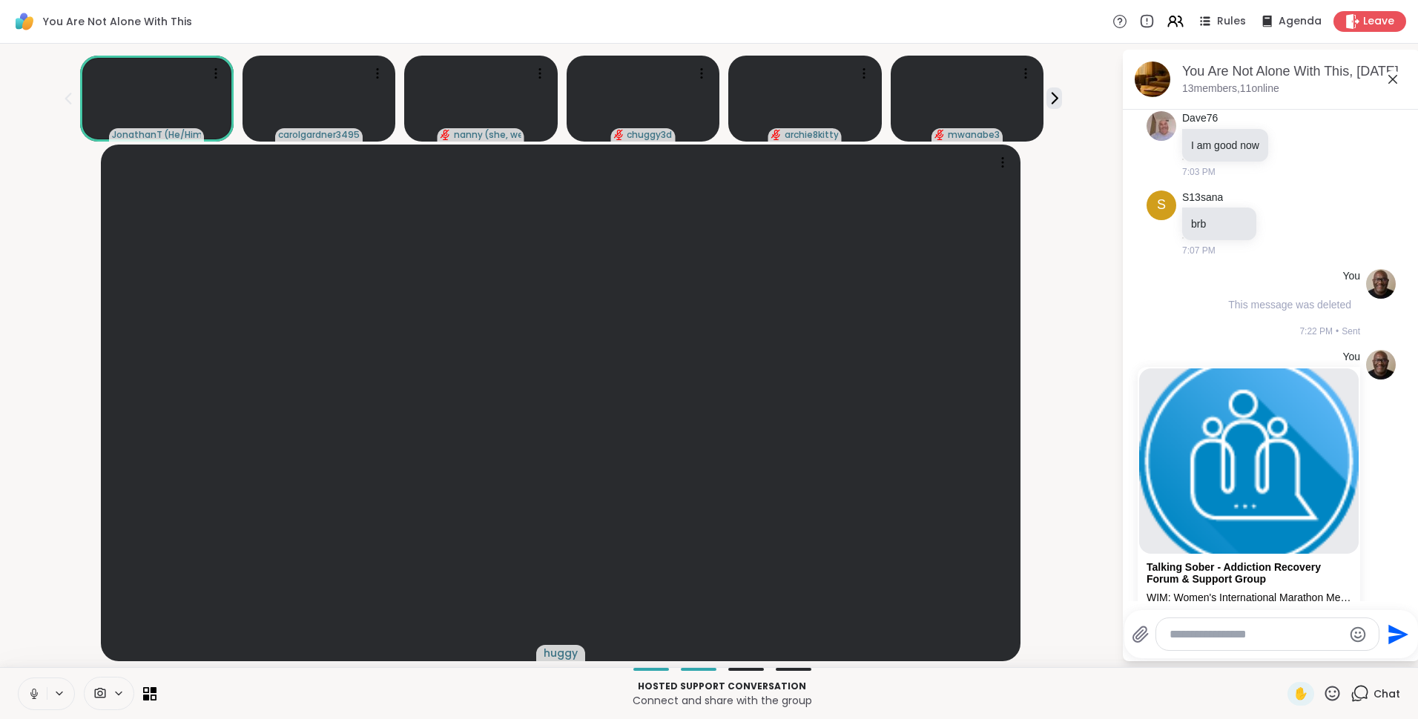
scroll to position [1360, 0]
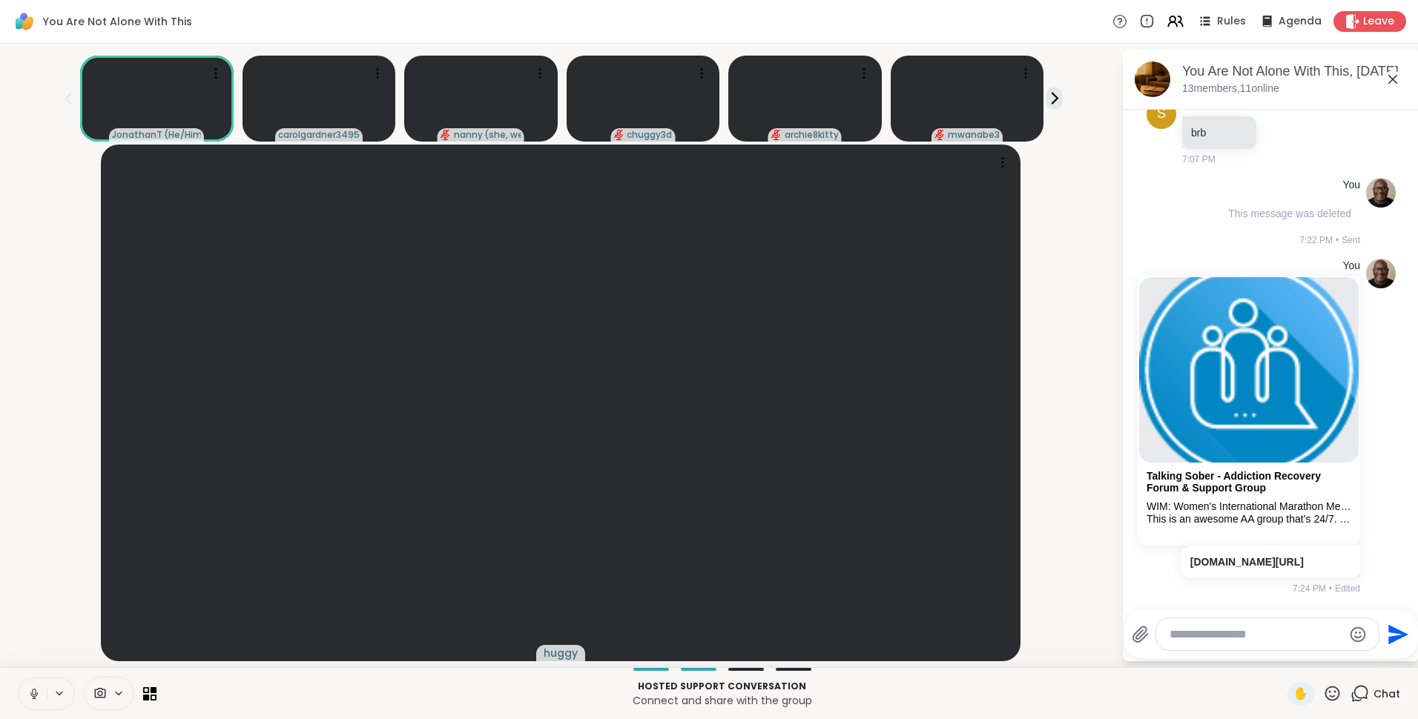
click at [1388, 82] on icon at bounding box center [1393, 79] width 18 height 18
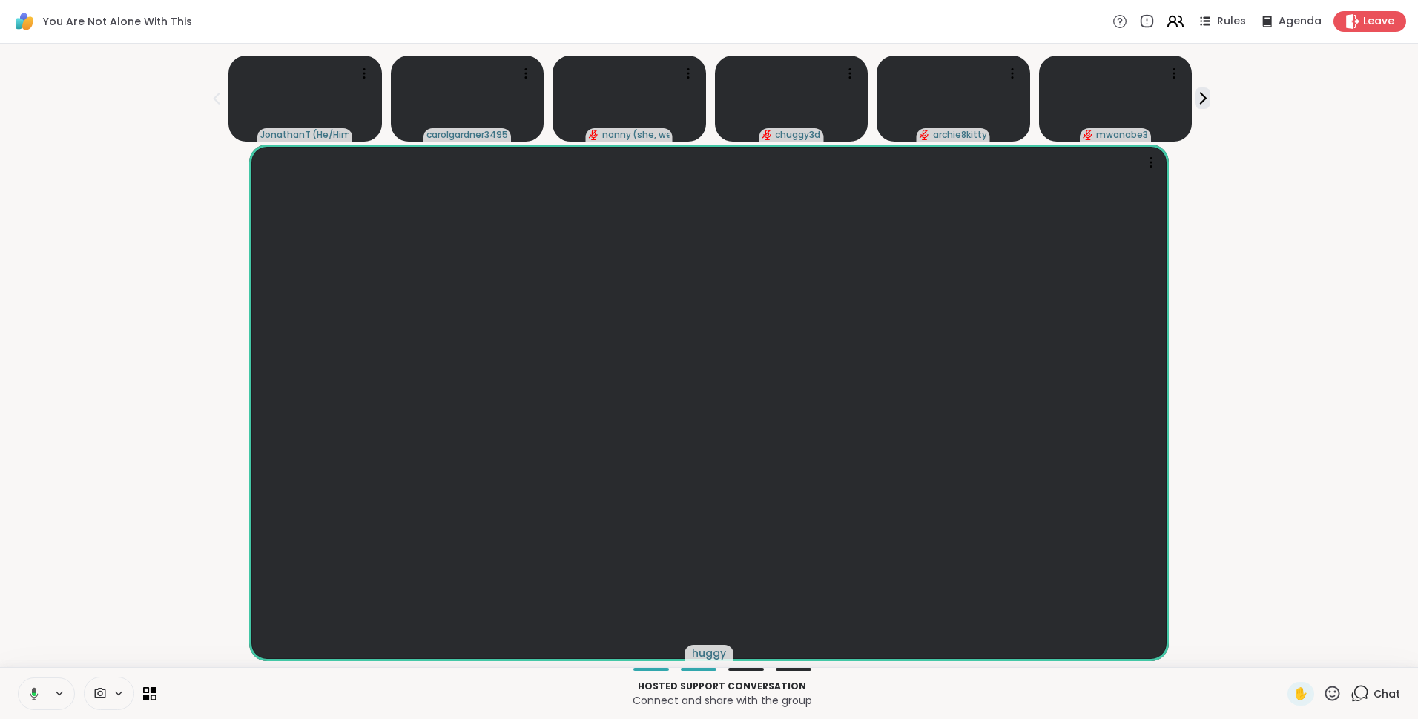
click at [1166, 19] on icon at bounding box center [1175, 21] width 19 height 19
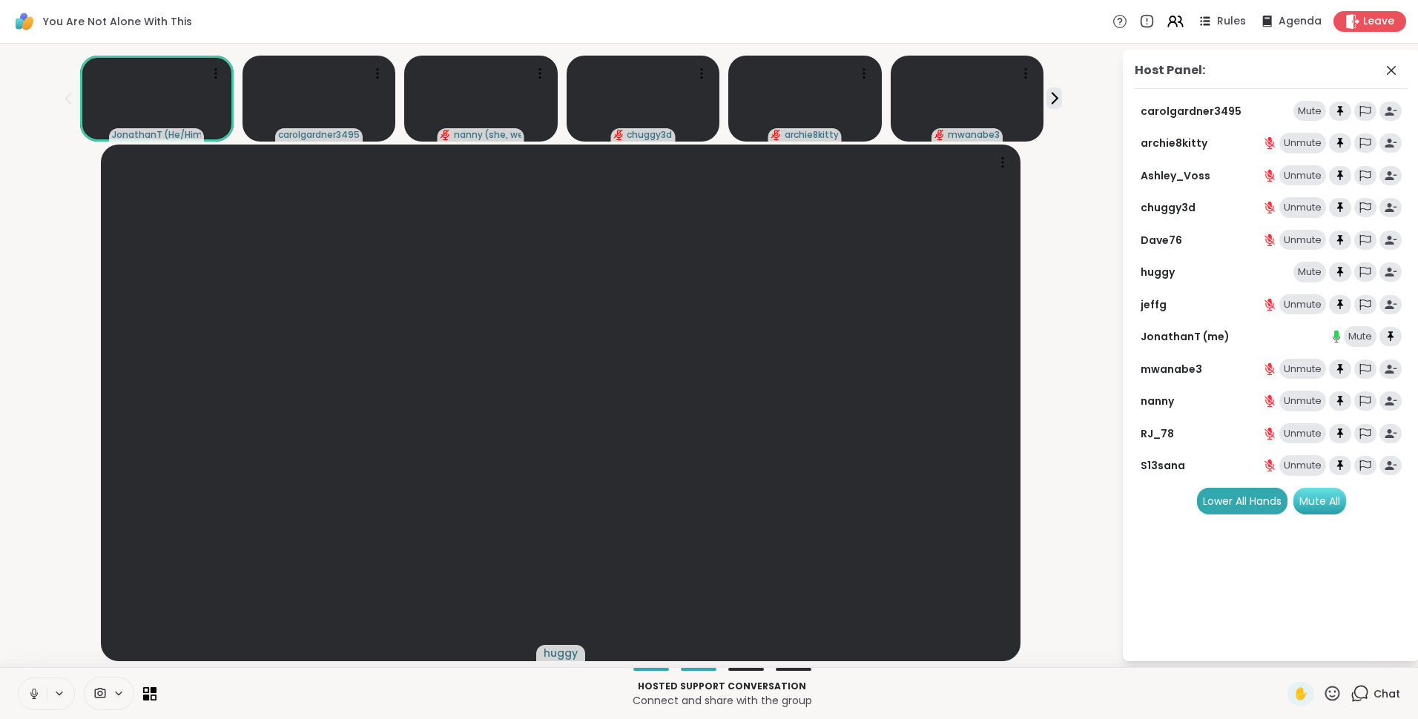
click at [1319, 501] on div "Mute All" at bounding box center [1319, 501] width 53 height 27
click at [1394, 70] on icon at bounding box center [1391, 71] width 18 height 18
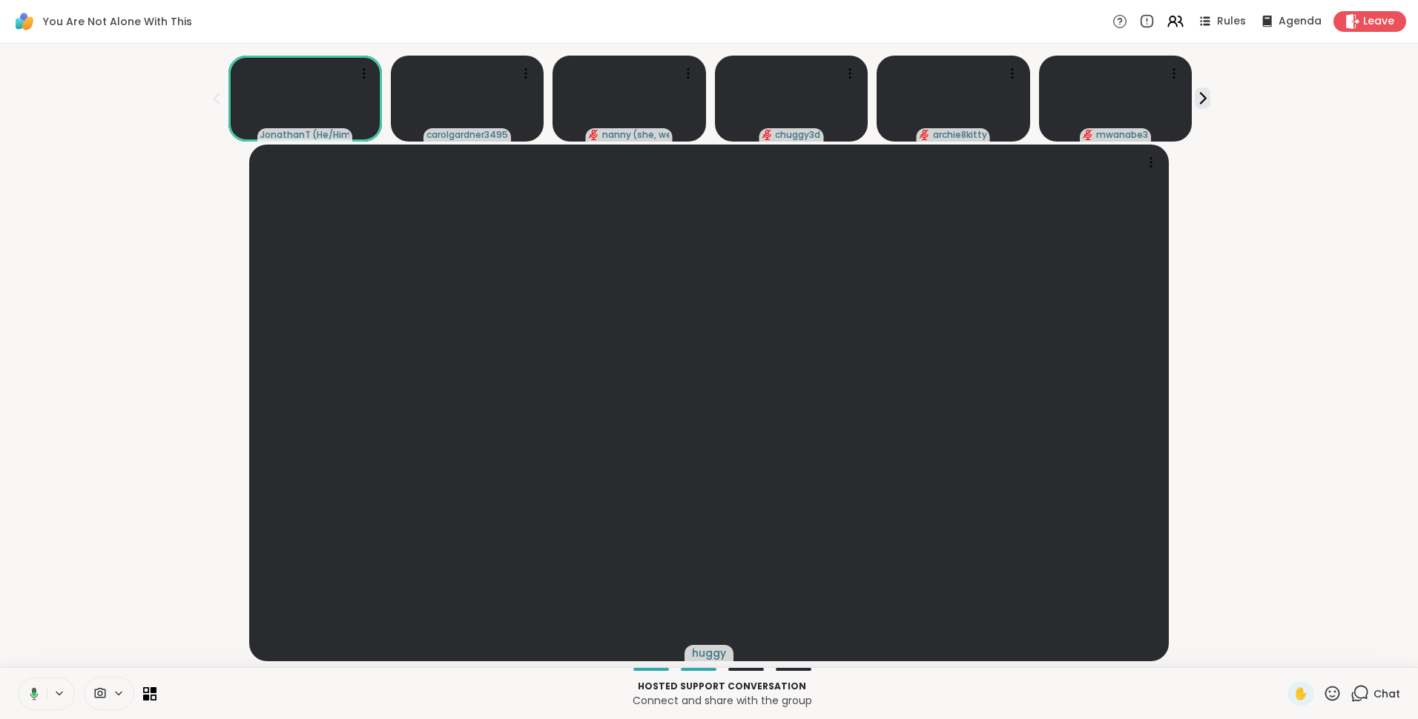
click at [1351, 689] on icon at bounding box center [1360, 694] width 19 height 19
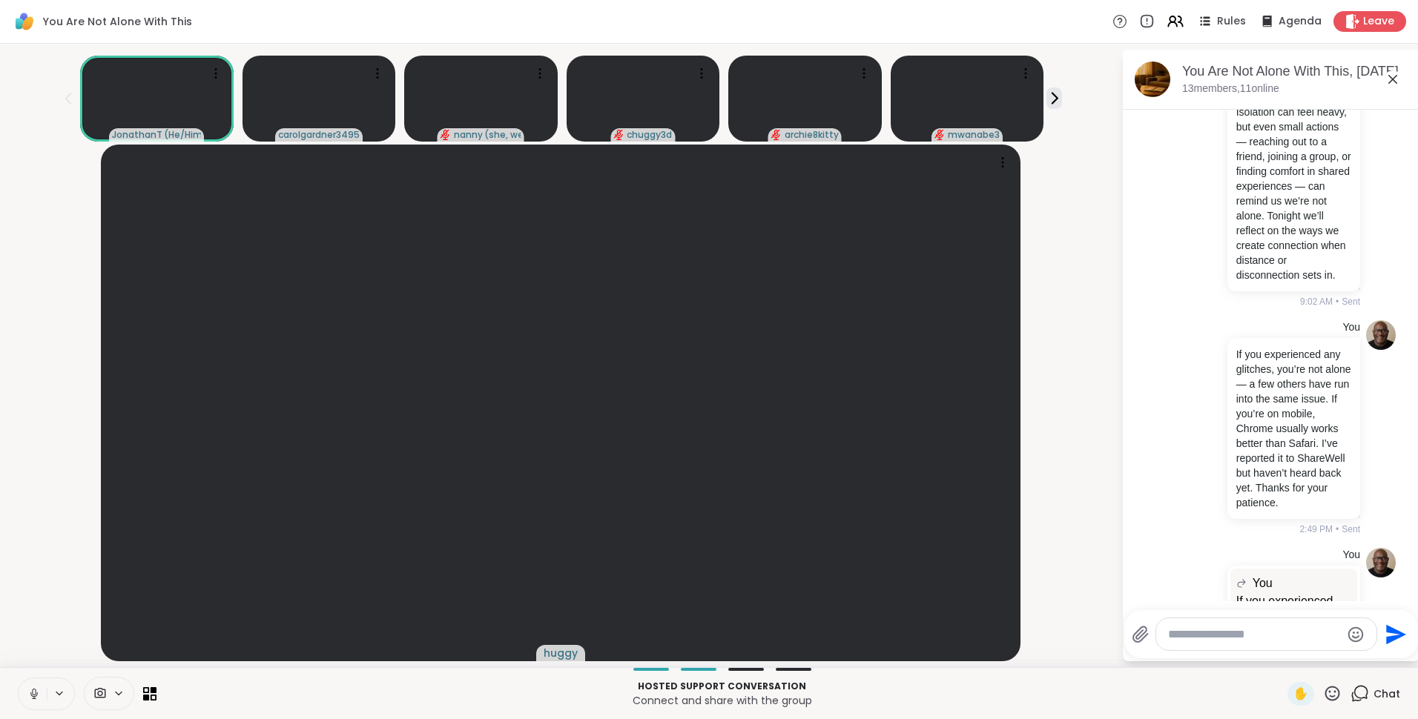
scroll to position [0, 0]
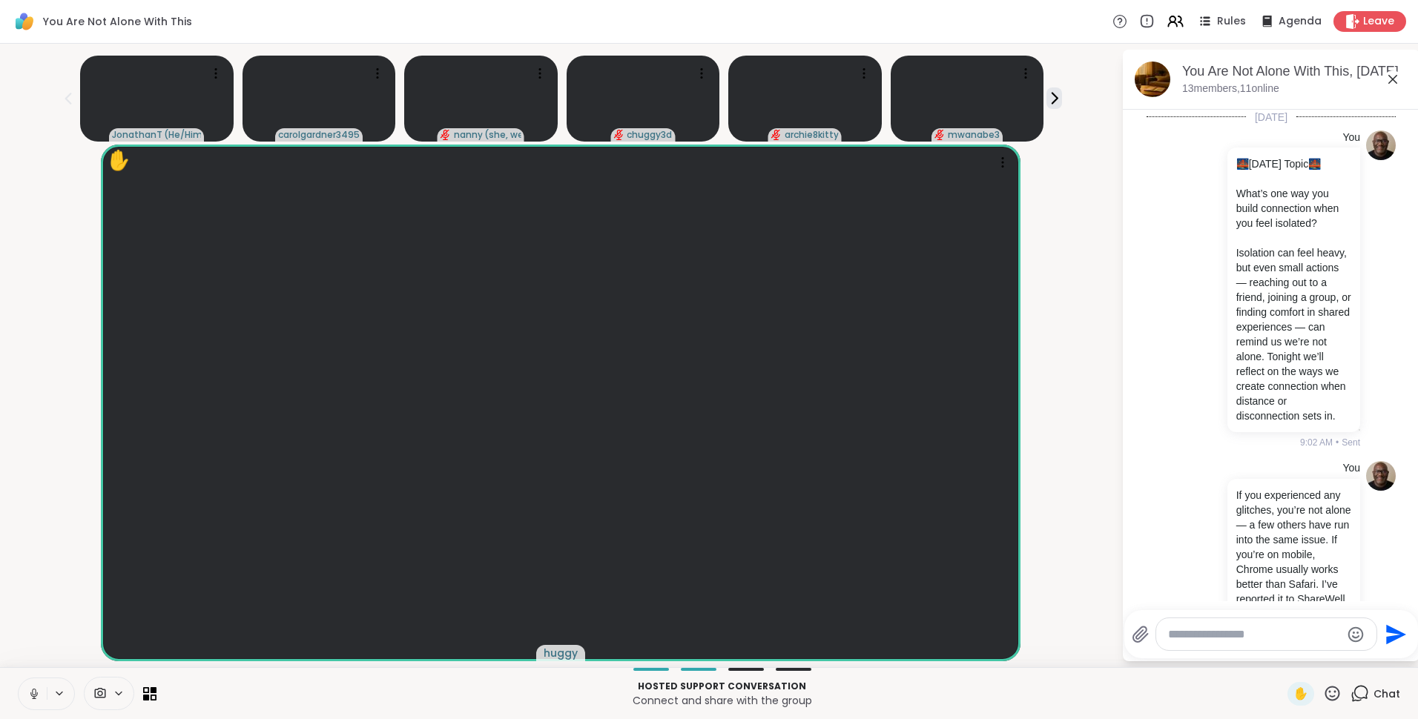
click at [1394, 82] on icon at bounding box center [1393, 79] width 18 height 18
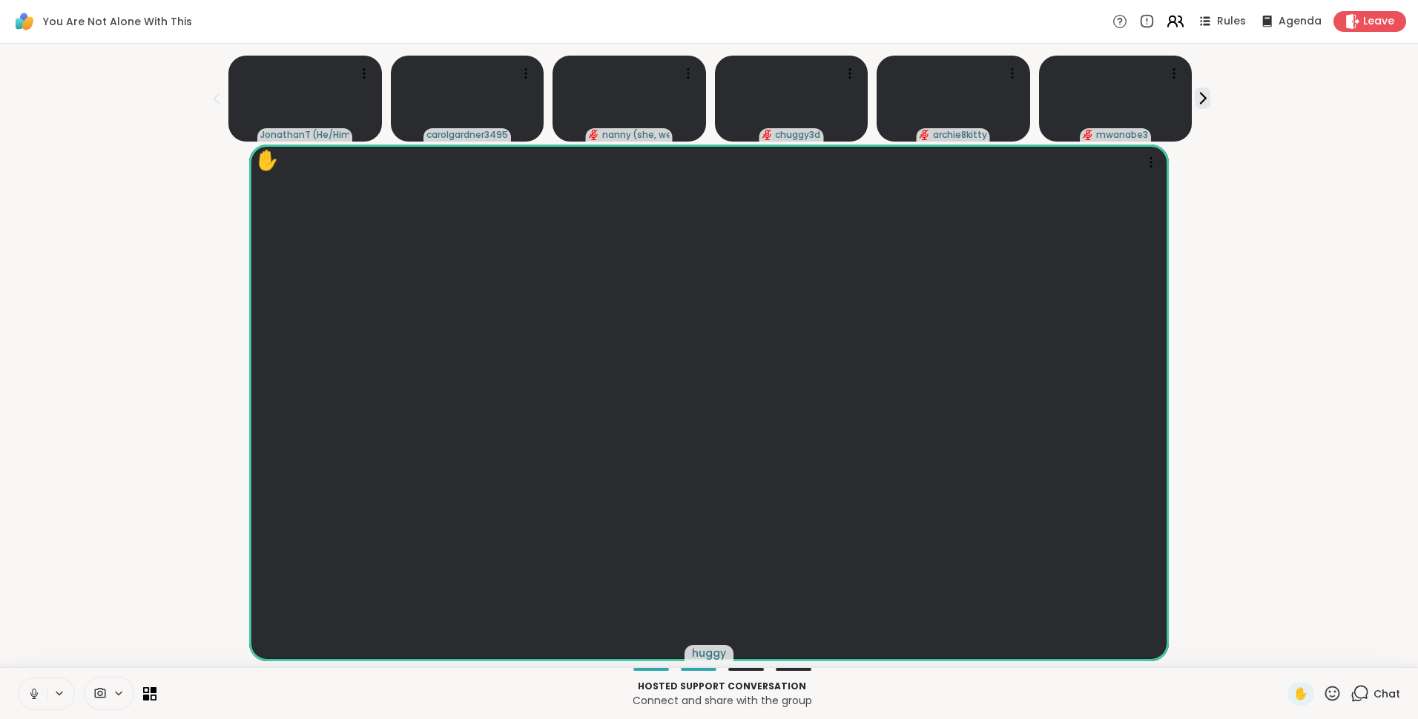
click at [1167, 19] on icon at bounding box center [1175, 21] width 19 height 19
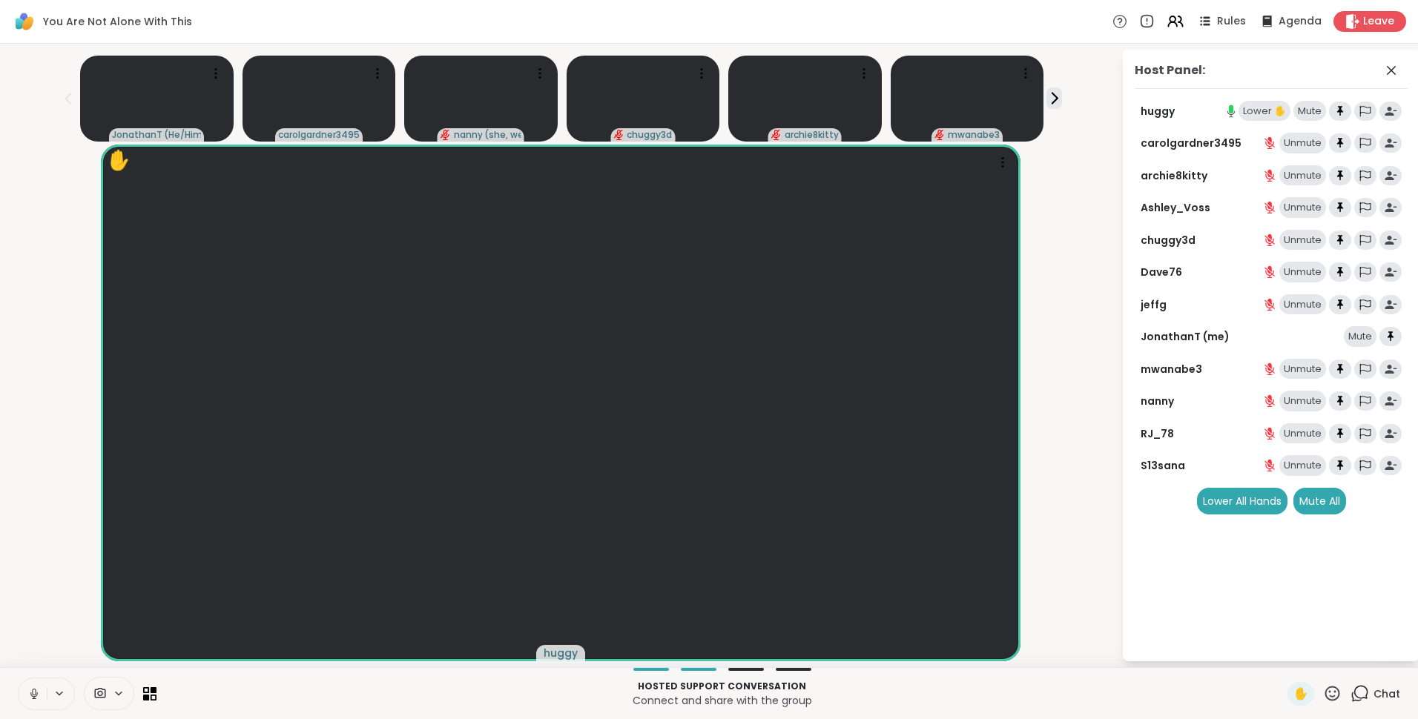
click at [1272, 111] on div "Lower ✋" at bounding box center [1265, 111] width 52 height 21
click at [1304, 110] on div "Unmute" at bounding box center [1302, 111] width 47 height 21
click at [1304, 110] on div "Mute" at bounding box center [1309, 111] width 33 height 21
click at [383, 63] on div at bounding box center [377, 73] width 21 height 21
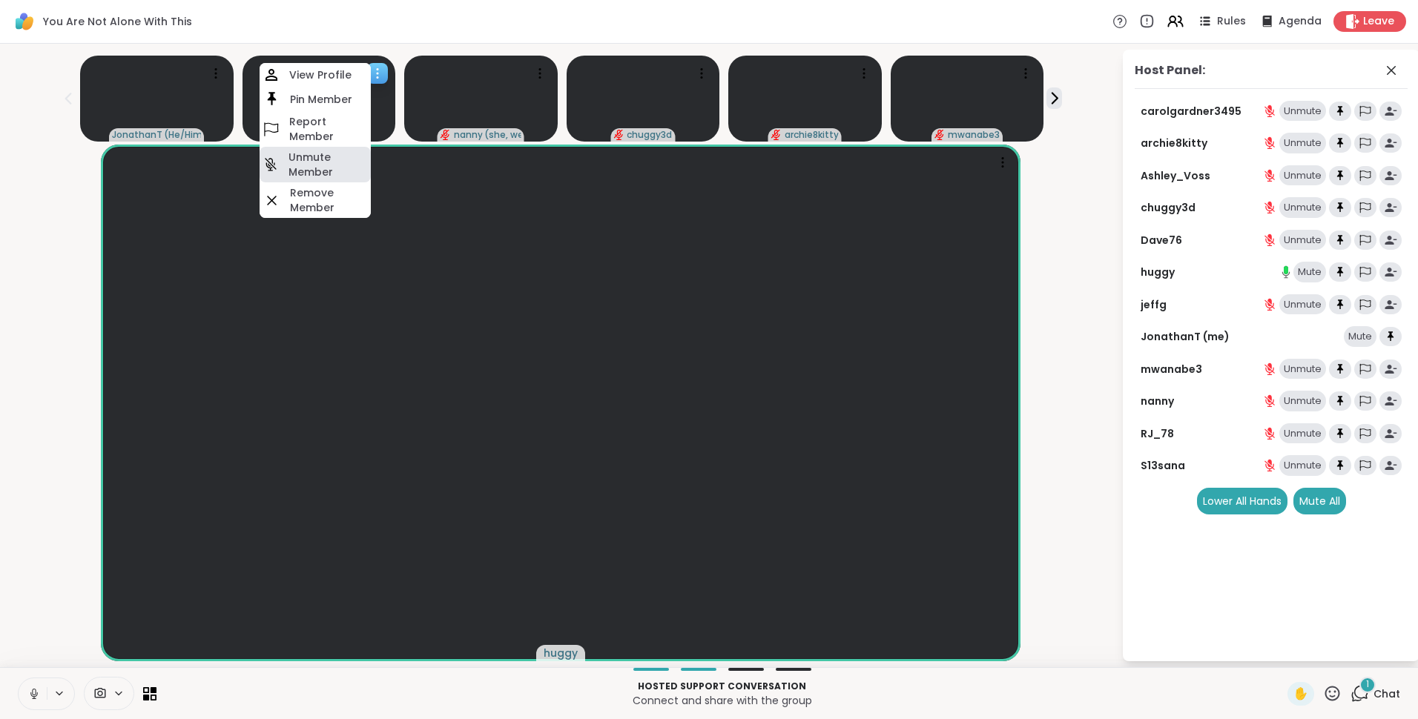
click at [309, 160] on h4 "Unmute Member" at bounding box center [329, 165] width 80 height 30
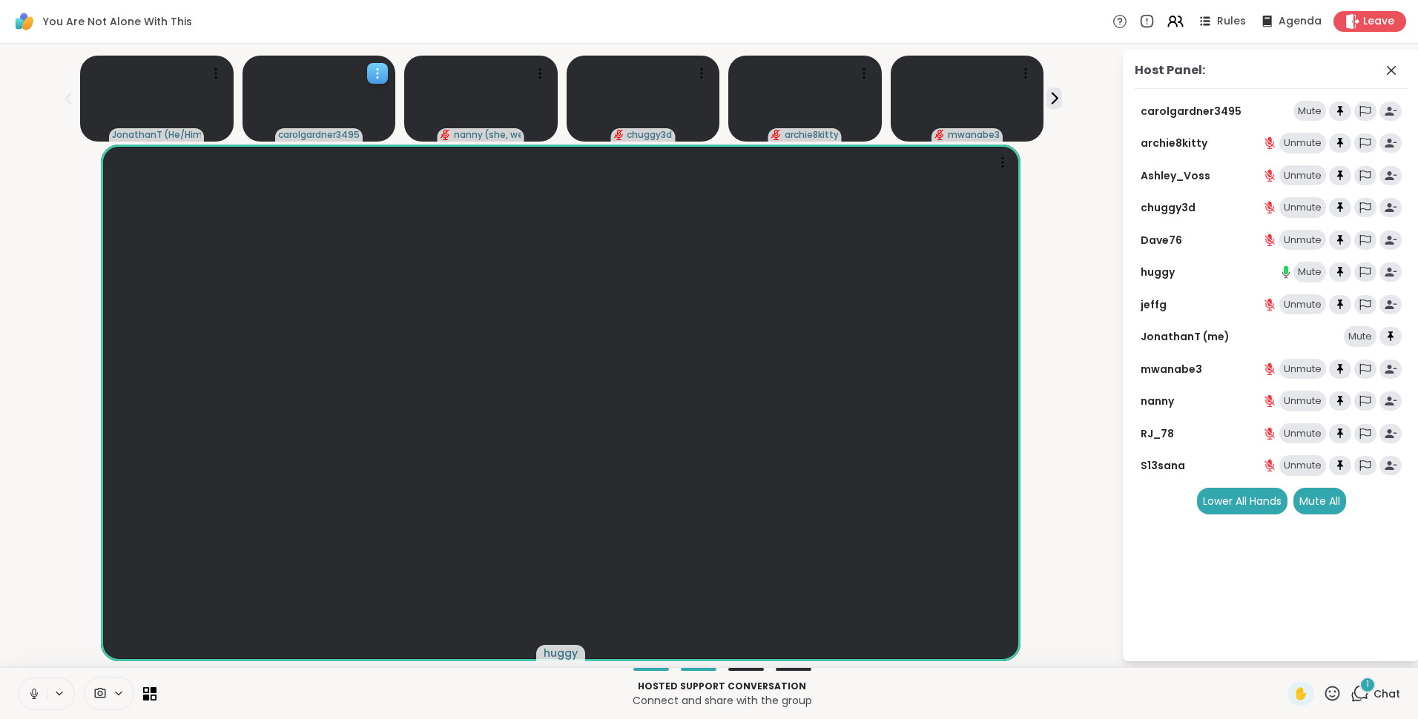
click at [382, 70] on icon at bounding box center [377, 73] width 15 height 15
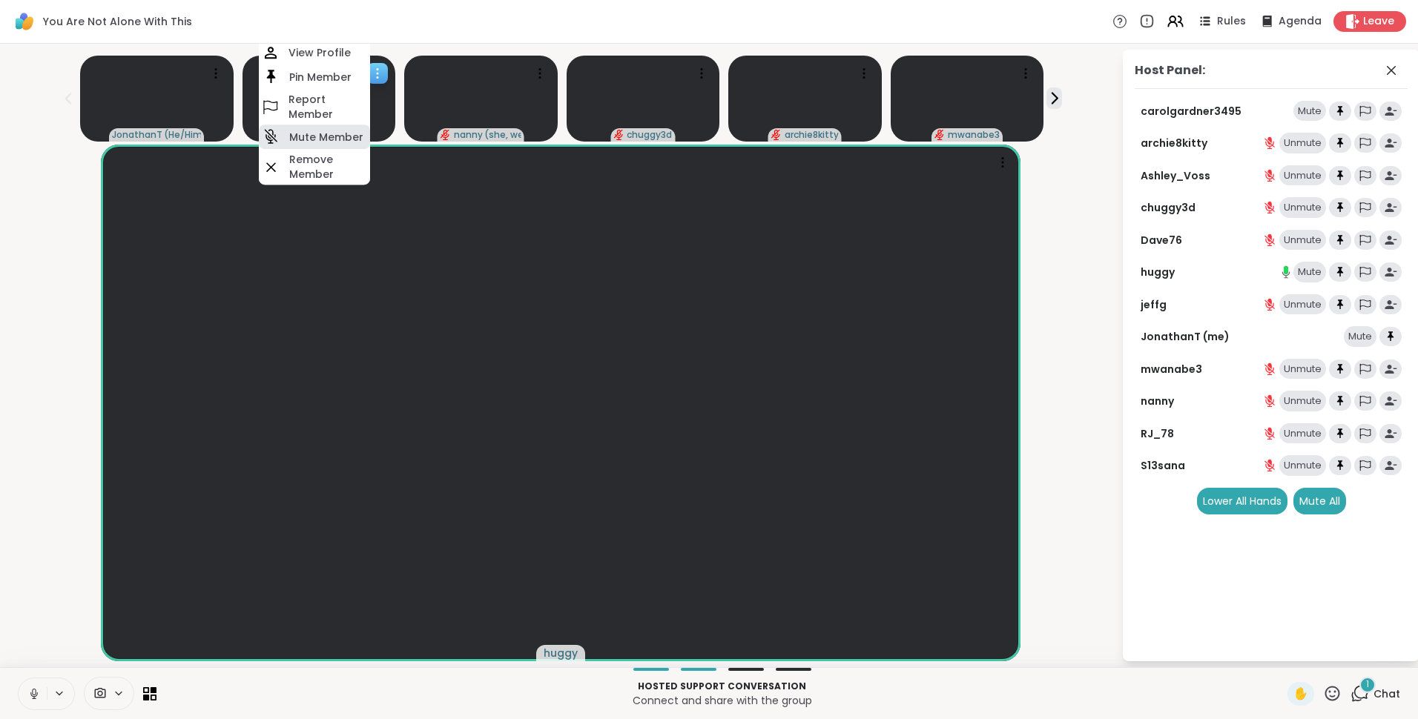
click at [332, 131] on h4 "Mute Member" at bounding box center [326, 137] width 74 height 15
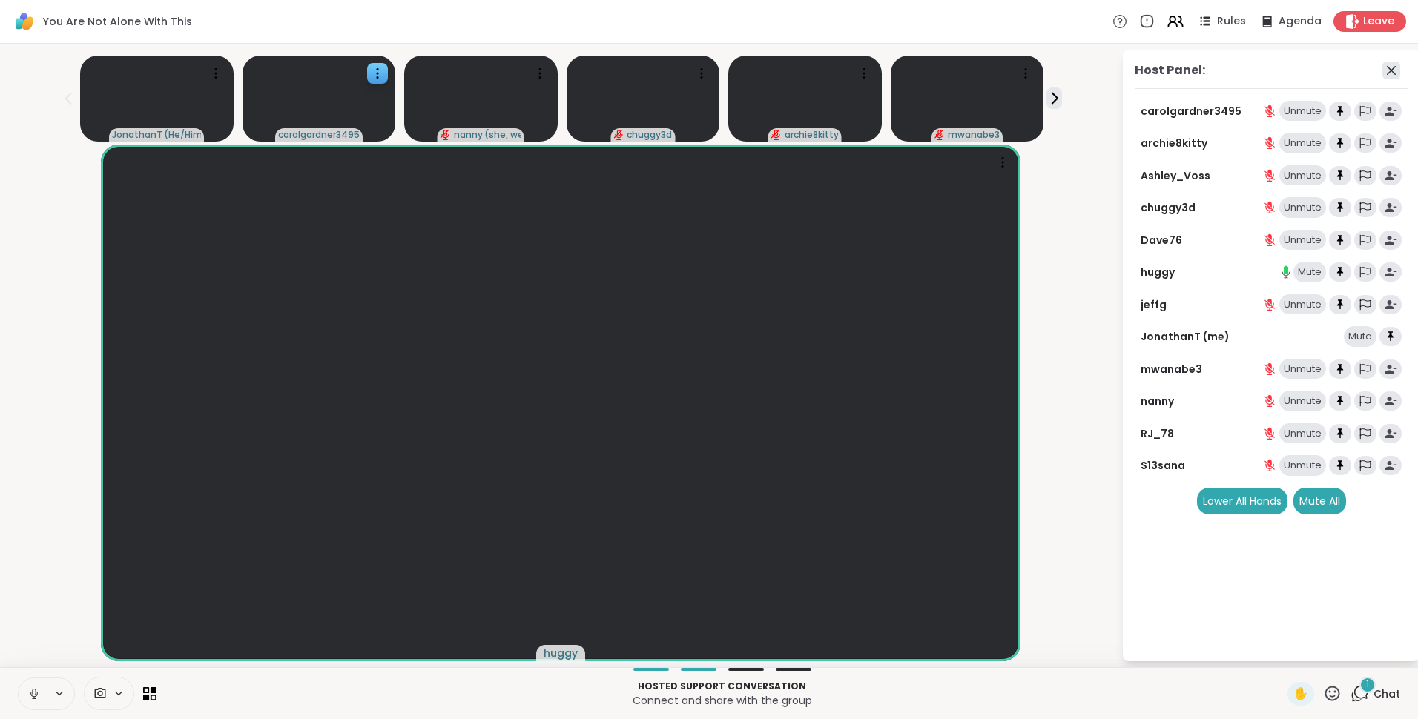
click at [1391, 65] on icon at bounding box center [1391, 71] width 18 height 18
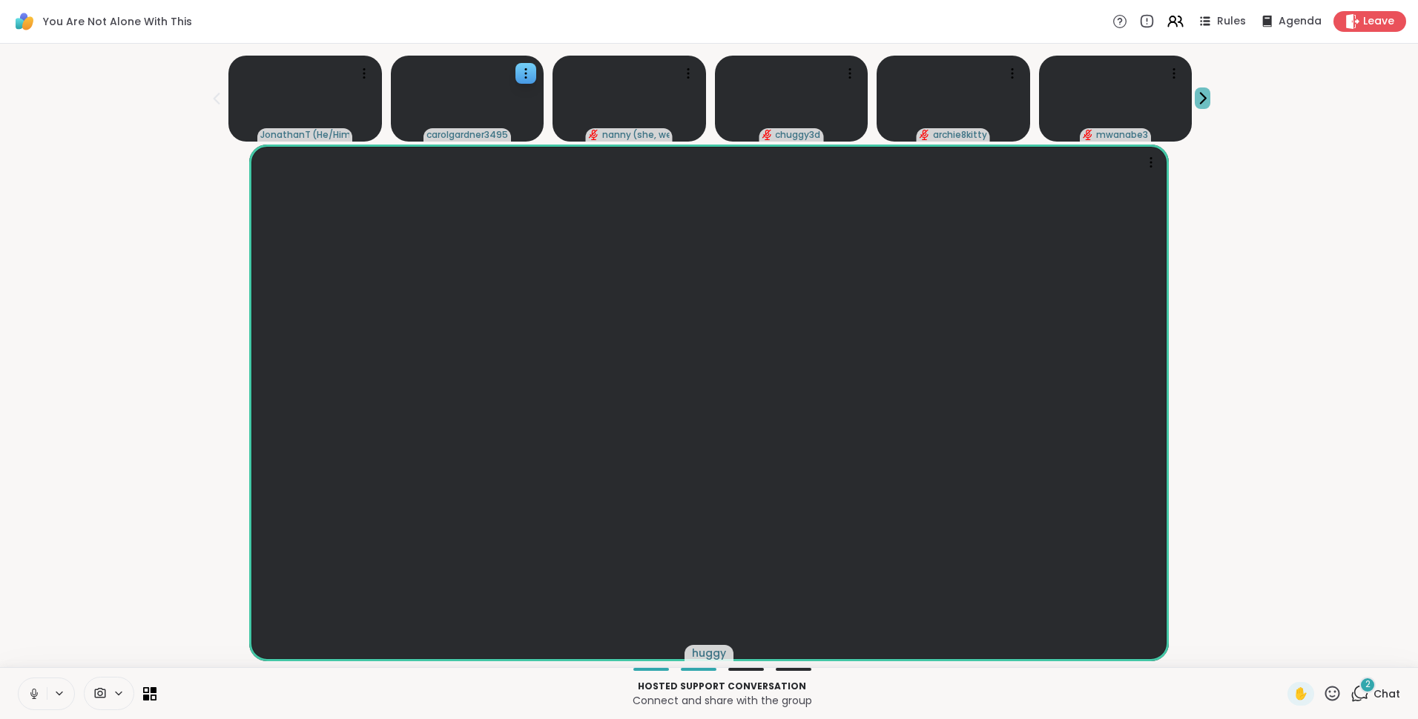
click at [1195, 88] on button at bounding box center [1203, 99] width 16 height 22
click at [1365, 682] on span "2" at bounding box center [1367, 685] width 5 height 13
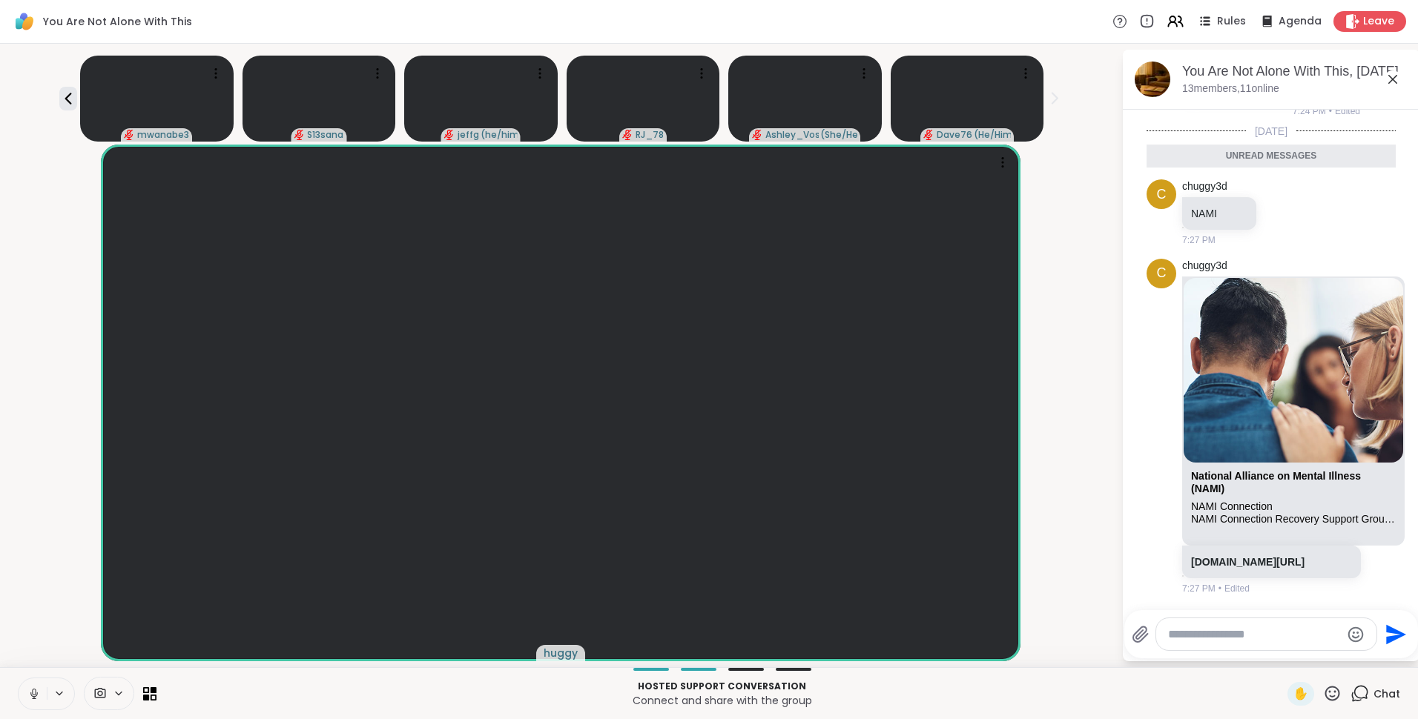
scroll to position [1687, 0]
click at [73, 88] on div "mwanabe3 S13sana [PERSON_NAME] ( he/him ) RJ_78 [PERSON_NAME] ( She/Her ) Dave7…" at bounding box center [561, 96] width 1104 height 92
click at [77, 94] on icon at bounding box center [68, 99] width 18 height 18
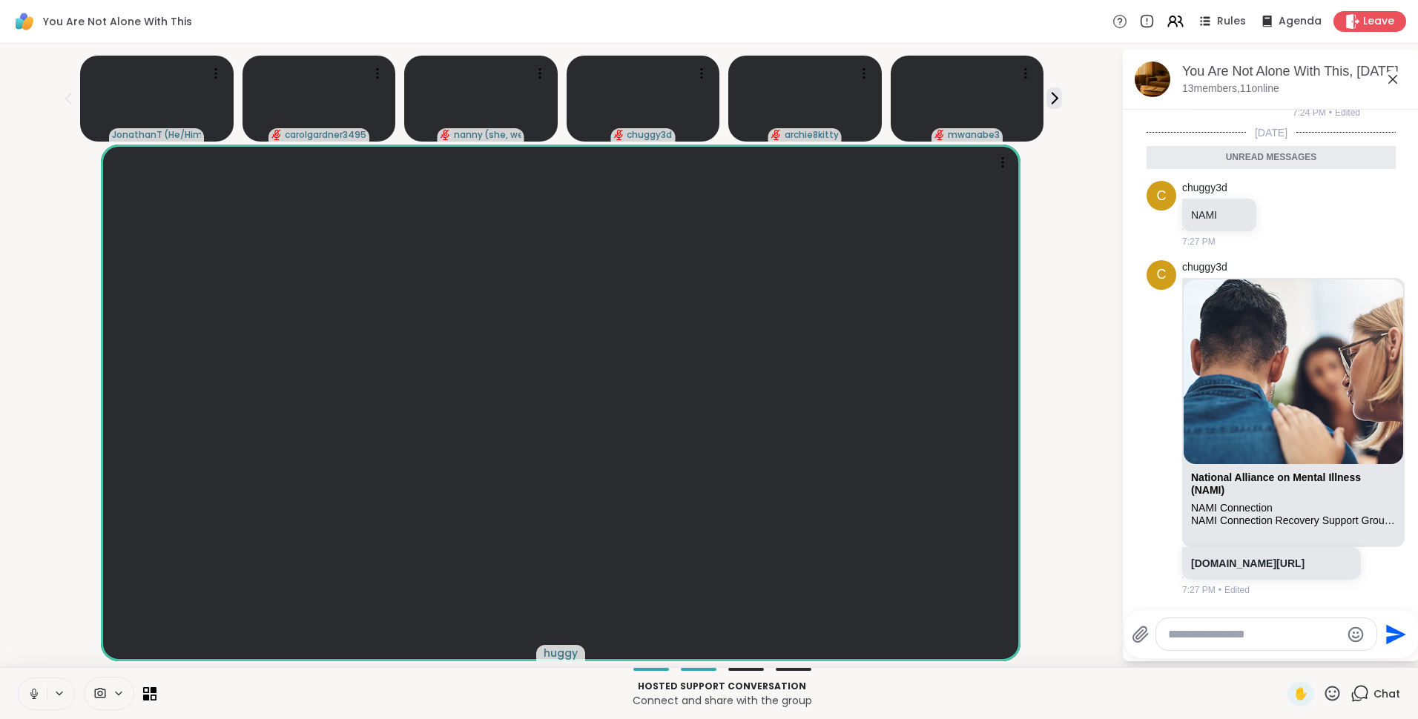
click at [77, 94] on icon at bounding box center [68, 99] width 18 height 18
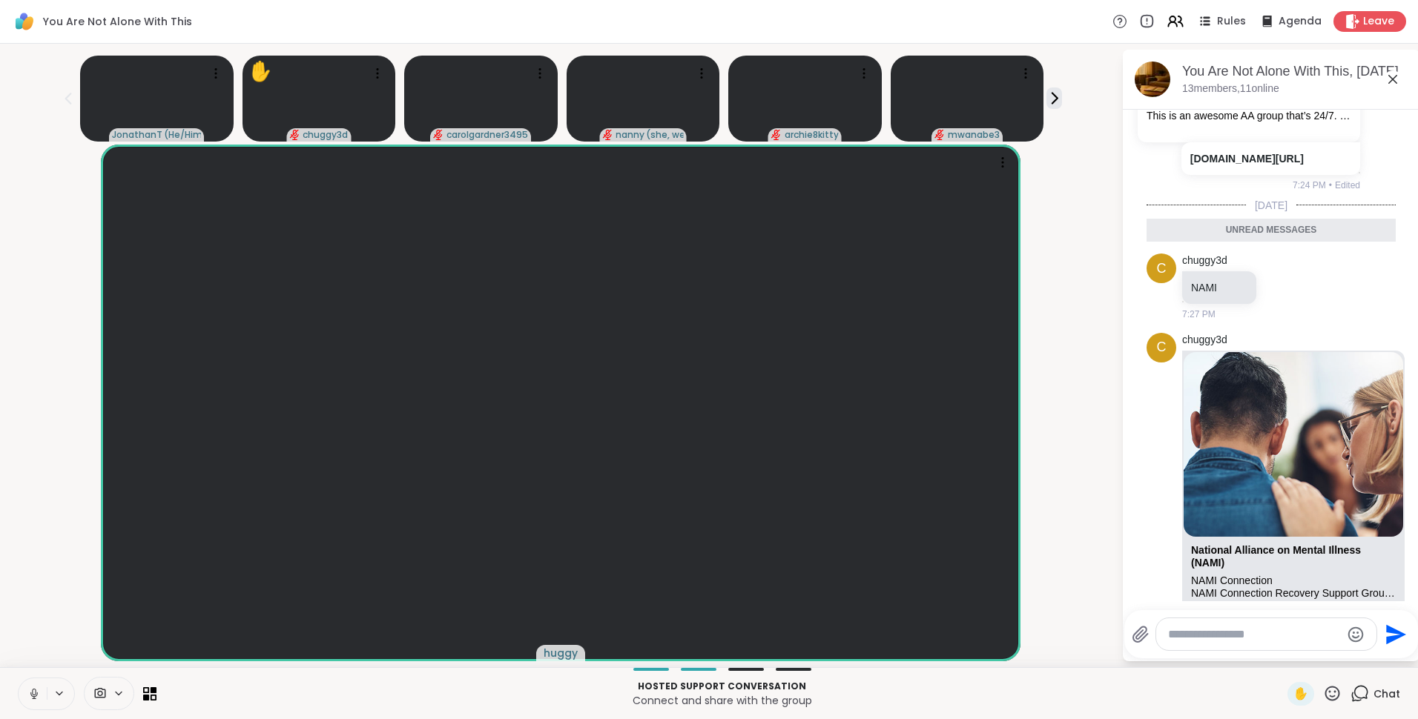
scroll to position [1854, 0]
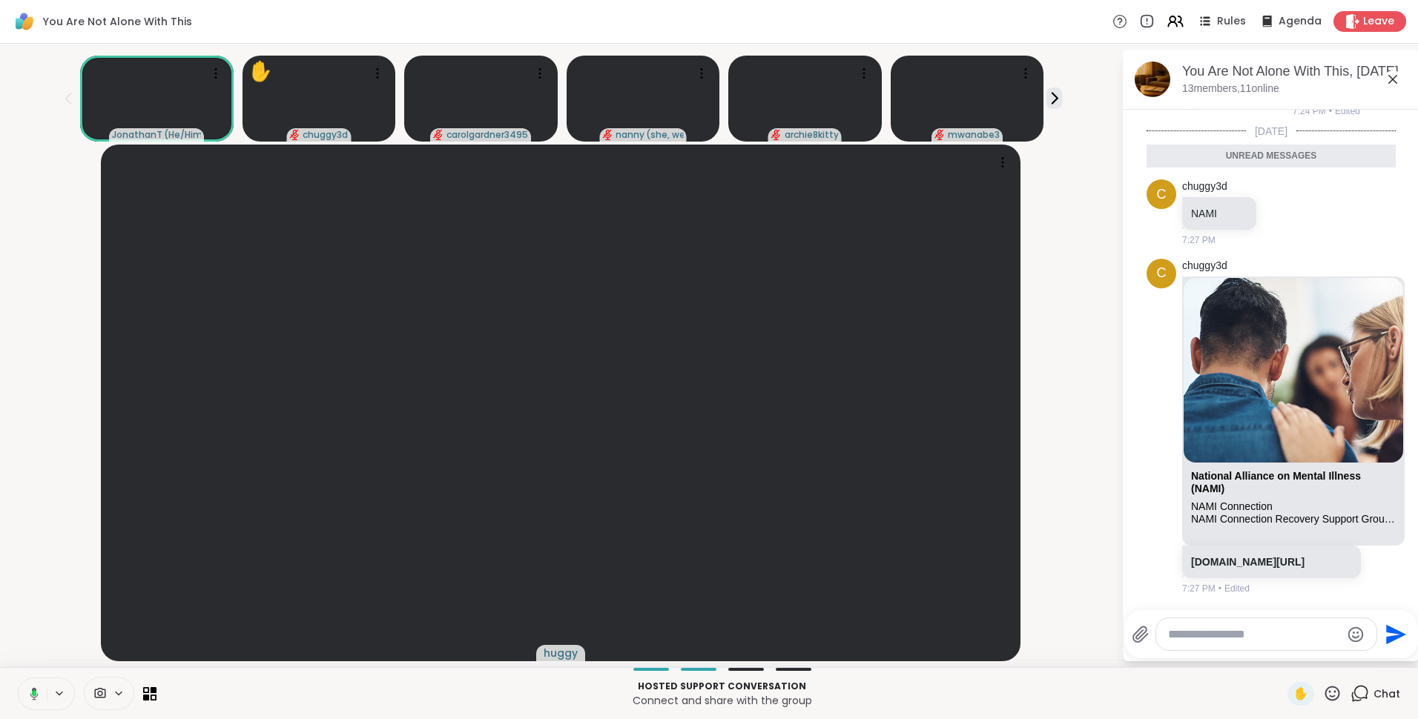
click at [1397, 79] on icon at bounding box center [1393, 79] width 18 height 18
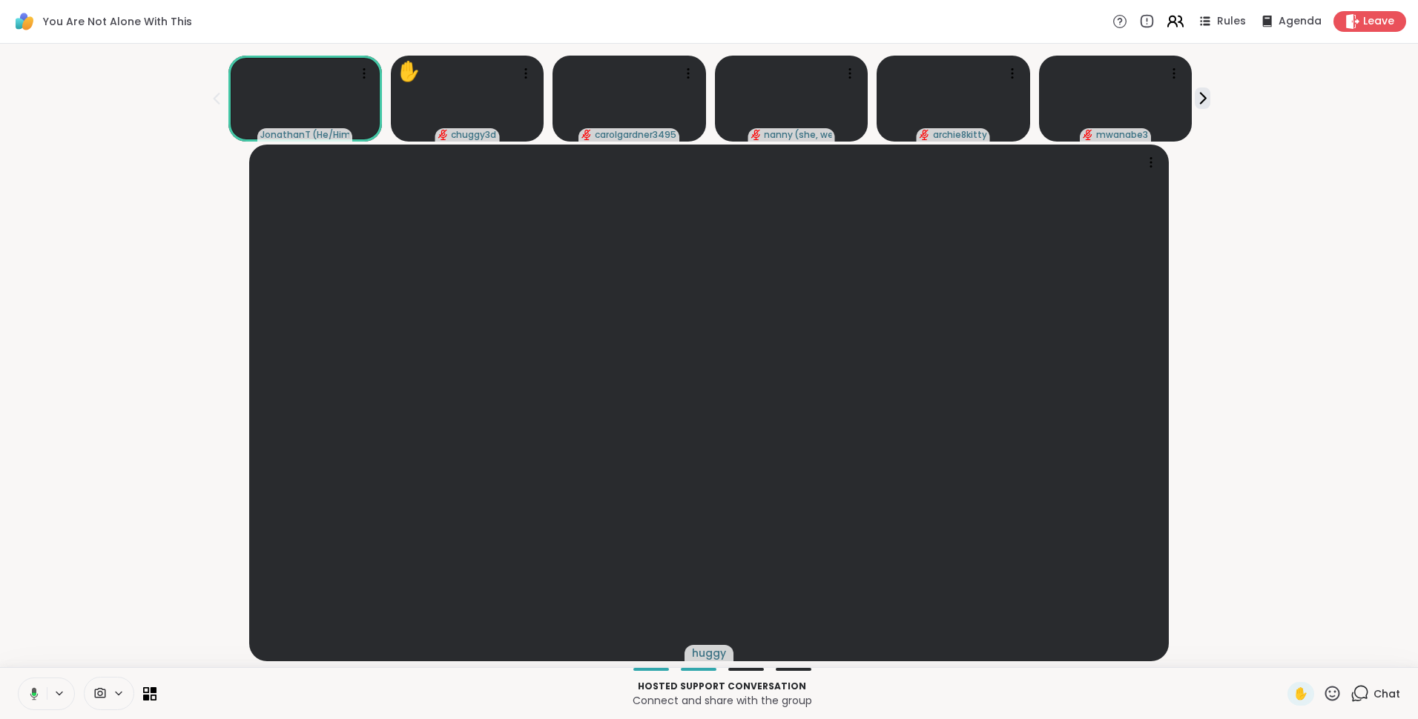
click at [1169, 22] on icon at bounding box center [1175, 21] width 19 height 19
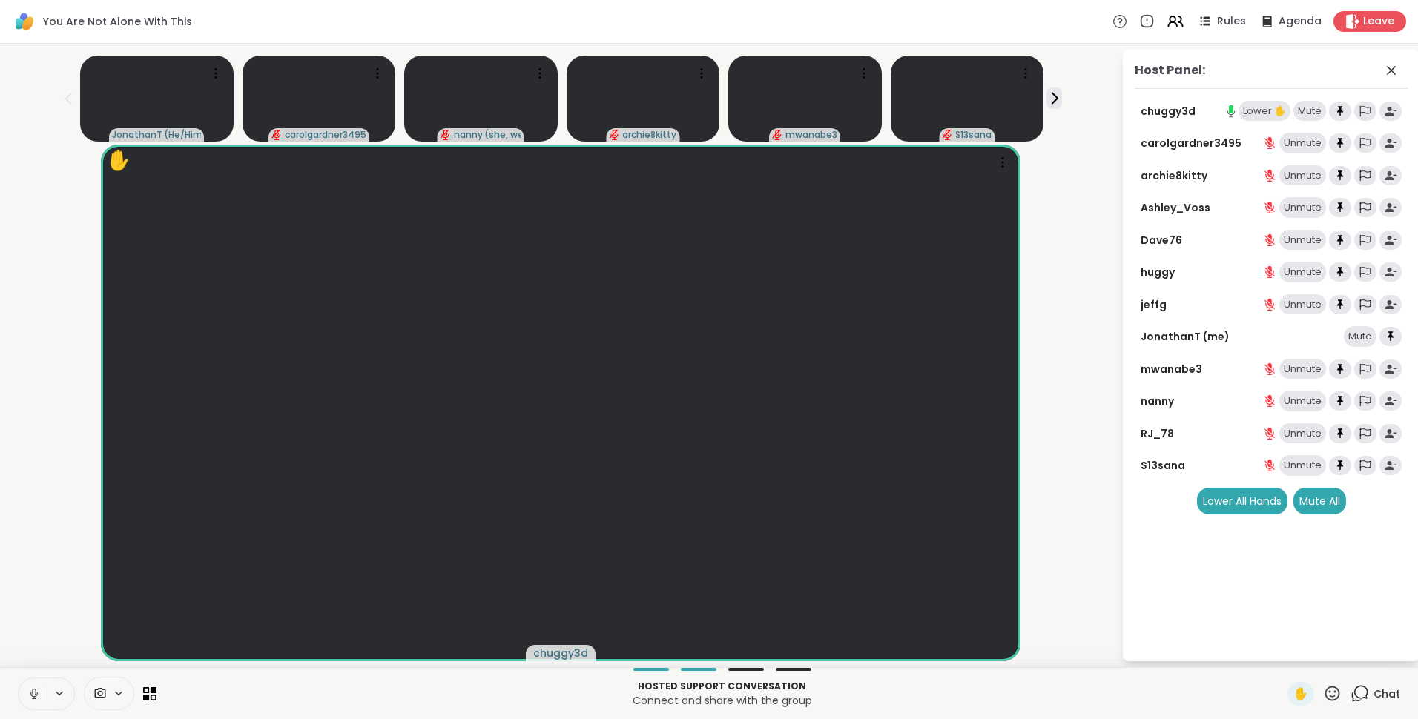
click at [1267, 109] on div "Lower ✋" at bounding box center [1265, 111] width 52 height 21
click at [1351, 694] on icon at bounding box center [1360, 694] width 19 height 19
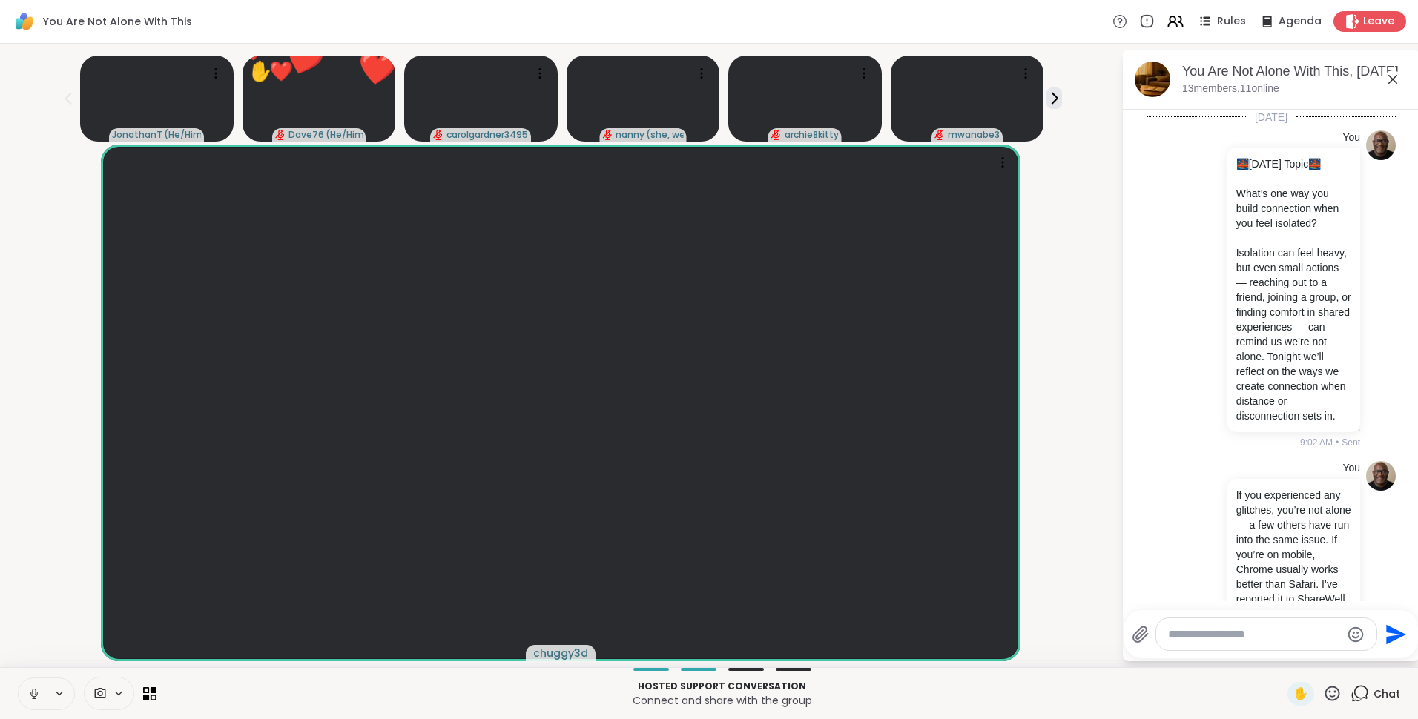
scroll to position [1805, 0]
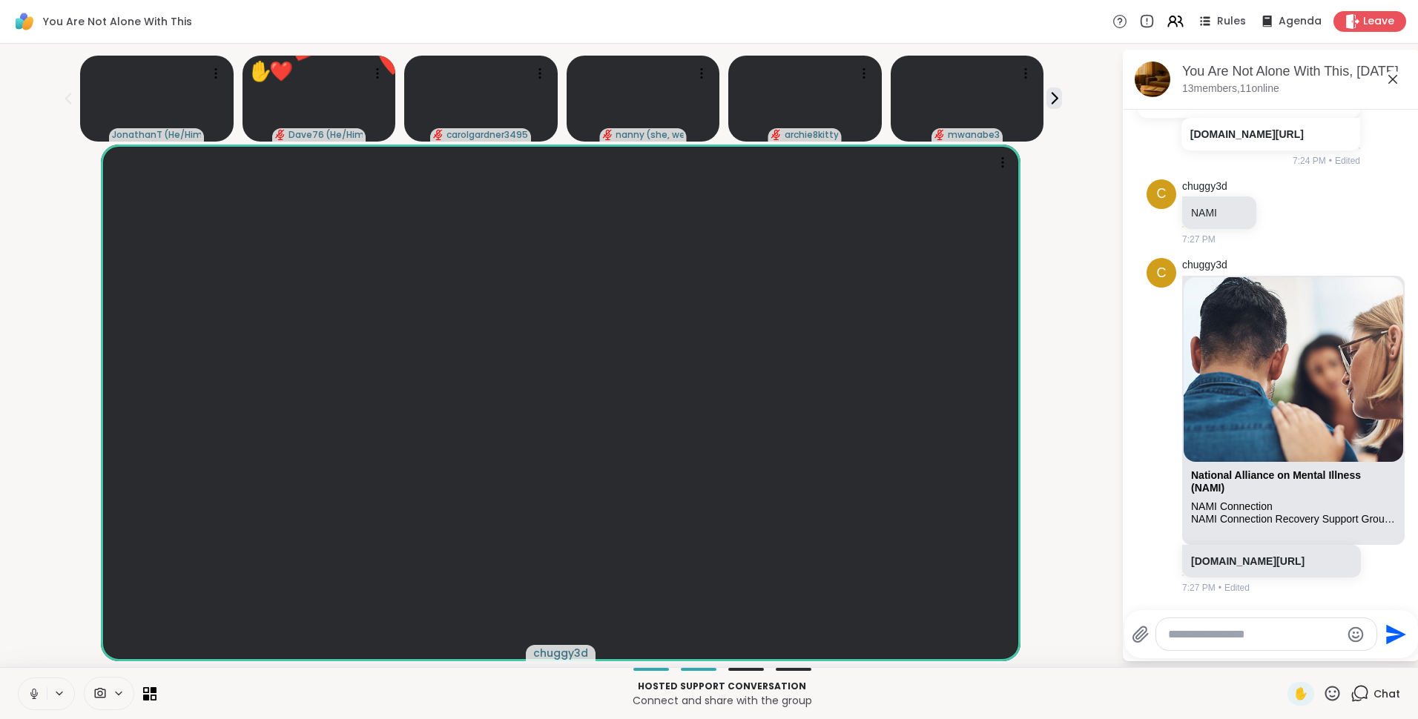
click at [1233, 642] on div at bounding box center [1266, 635] width 220 height 32
click at [1234, 642] on div at bounding box center [1266, 635] width 220 height 32
click at [1394, 73] on icon at bounding box center [1393, 79] width 18 height 18
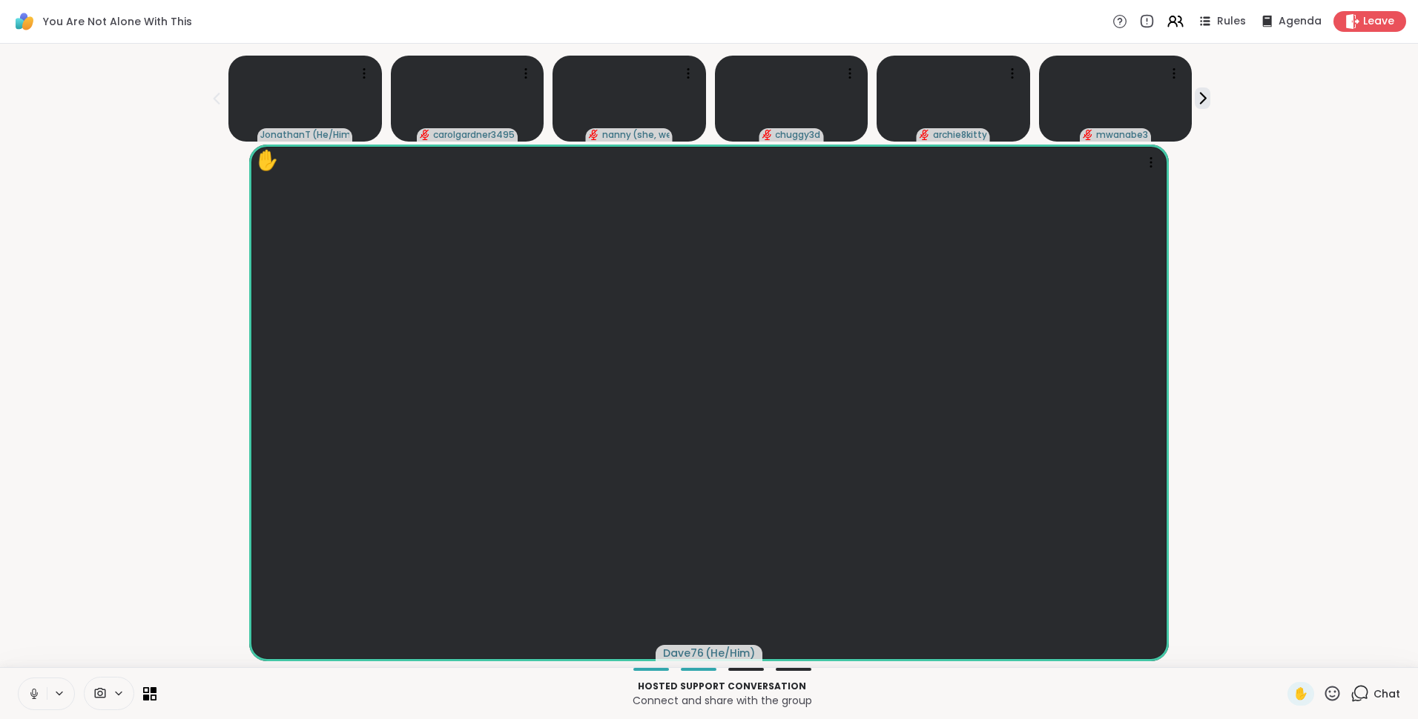
click at [1357, 695] on icon at bounding box center [1361, 692] width 14 height 13
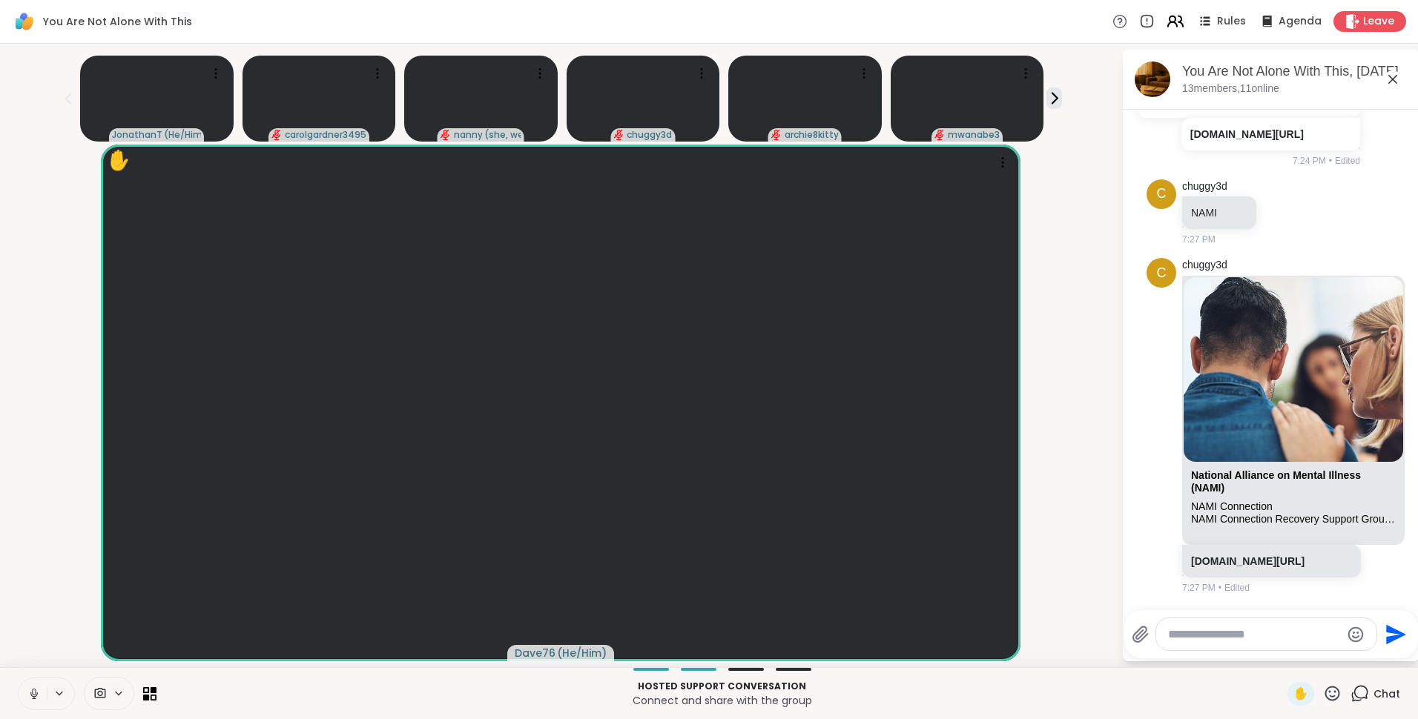
click at [1170, 13] on icon at bounding box center [1175, 21] width 19 height 19
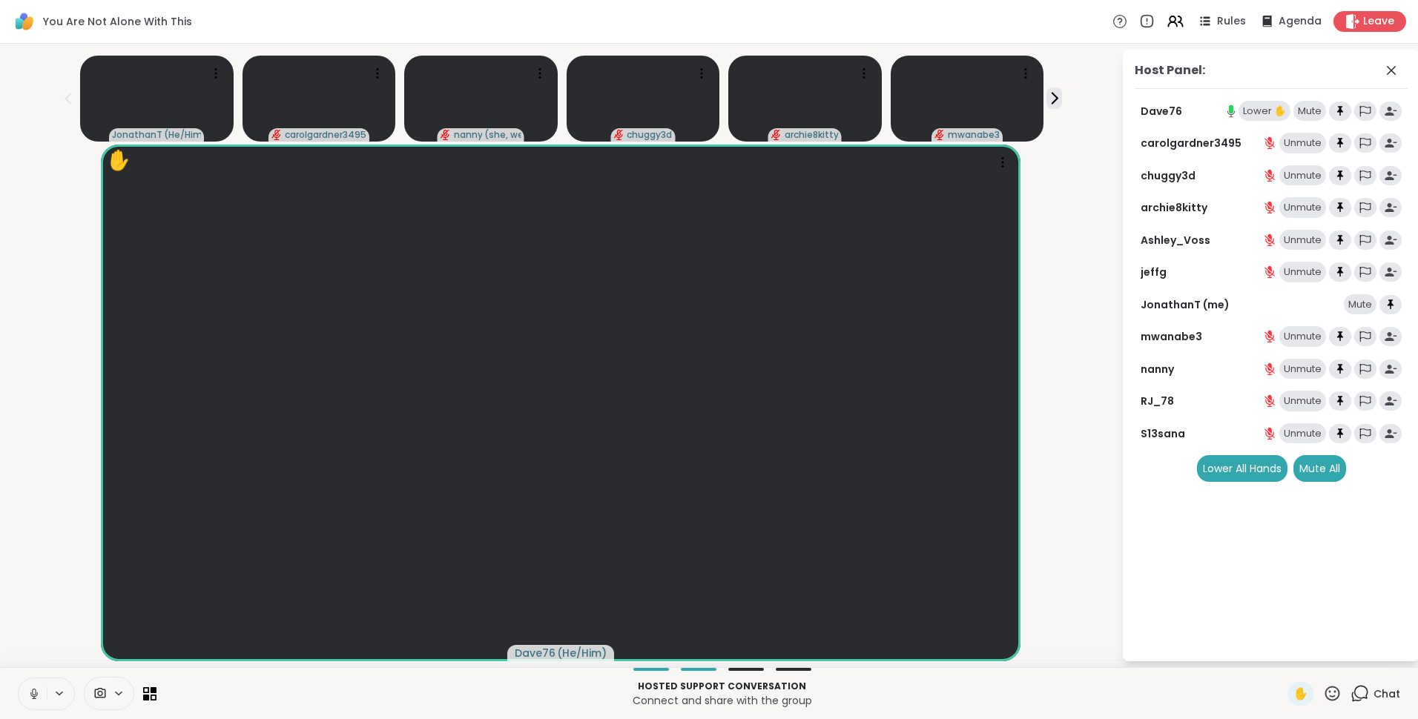
click at [1252, 109] on div "Lower ✋" at bounding box center [1265, 111] width 52 height 21
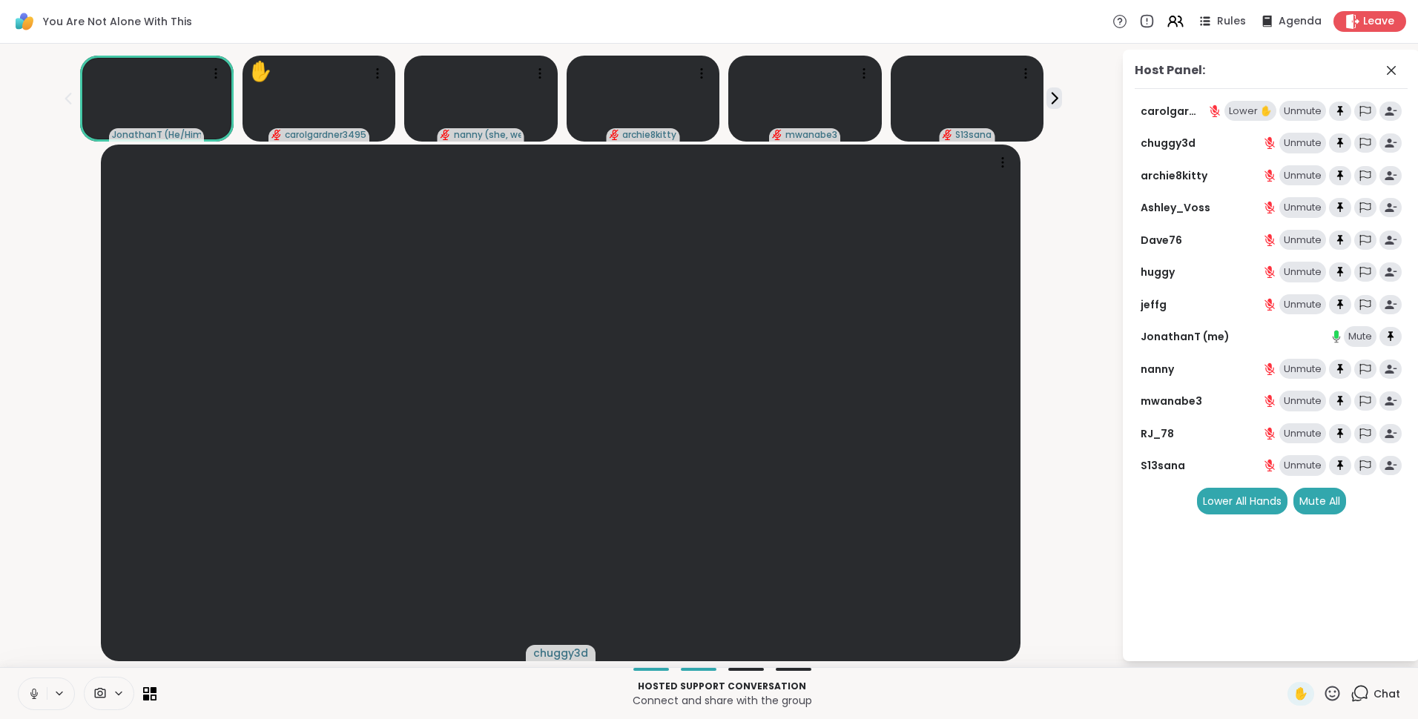
click at [1236, 114] on div "Lower ✋" at bounding box center [1251, 111] width 52 height 21
click at [1302, 108] on div "Unmute" at bounding box center [1302, 111] width 47 height 21
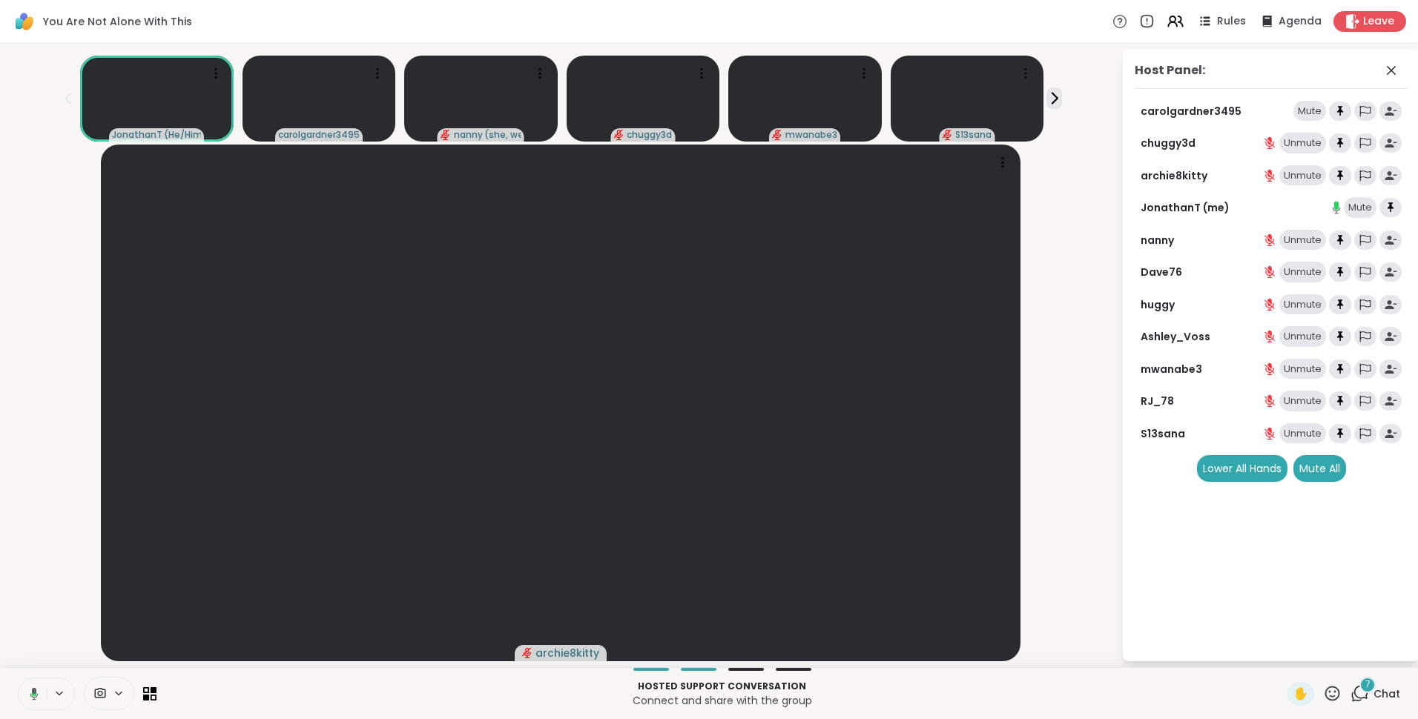
click at [1294, 177] on div "Unmute" at bounding box center [1302, 175] width 47 height 21
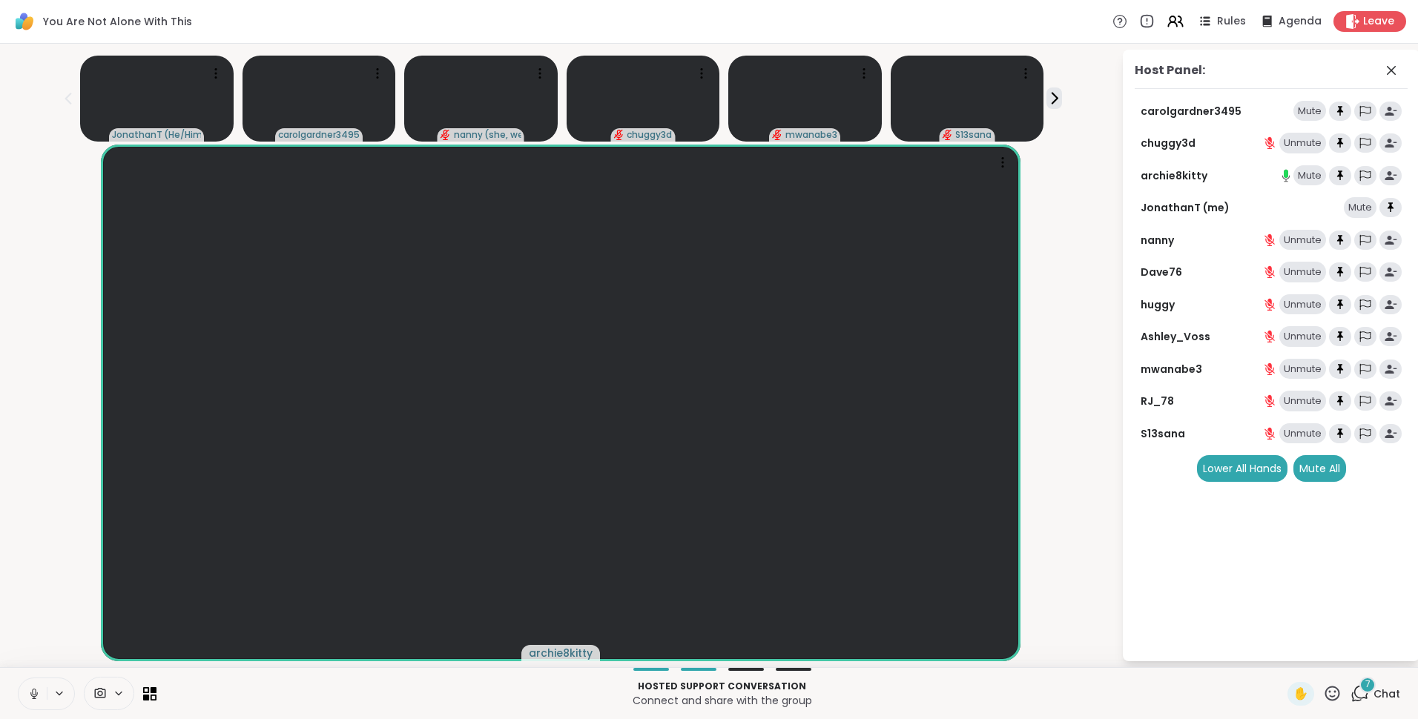
click at [1365, 679] on span "7" at bounding box center [1367, 685] width 5 height 13
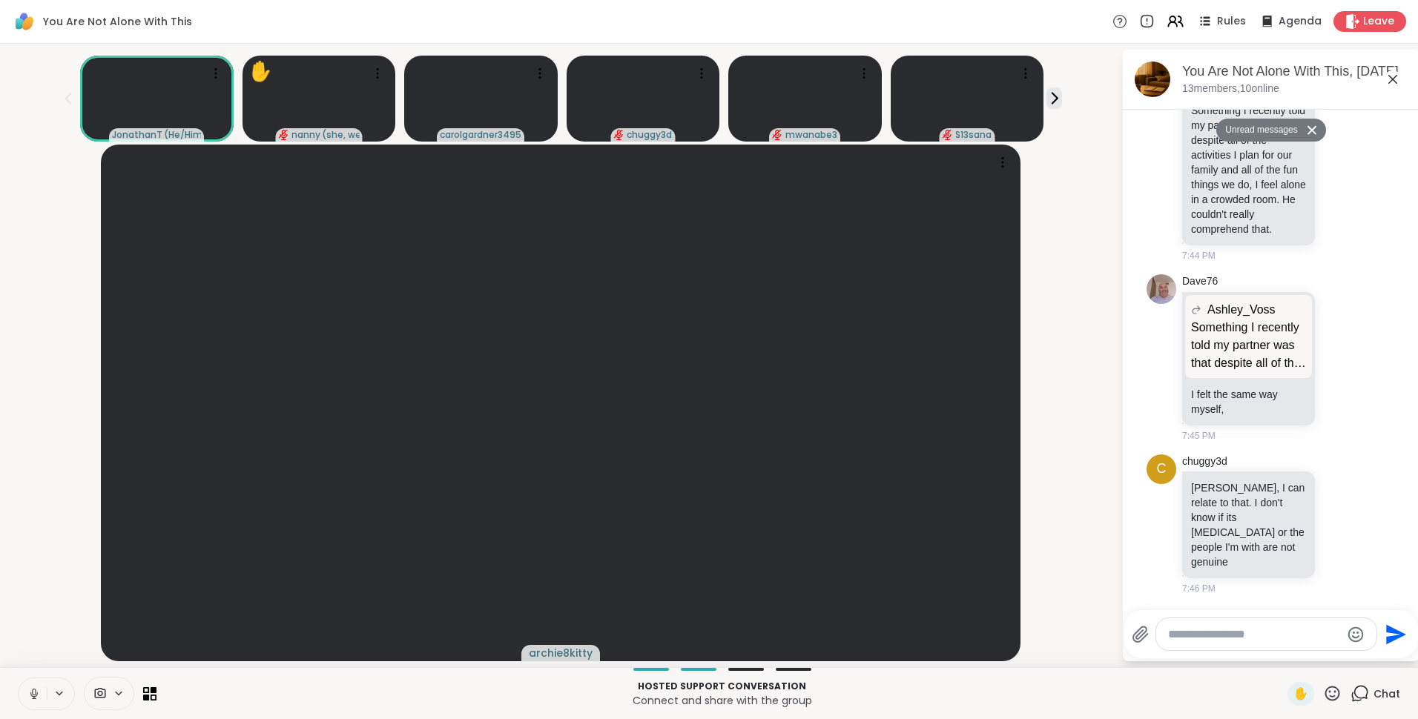
scroll to position [3225, 0]
click at [1391, 78] on icon at bounding box center [1392, 79] width 9 height 9
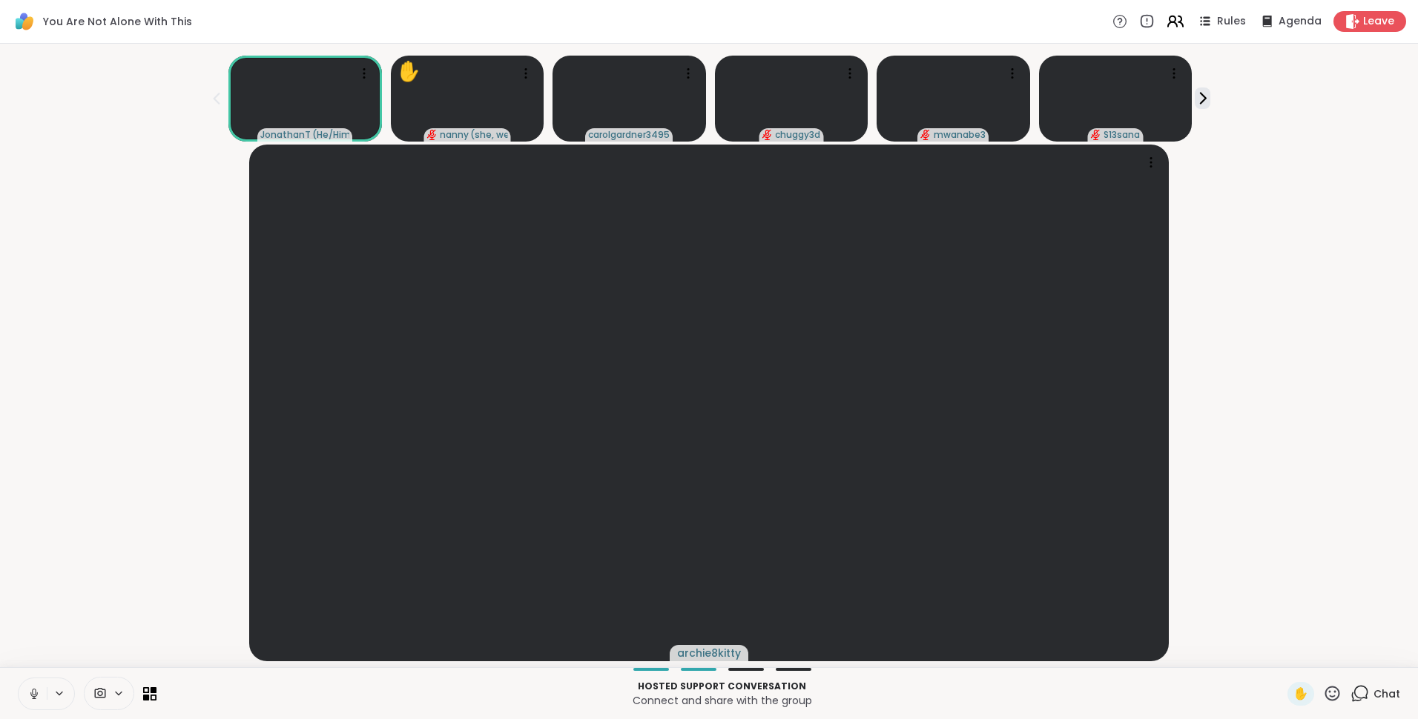
click at [1168, 24] on icon at bounding box center [1172, 24] width 9 height 4
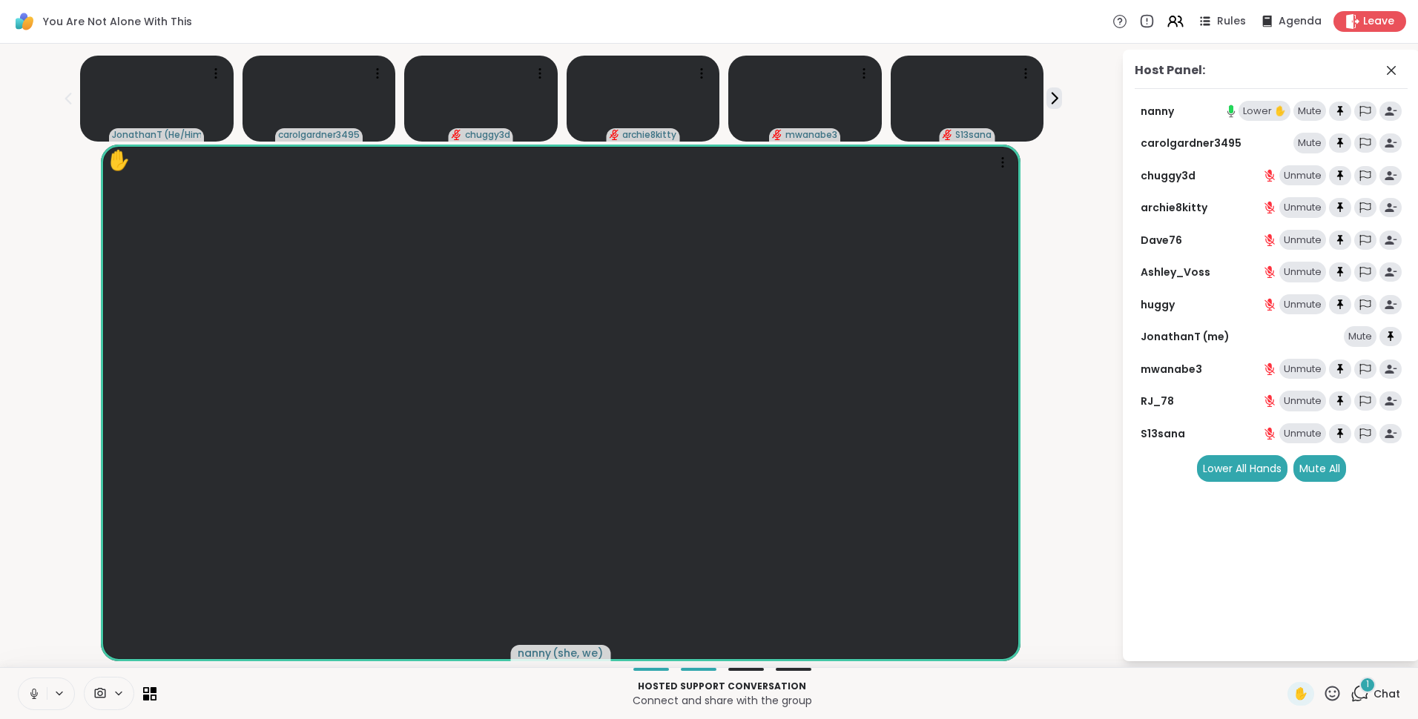
click at [1253, 110] on div "Lower ✋" at bounding box center [1265, 111] width 52 height 21
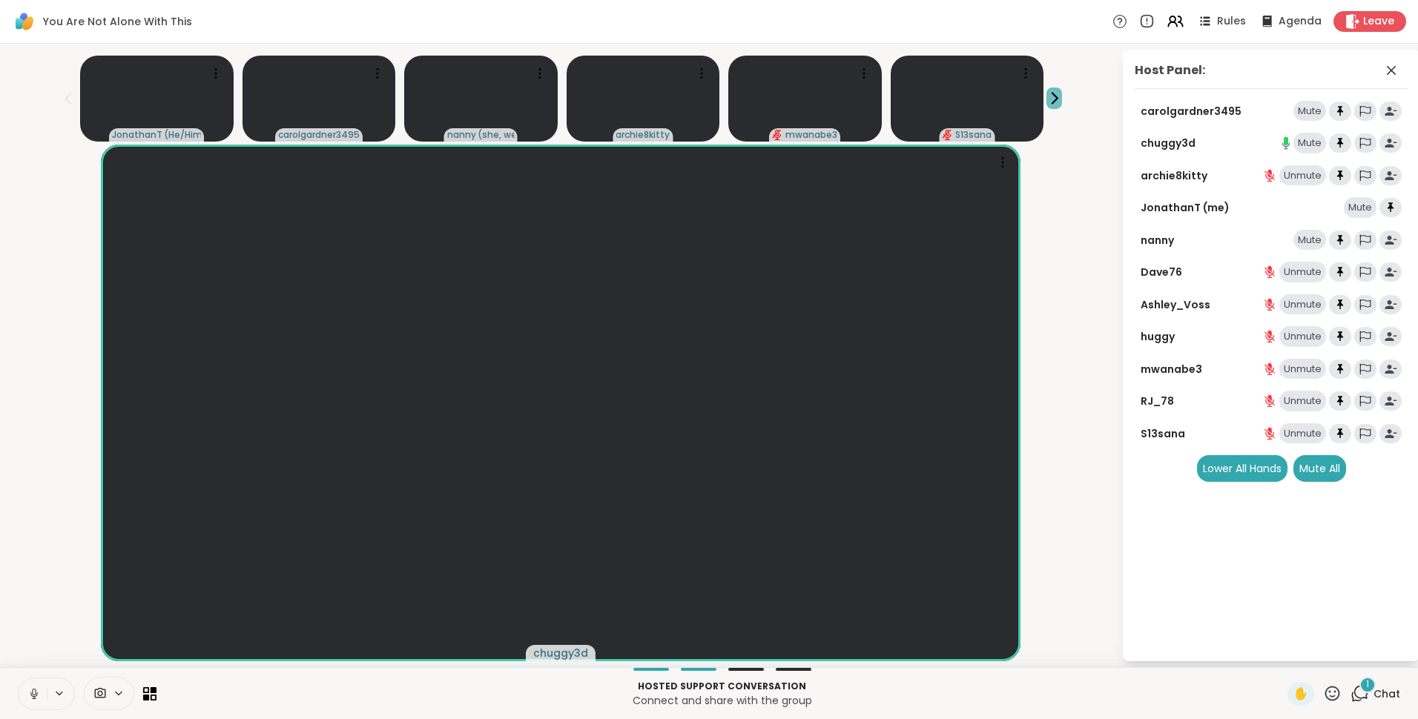
click at [1053, 99] on icon at bounding box center [1055, 98] width 16 height 16
click at [1360, 692] on div "1" at bounding box center [1368, 685] width 16 height 16
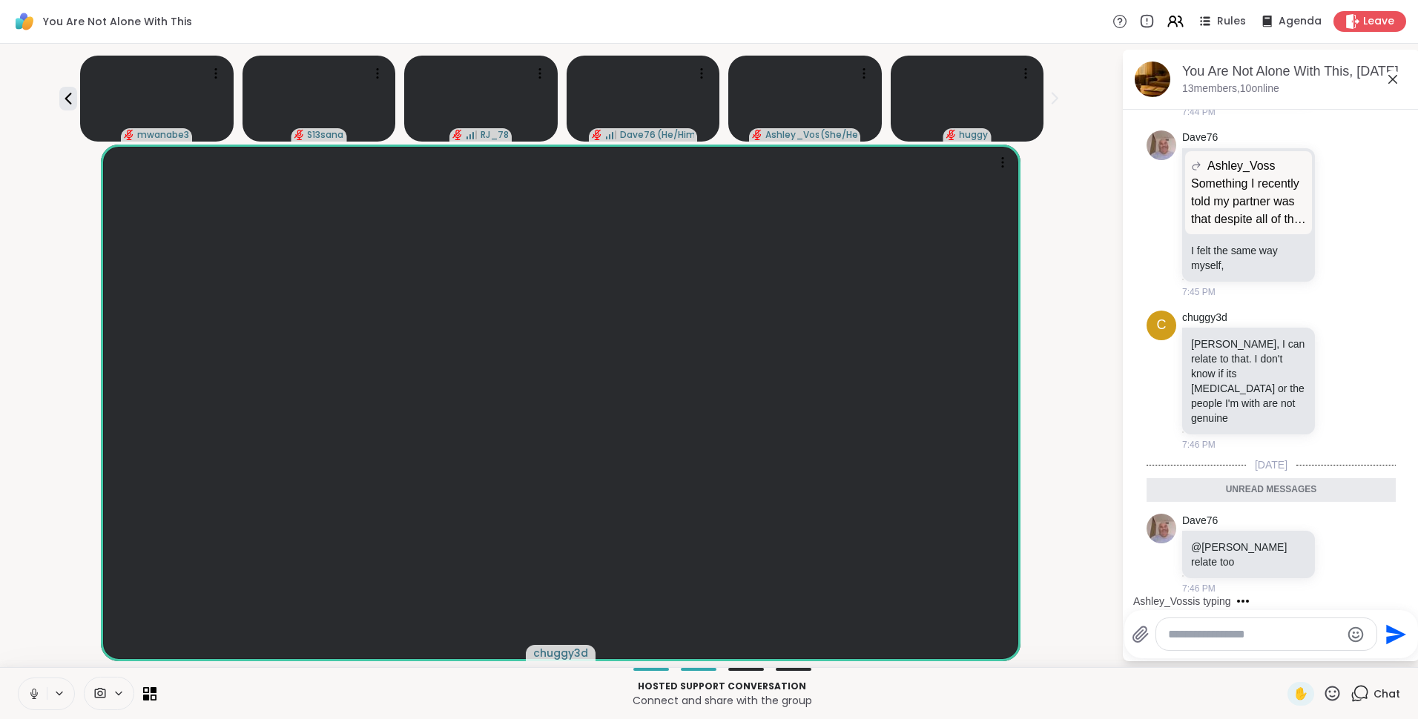
scroll to position [3339, 0]
click at [1334, 388] on icon at bounding box center [1340, 380] width 13 height 15
click at [1334, 363] on div "Select Reaction: Heart" at bounding box center [1340, 356] width 13 height 13
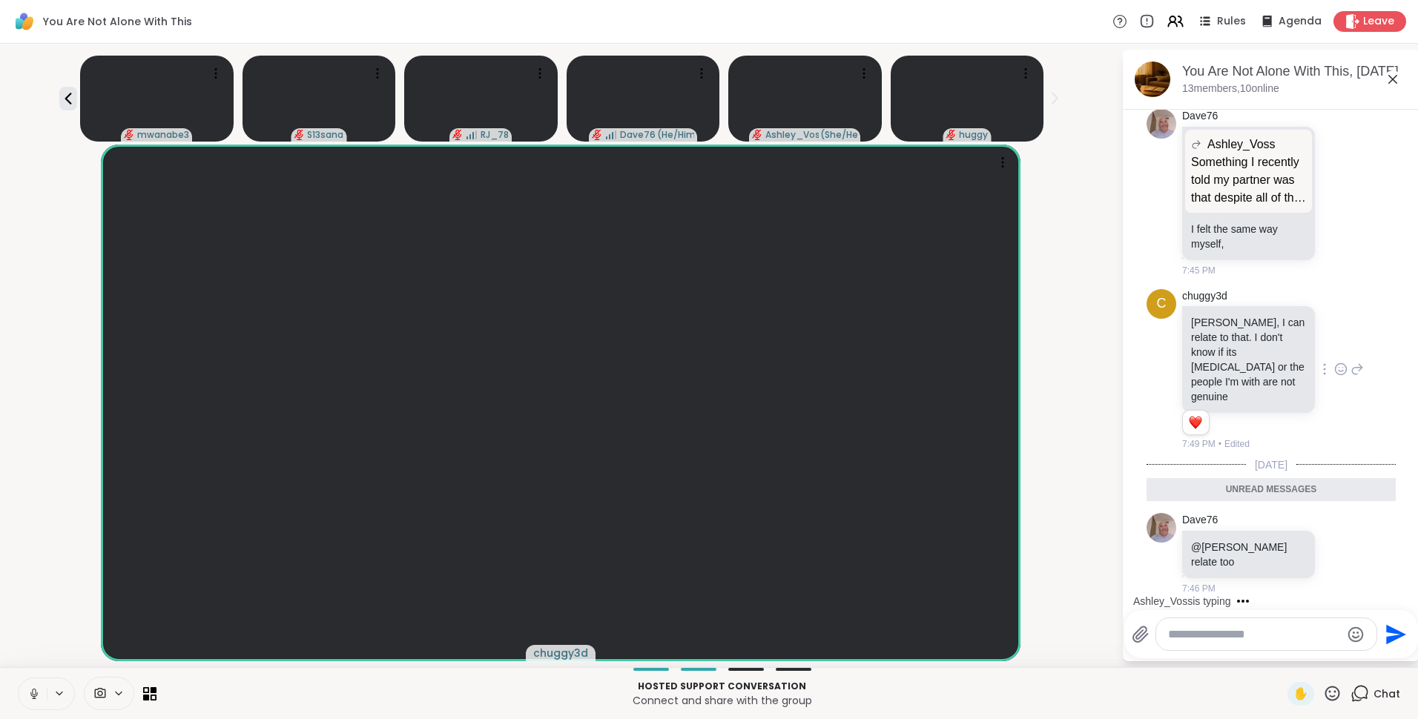
scroll to position [3775, 0]
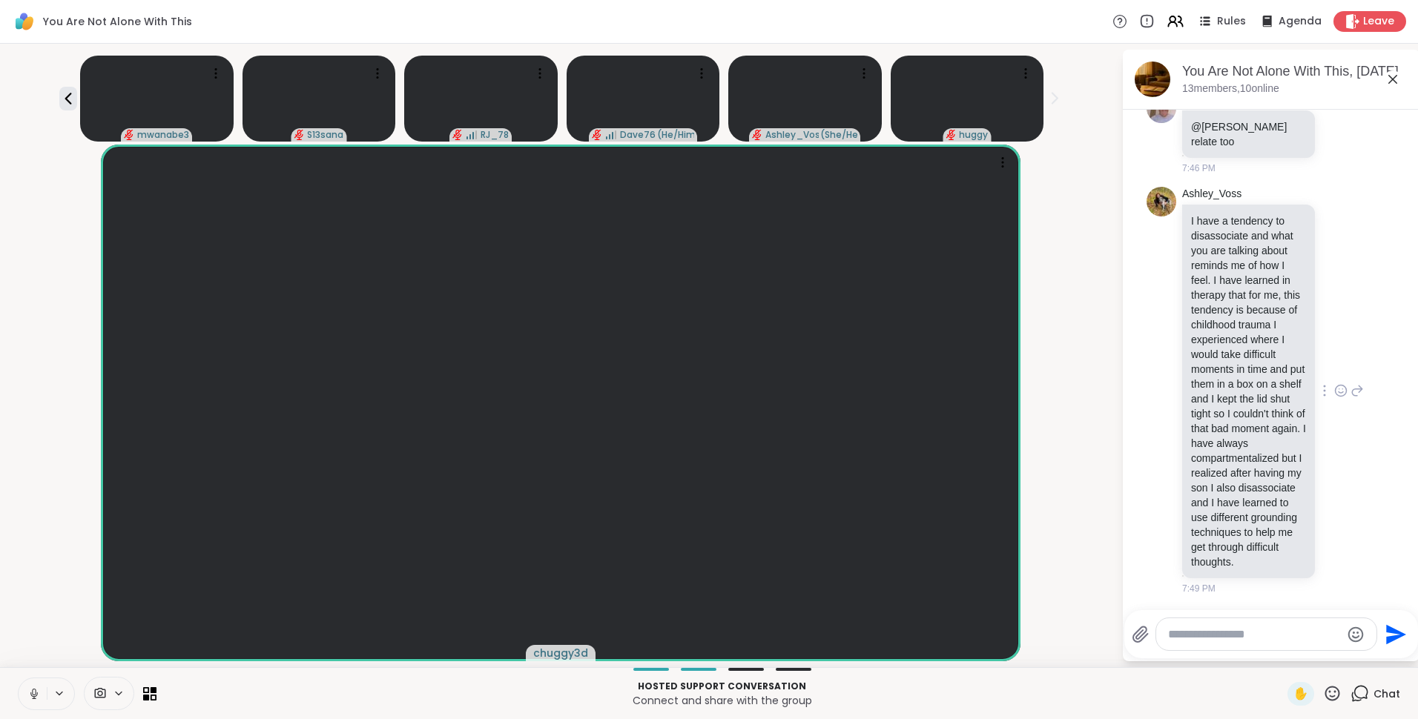
click at [1334, 383] on icon at bounding box center [1340, 390] width 13 height 15
click at [1334, 360] on div "Select Reaction: Heart" at bounding box center [1340, 366] width 13 height 13
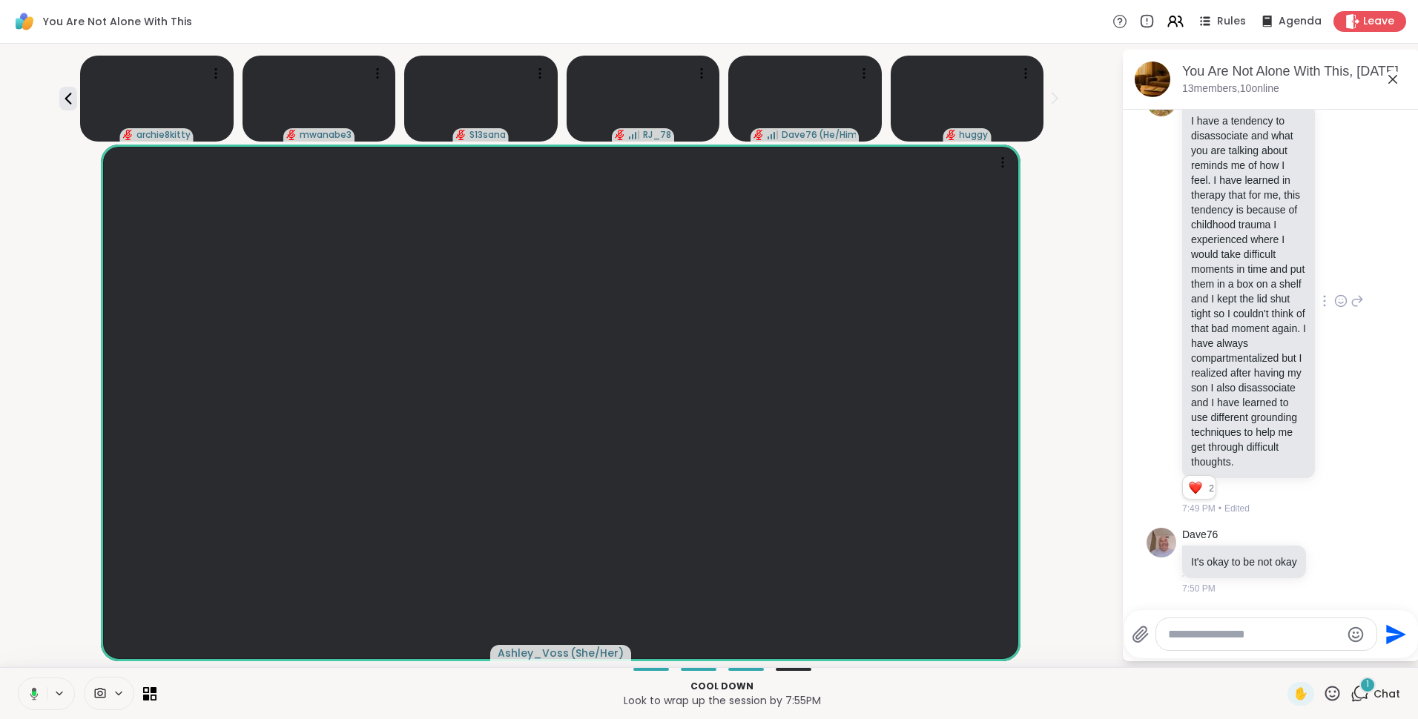
scroll to position [3890, 0]
drag, startPoint x: 1397, startPoint y: 541, endPoint x: 1404, endPoint y: 527, distance: 15.9
click at [1404, 527] on div "[DATE] You 🌉 [DATE] Topic 🌉 What’s one way you build connection when you feel i…" at bounding box center [1271, 356] width 297 height 492
click at [1207, 220] on p "I have a tendency to disassociate and what you are talking about reminds me of …" at bounding box center [1248, 291] width 115 height 356
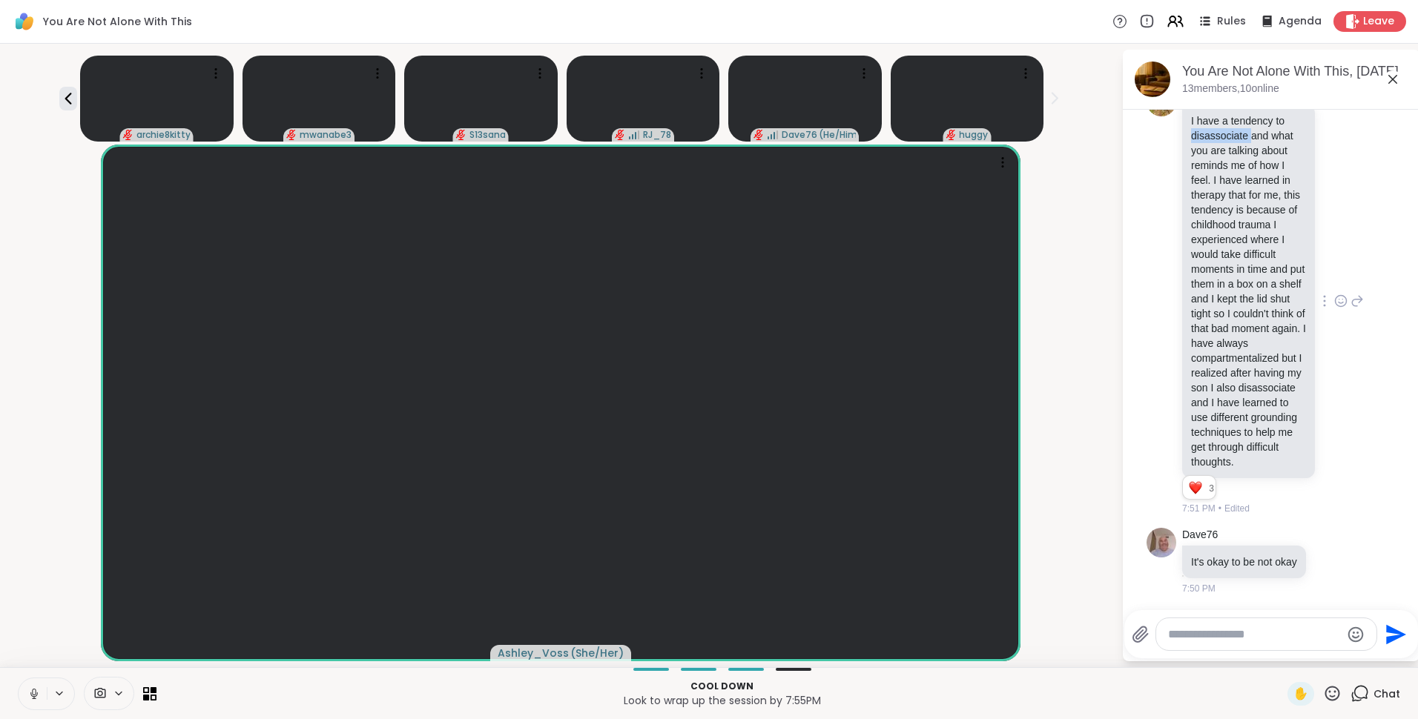
click at [1207, 220] on p "I have a tendency to disassociate and what you are talking about reminds me of …" at bounding box center [1248, 291] width 115 height 356
copy p "disassociate"
click at [36, 699] on icon at bounding box center [33, 694] width 13 height 13
click at [1282, 636] on textarea "Type your message" at bounding box center [1254, 634] width 173 height 15
paste textarea "**********"
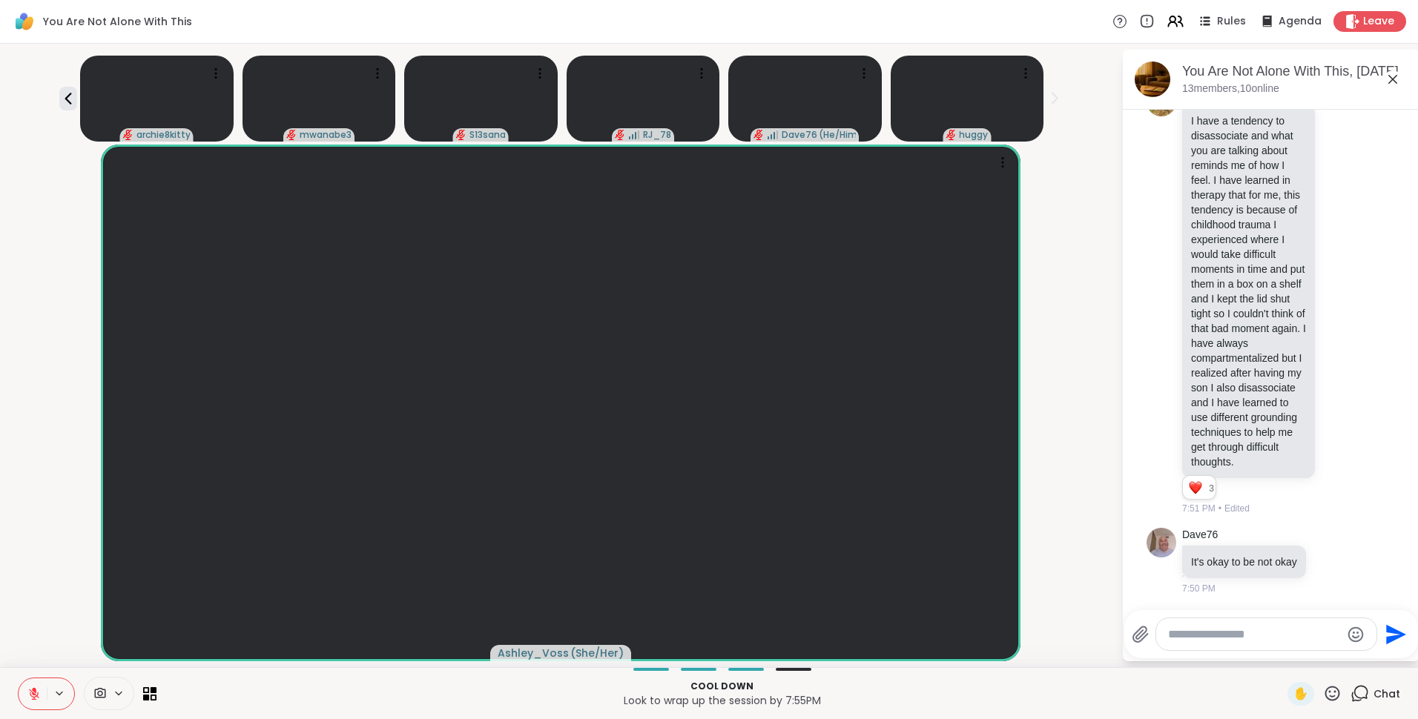
type textarea "**********"
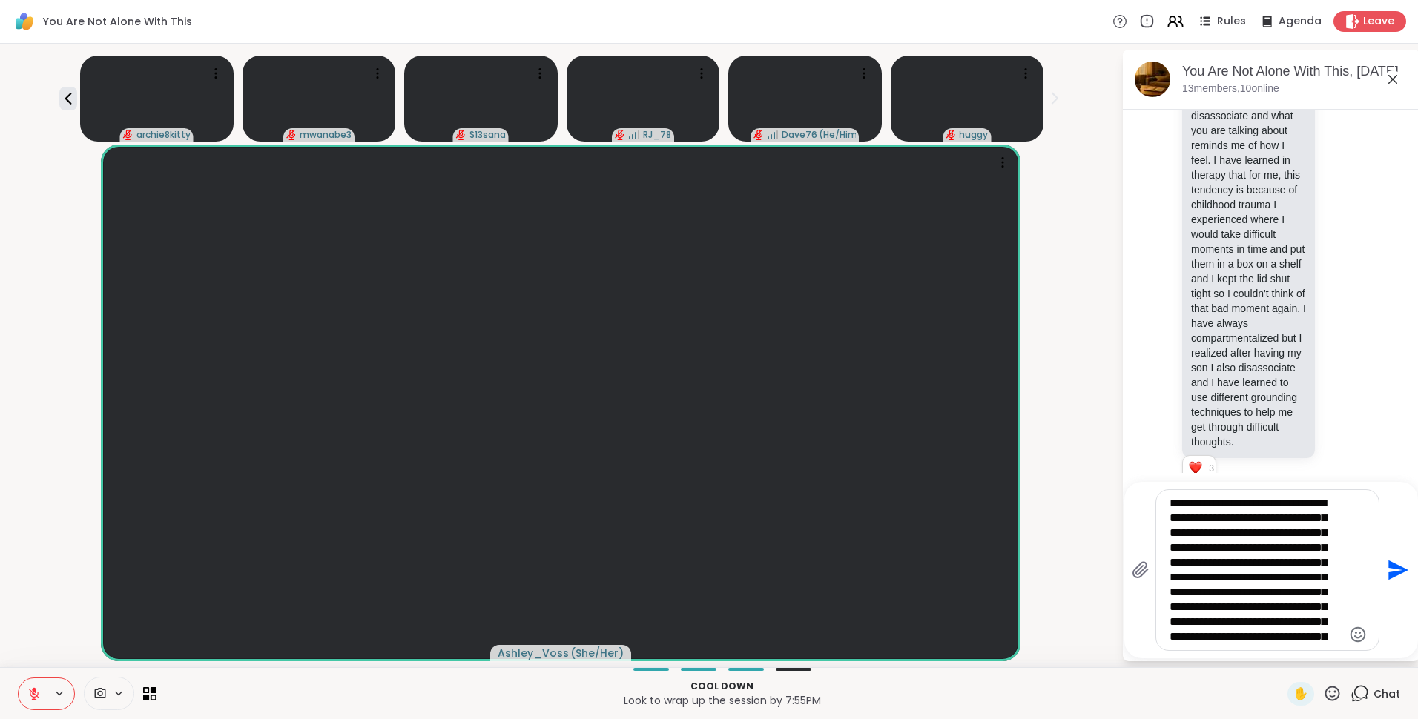
click at [1397, 566] on icon "Send" at bounding box center [1398, 571] width 20 height 20
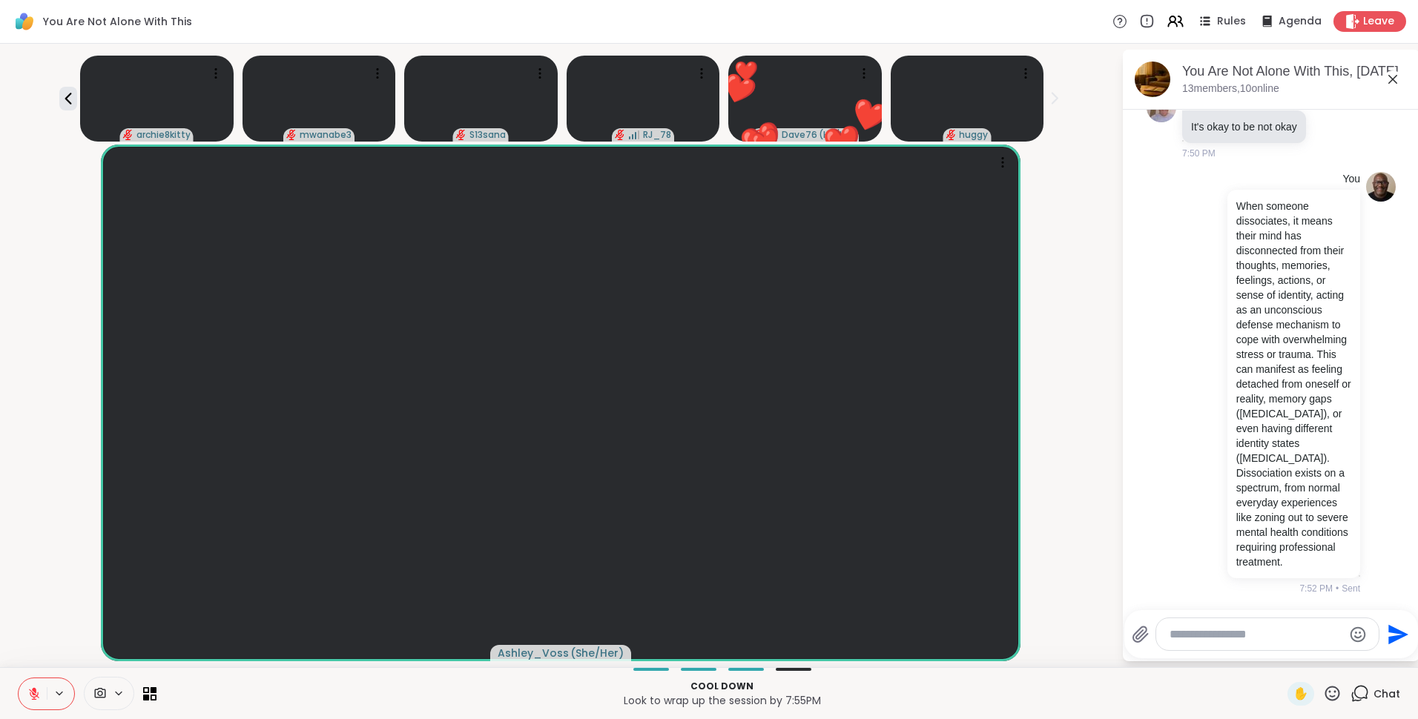
scroll to position [4415, 0]
click at [1237, 630] on textarea "Type your message" at bounding box center [1256, 634] width 173 height 15
paste textarea "**********"
type textarea "**********"
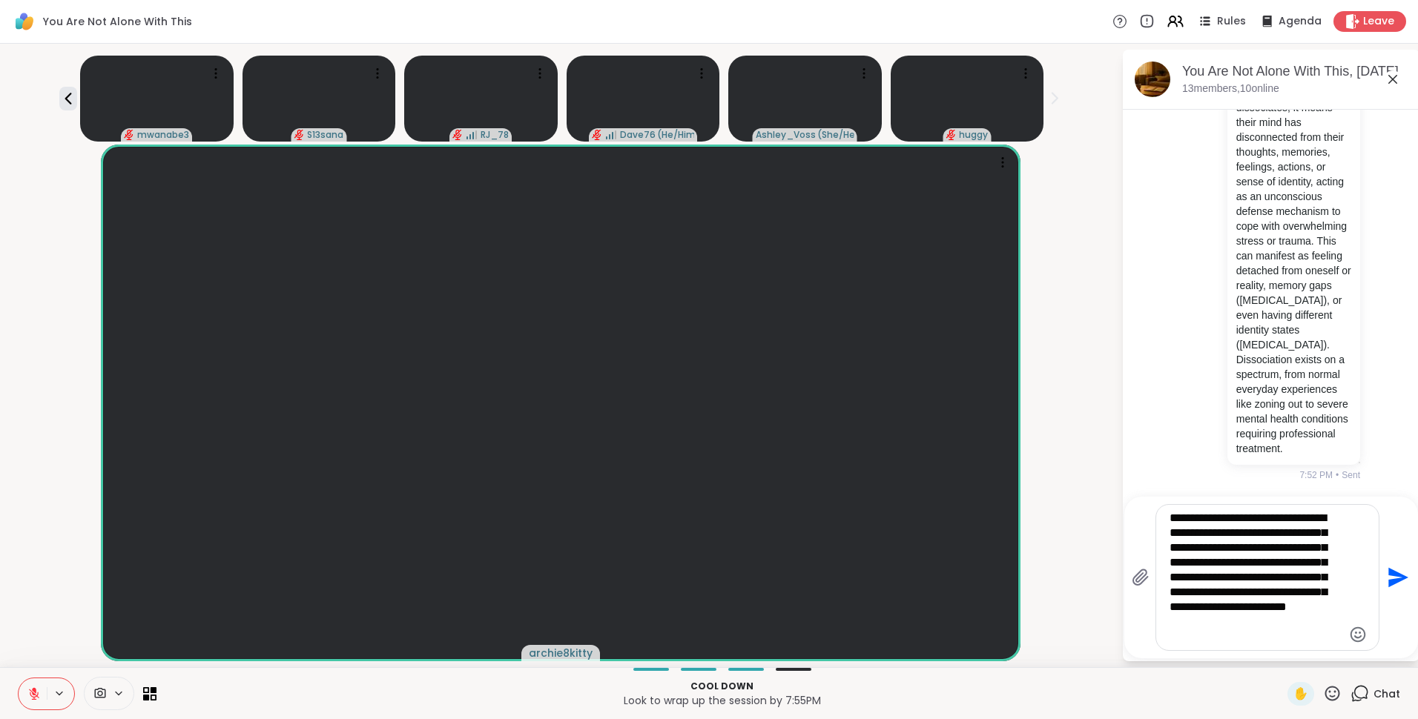
click at [1393, 574] on icon "Send" at bounding box center [1398, 578] width 20 height 20
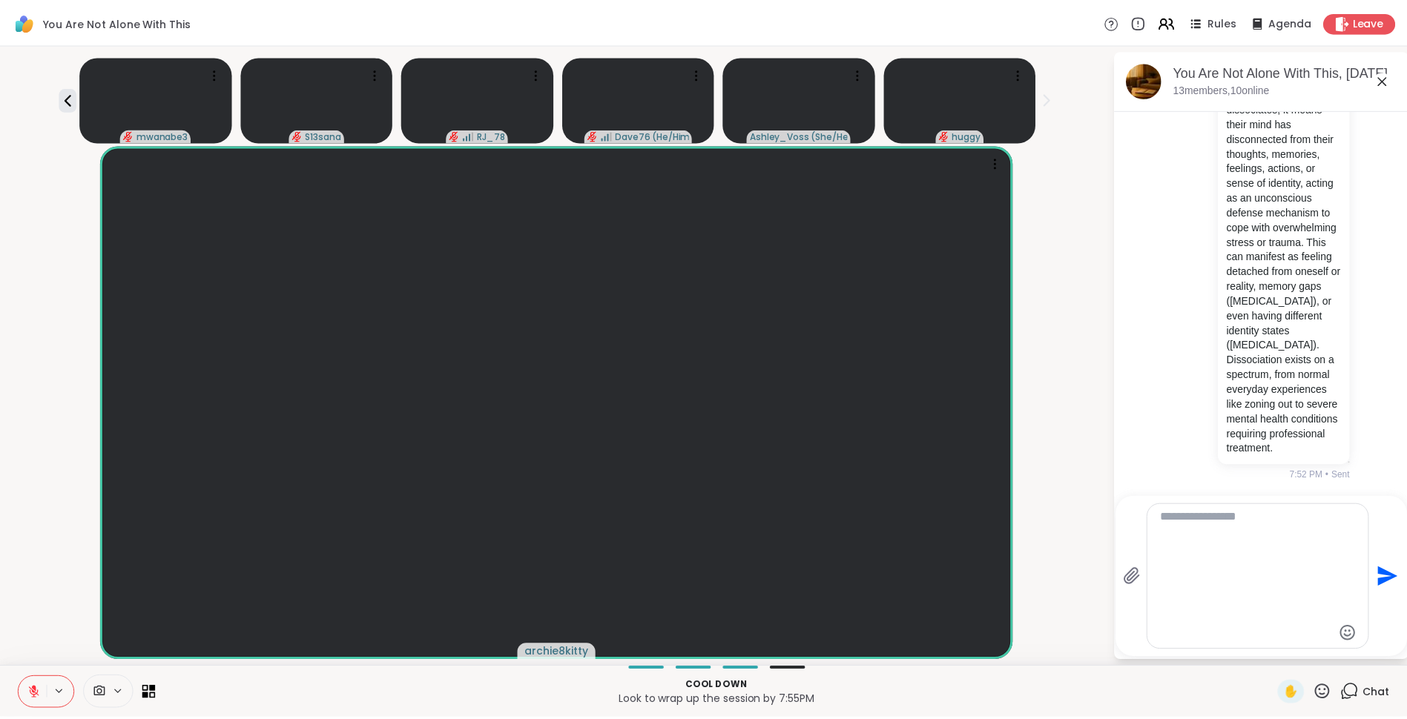
scroll to position [4672, 0]
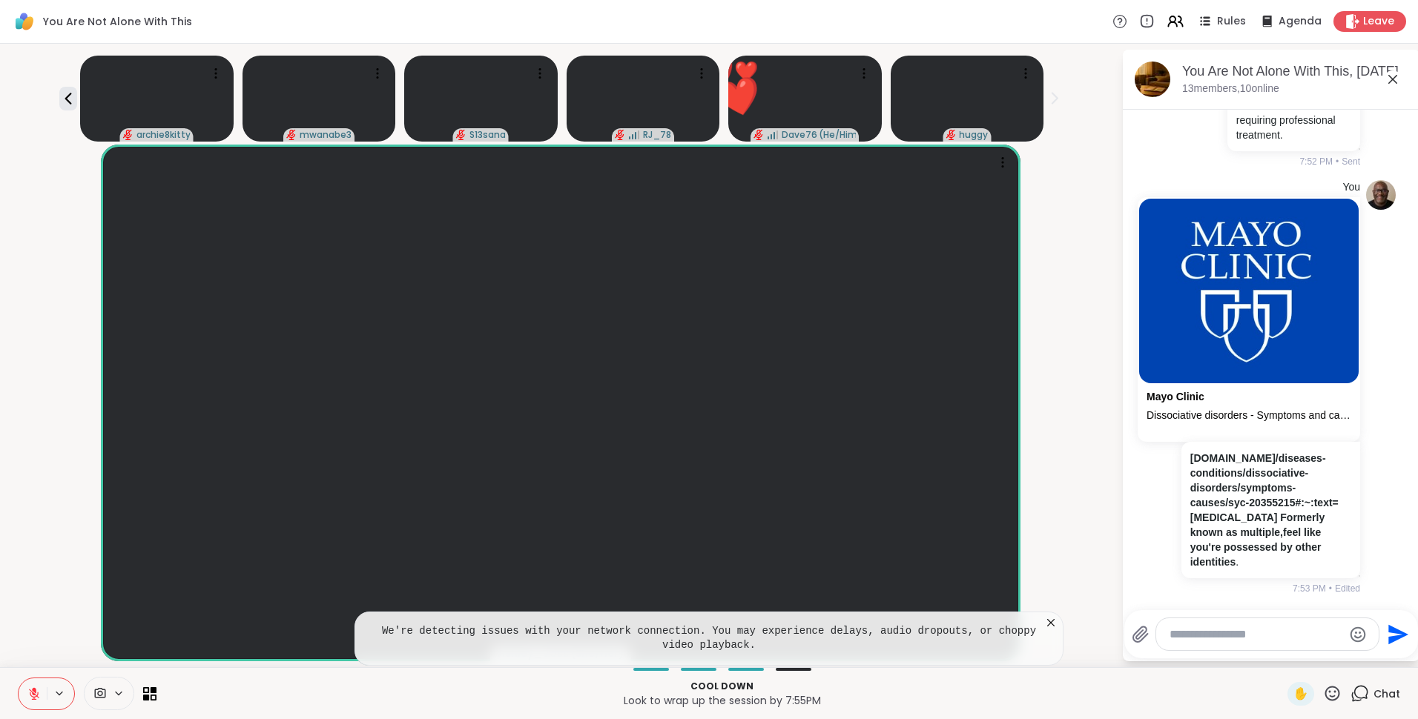
click at [1047, 622] on icon at bounding box center [1051, 623] width 15 height 15
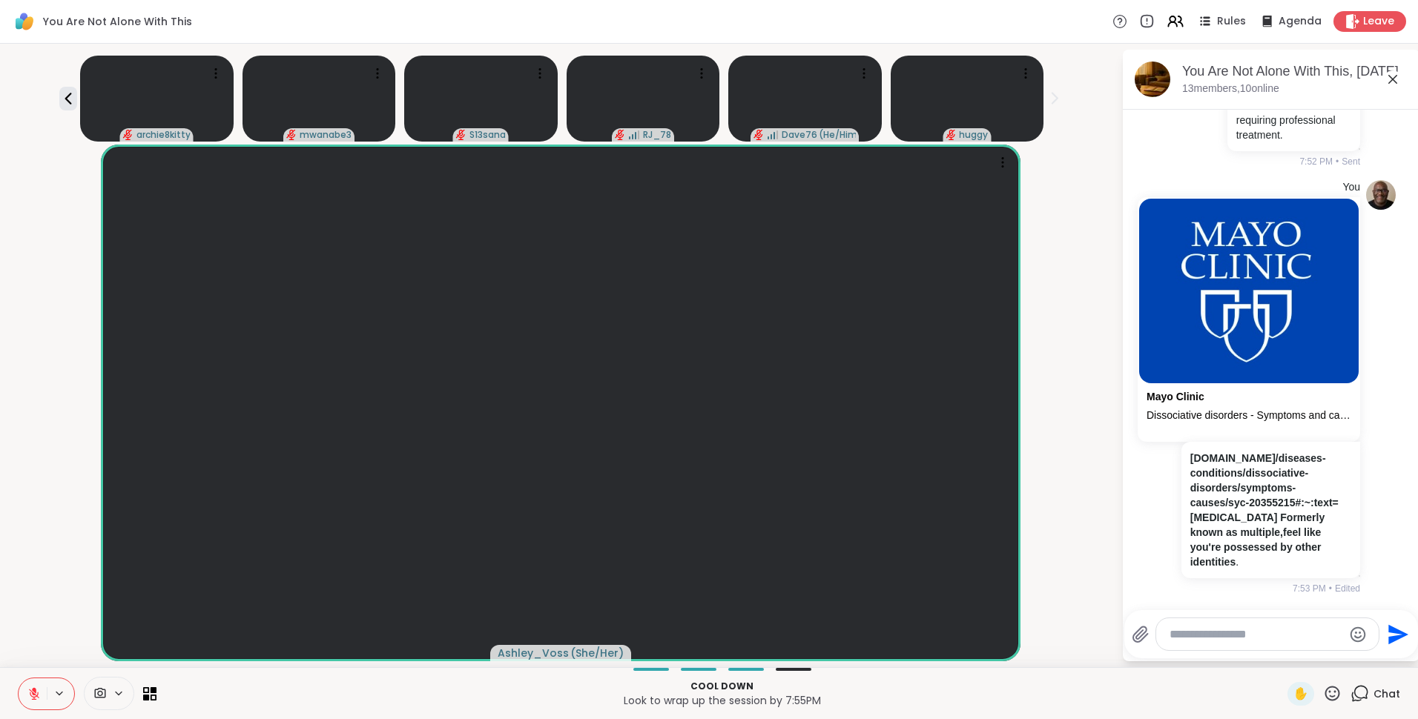
click at [33, 688] on icon at bounding box center [33, 694] width 13 height 13
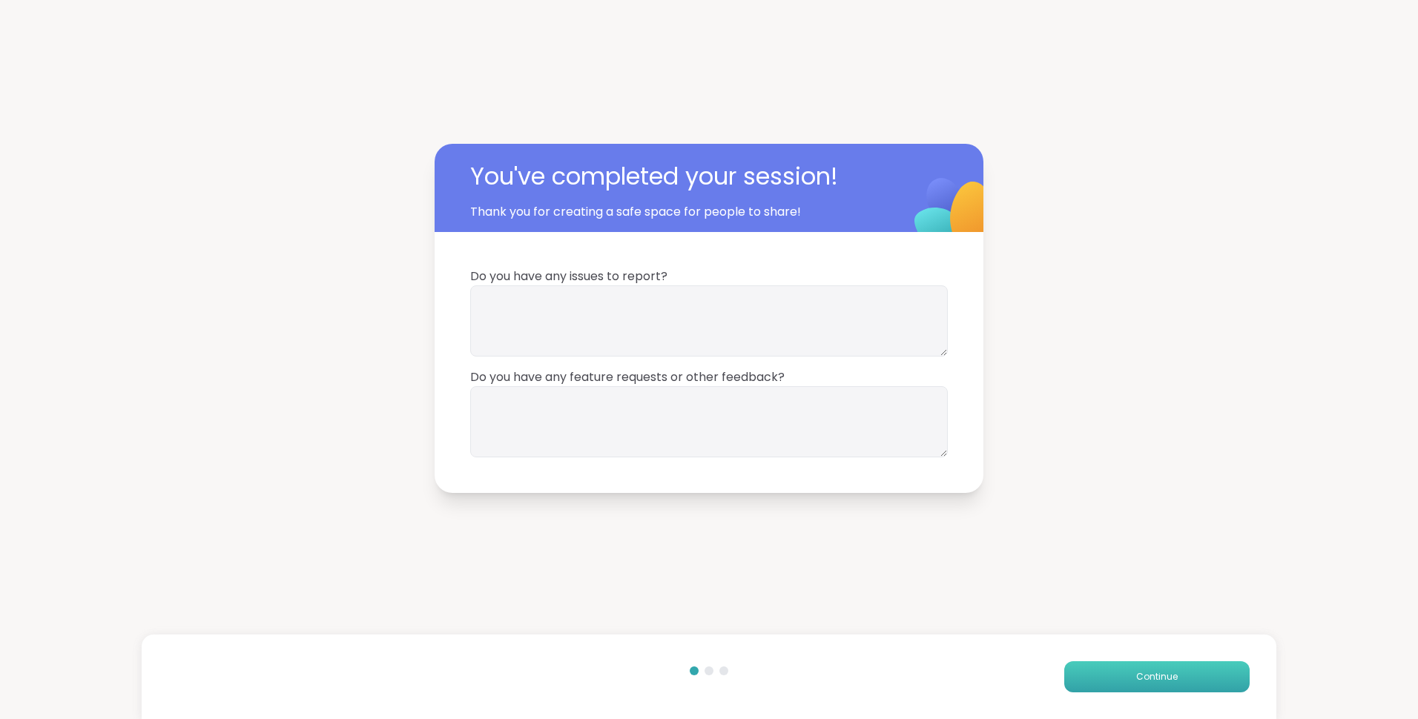
click at [1139, 668] on button "Continue" at bounding box center [1156, 677] width 185 height 31
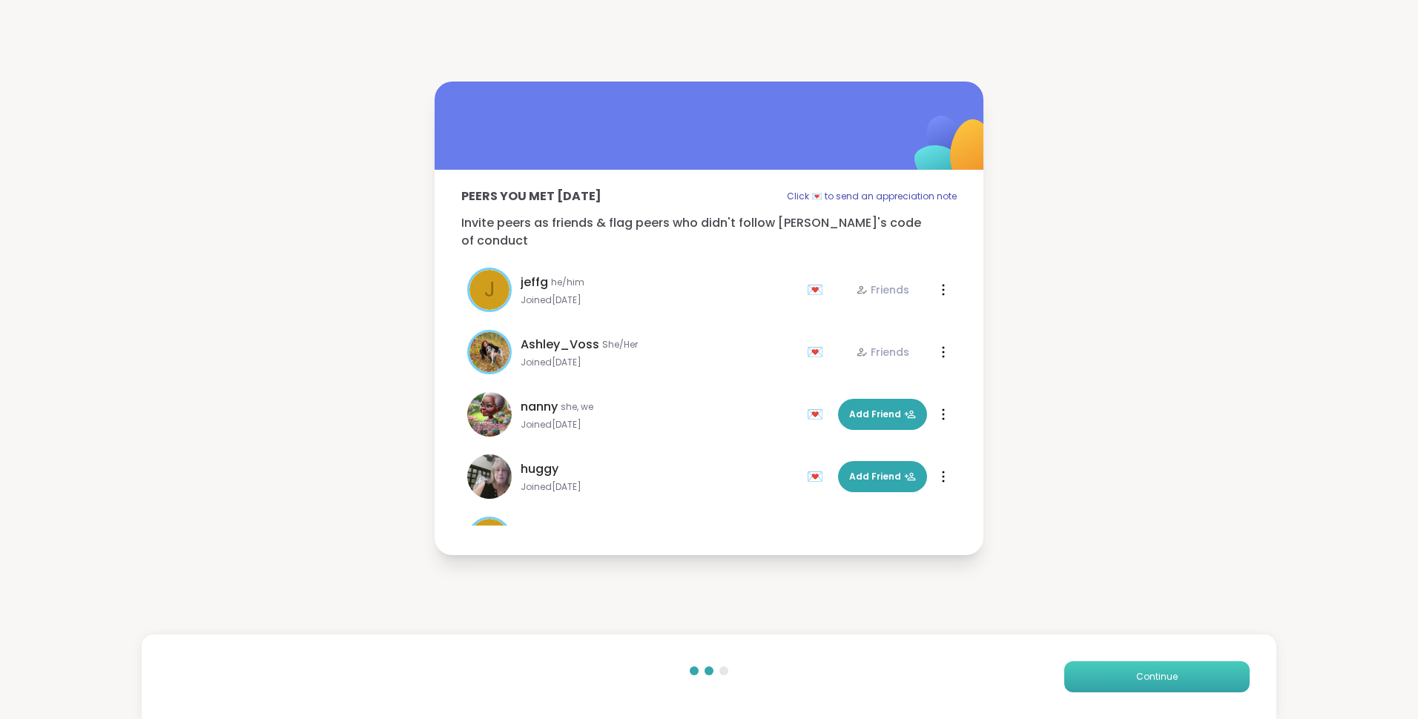
click at [1138, 668] on button "Continue" at bounding box center [1156, 677] width 185 height 31
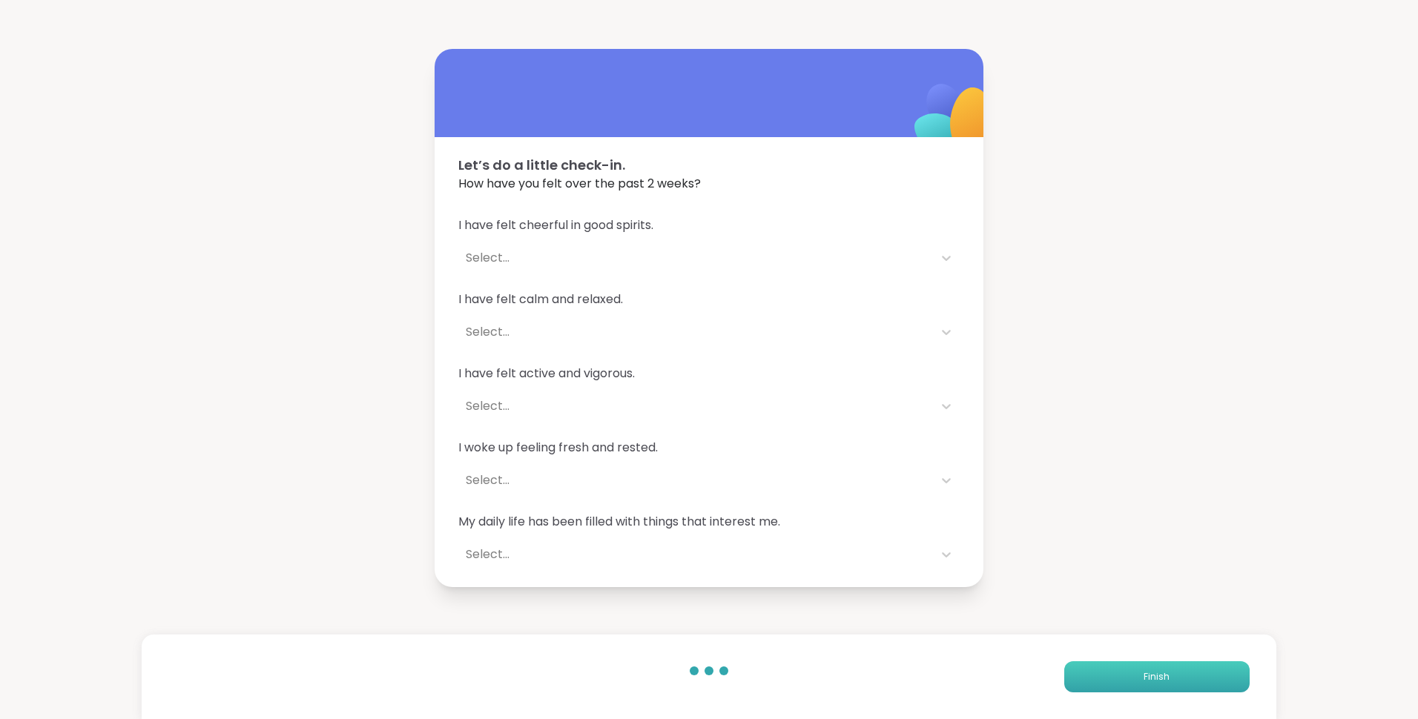
click at [1138, 668] on button "Finish" at bounding box center [1156, 677] width 185 height 31
